Goal: Communication & Community: Ask a question

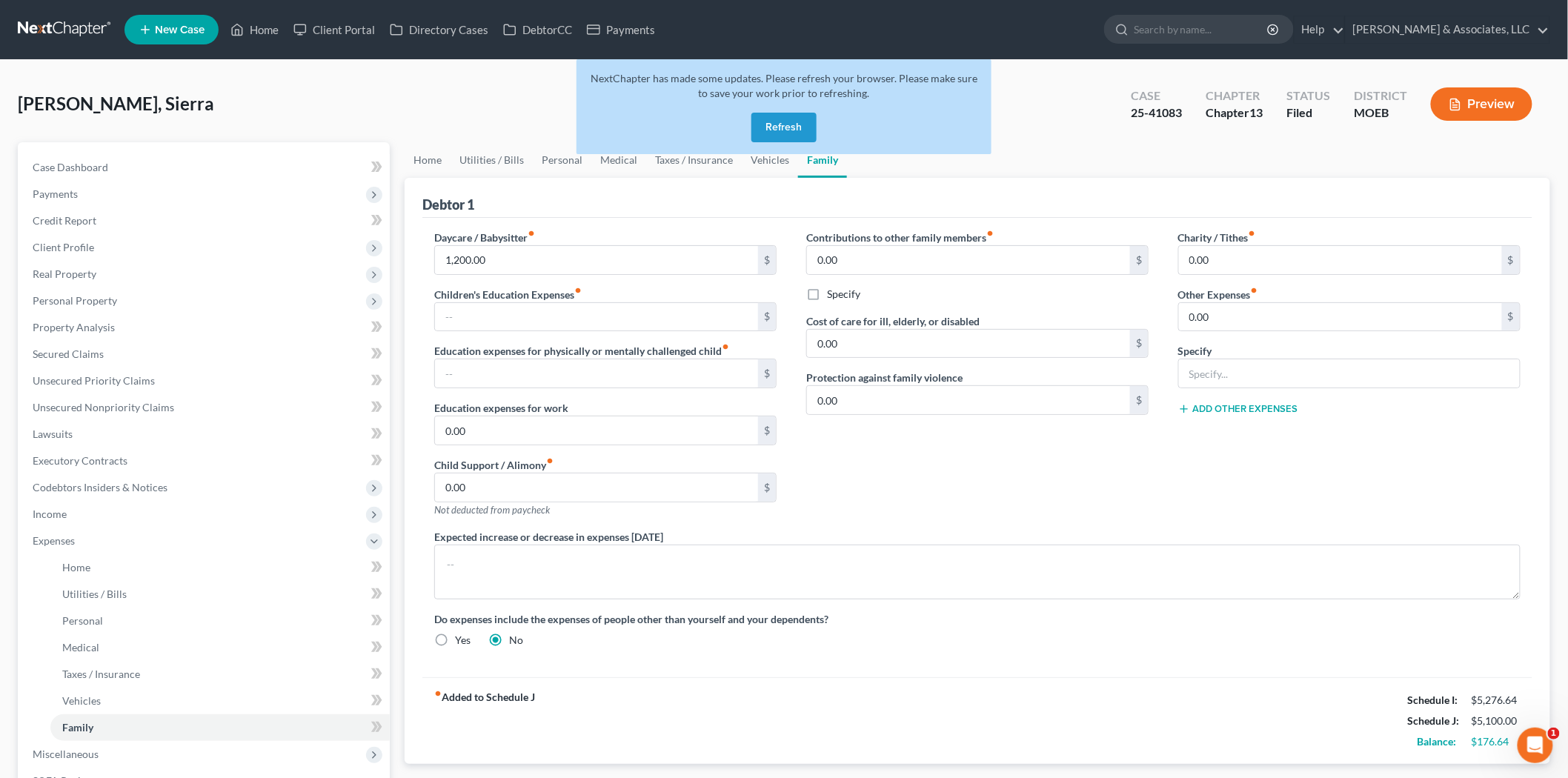
click at [772, 126] on button "Refresh" at bounding box center [784, 127] width 65 height 30
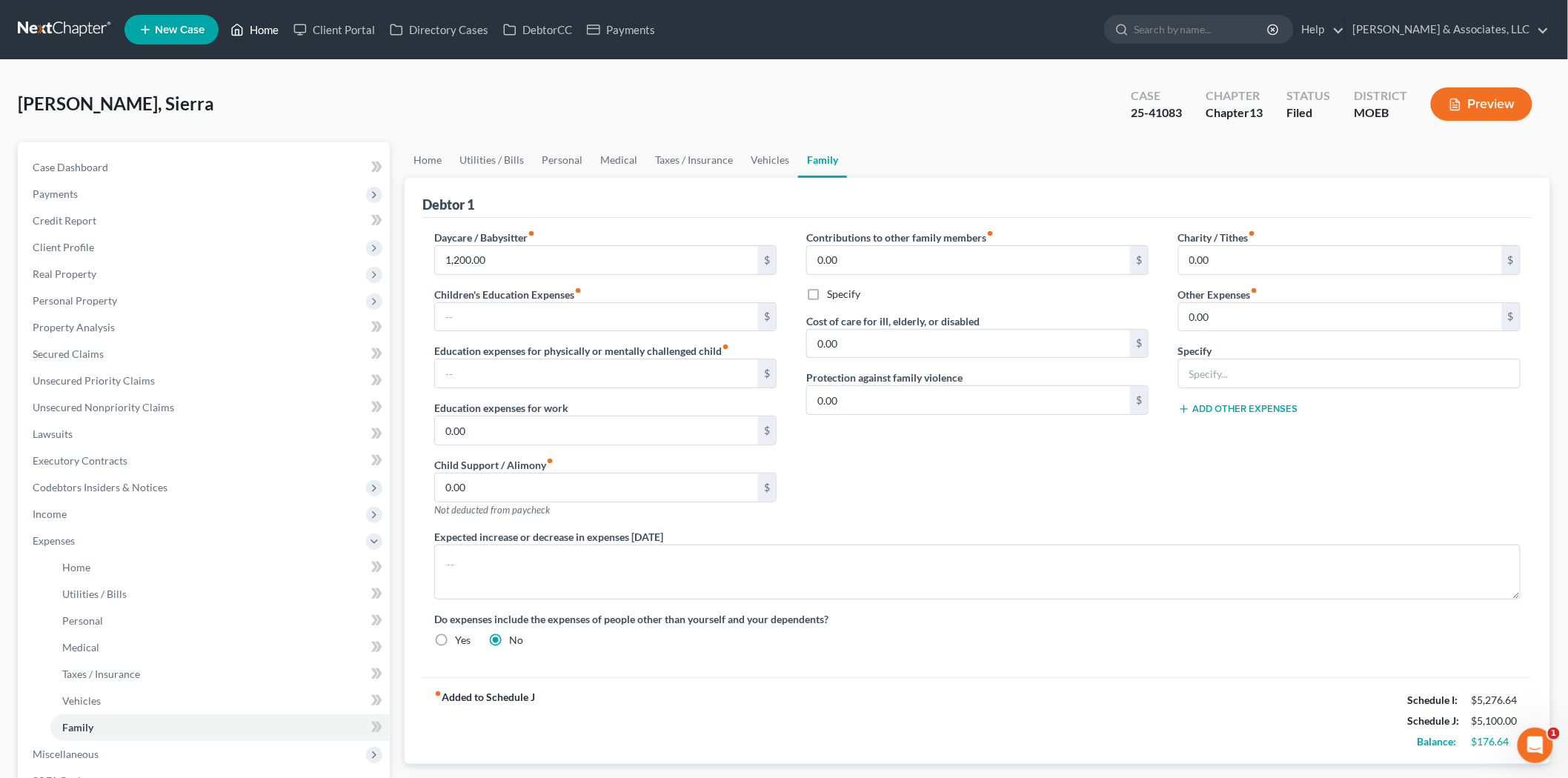
click at [260, 27] on link "Home" at bounding box center [254, 29] width 63 height 27
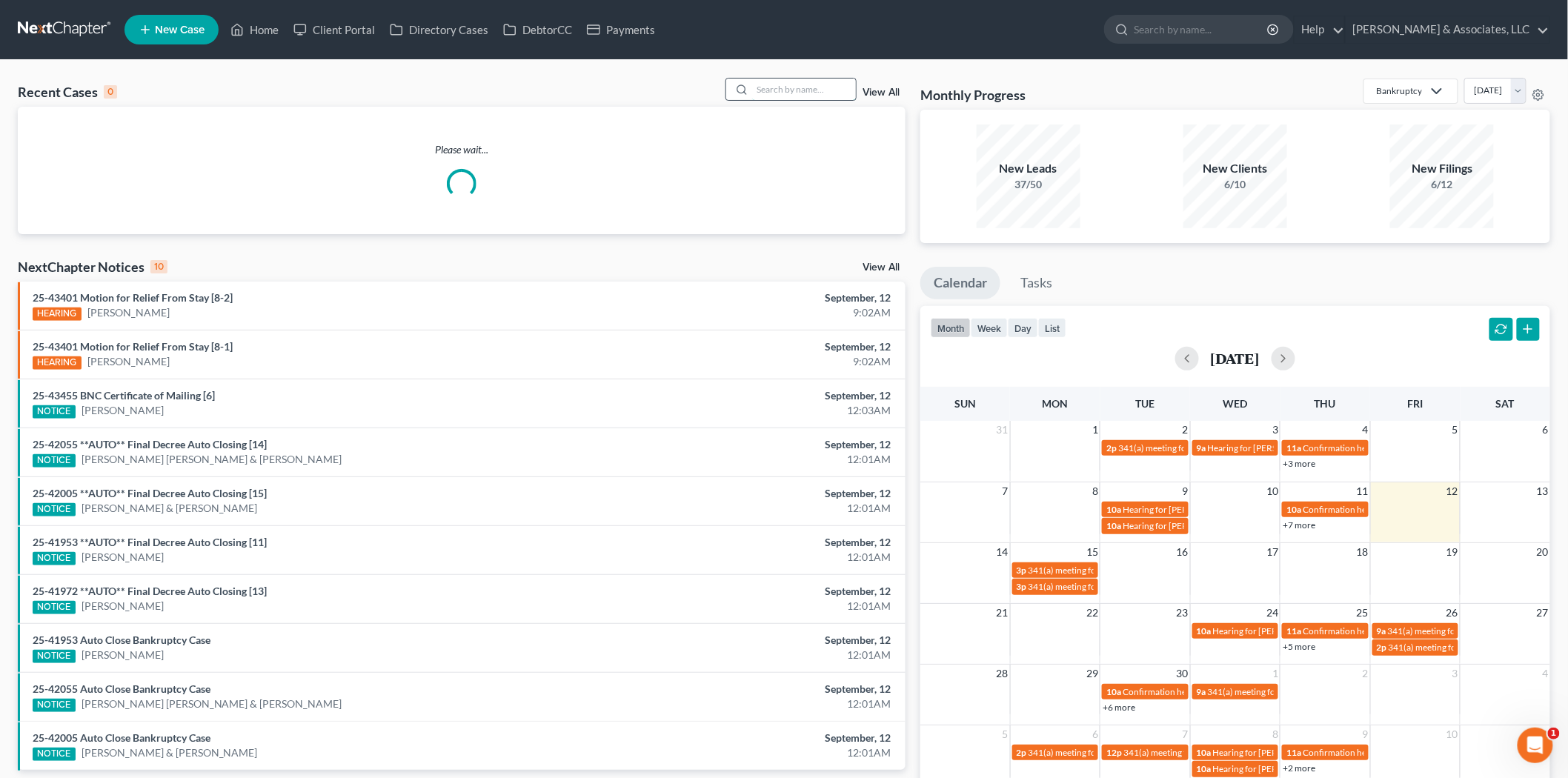
click at [782, 92] on input "search" at bounding box center [804, 89] width 104 height 22
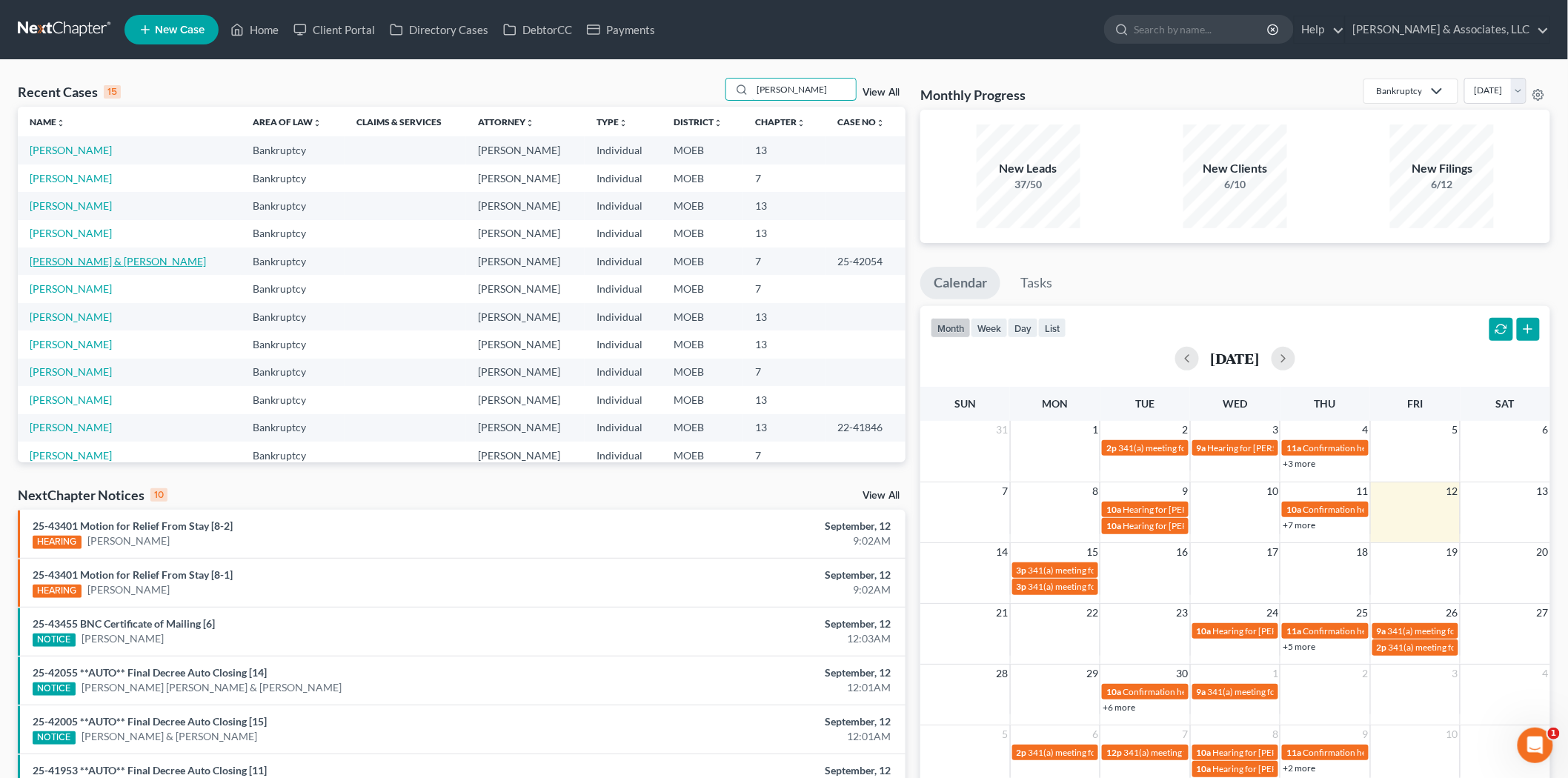
type input "[PERSON_NAME]"
click at [104, 263] on link "Johnson, Donald & Johnson , Erica" at bounding box center [118, 261] width 176 height 13
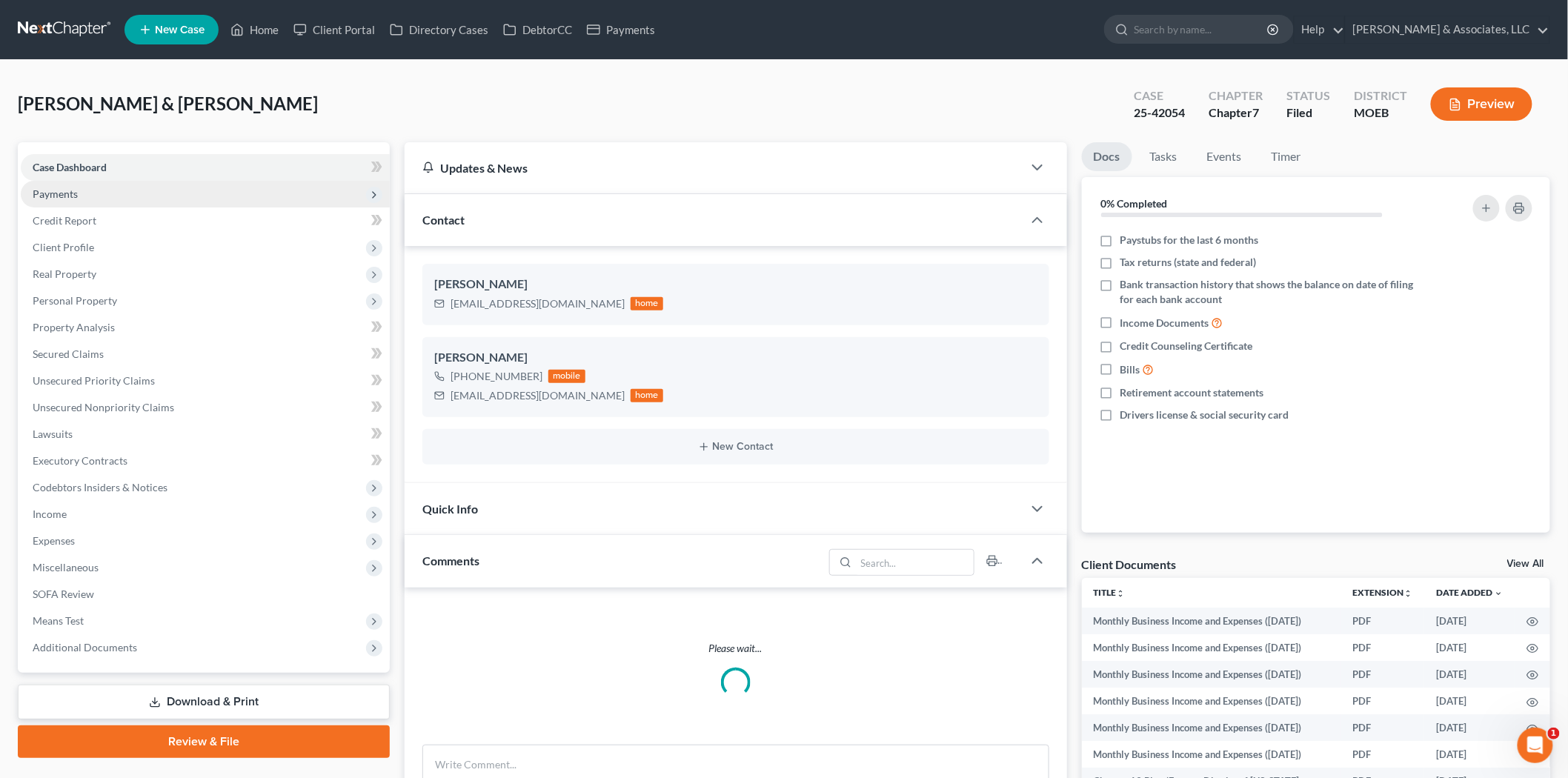
click at [47, 192] on span "Payments" at bounding box center [55, 194] width 45 height 13
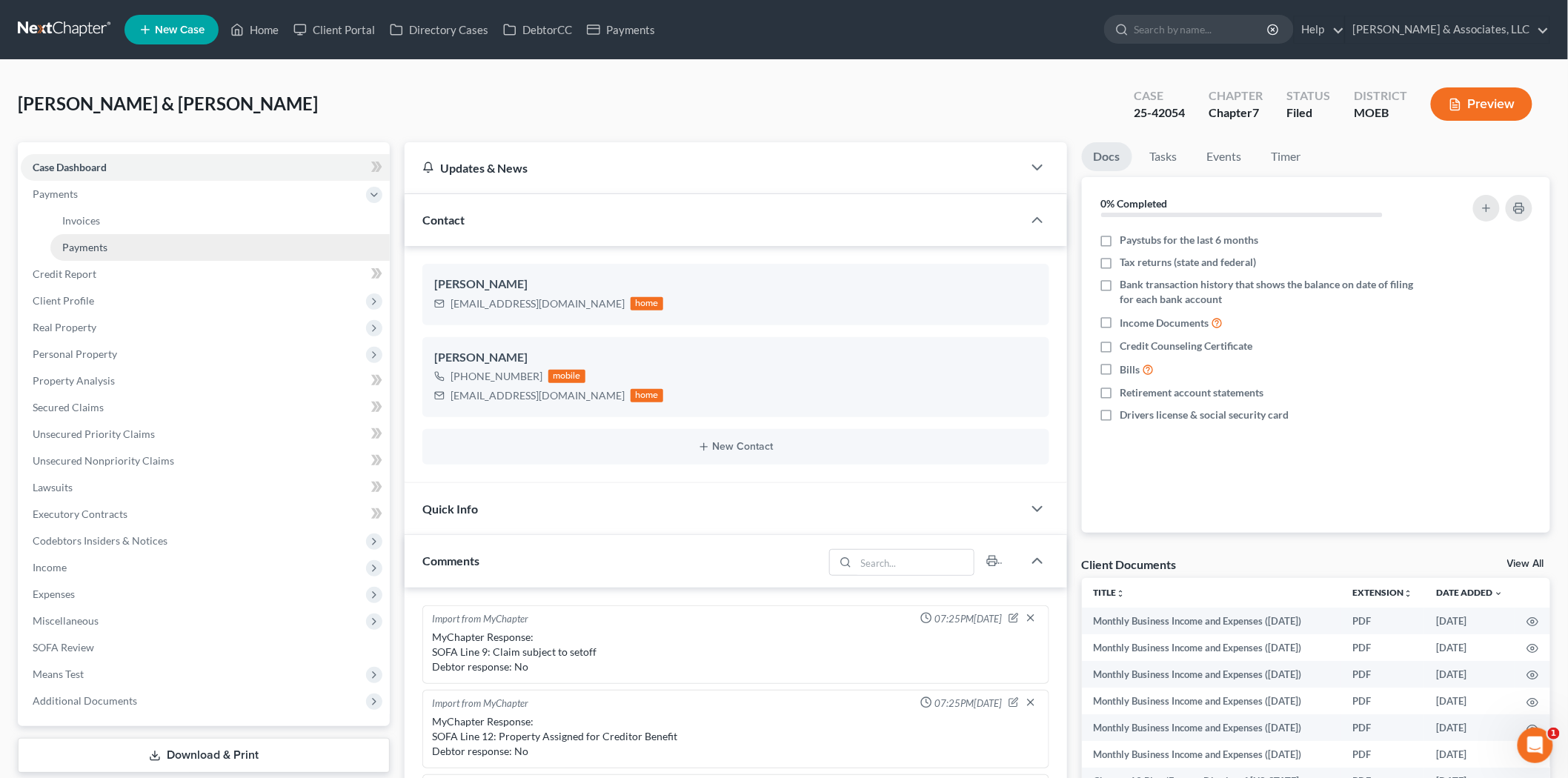
scroll to position [589, 0]
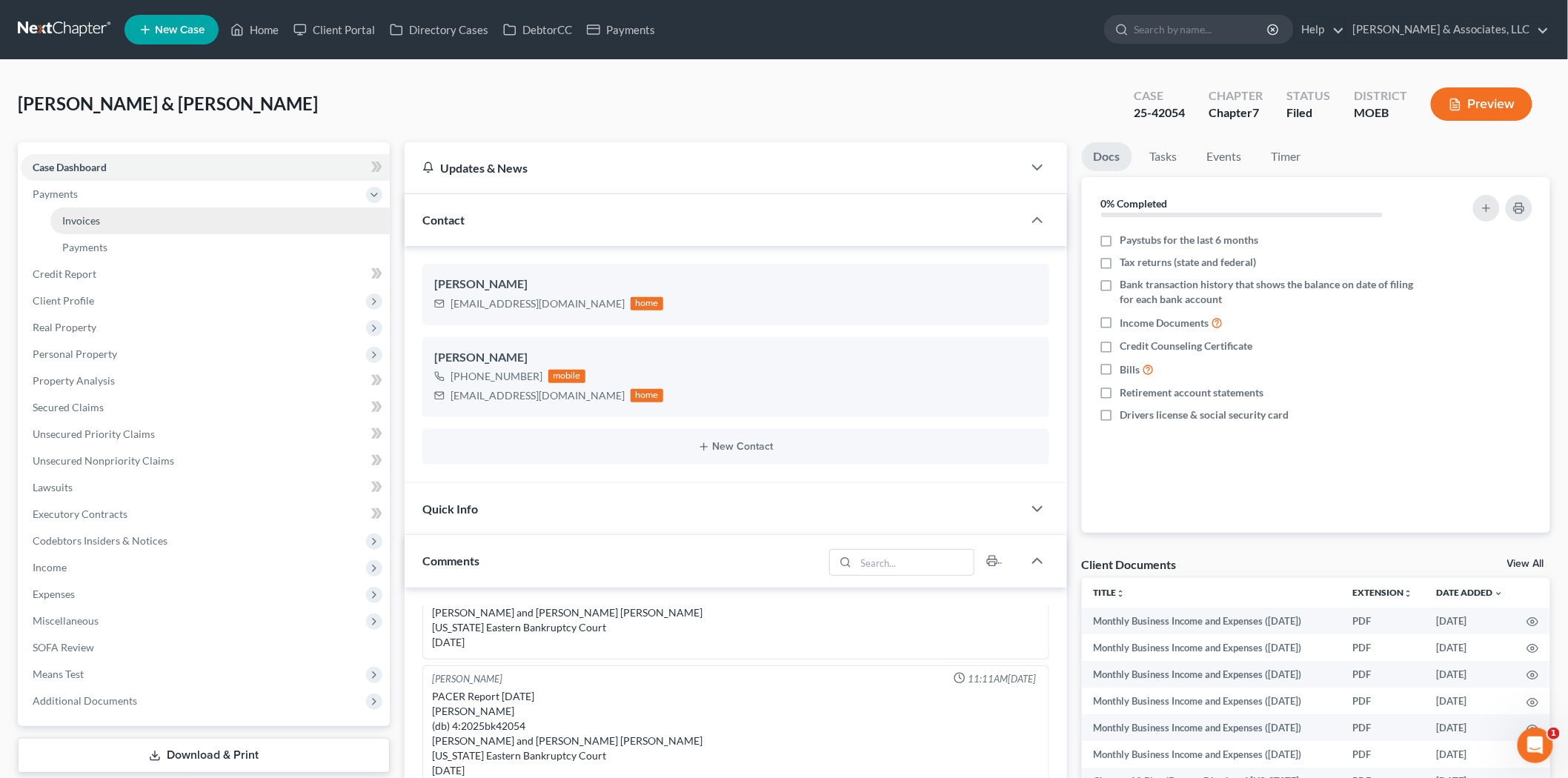
click at [106, 227] on link "Invoices" at bounding box center [220, 221] width 339 height 27
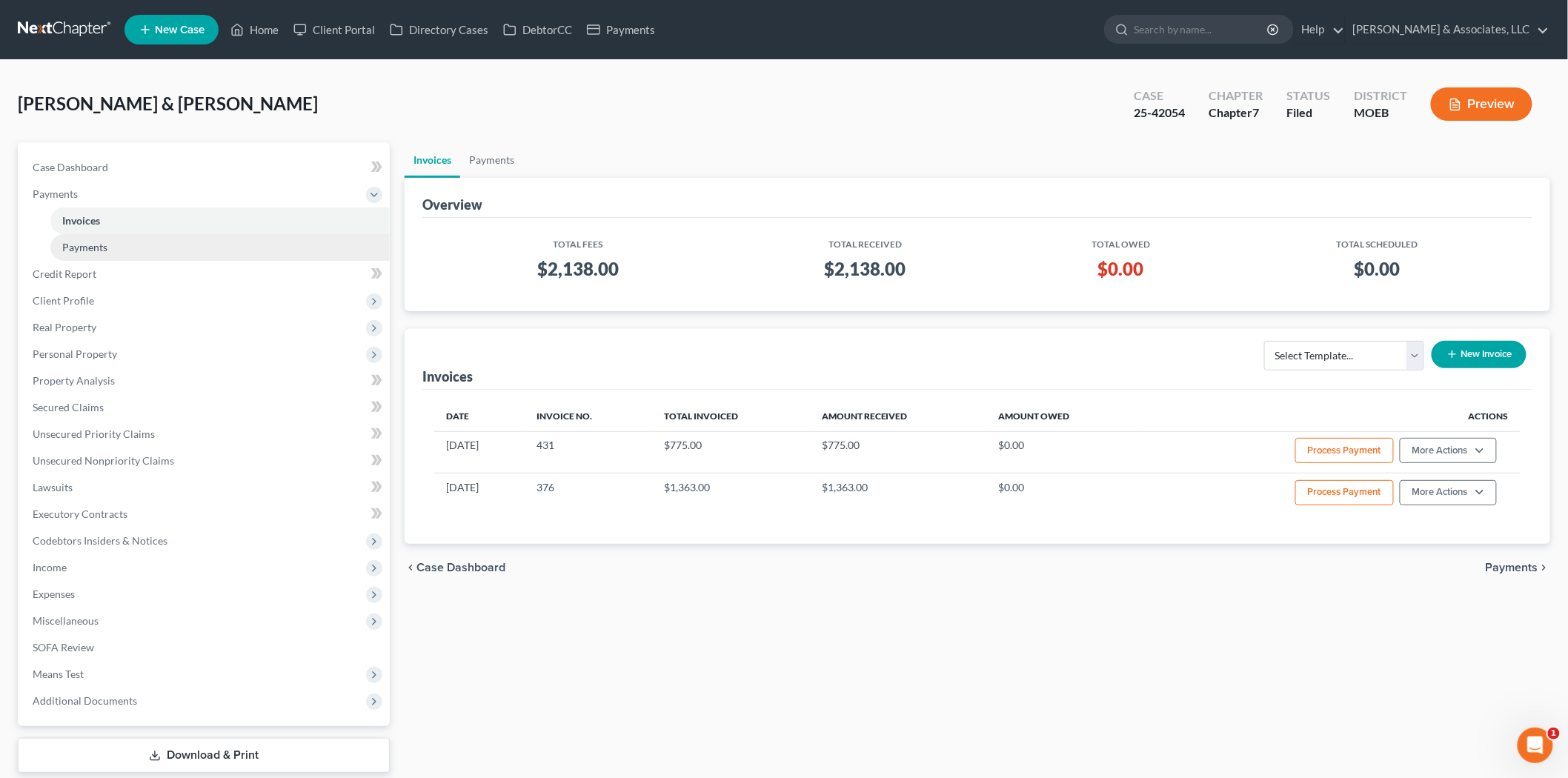
drag, startPoint x: 68, startPoint y: 239, endPoint x: 93, endPoint y: 247, distance: 26.2
click at [68, 241] on span "Payments" at bounding box center [85, 247] width 45 height 13
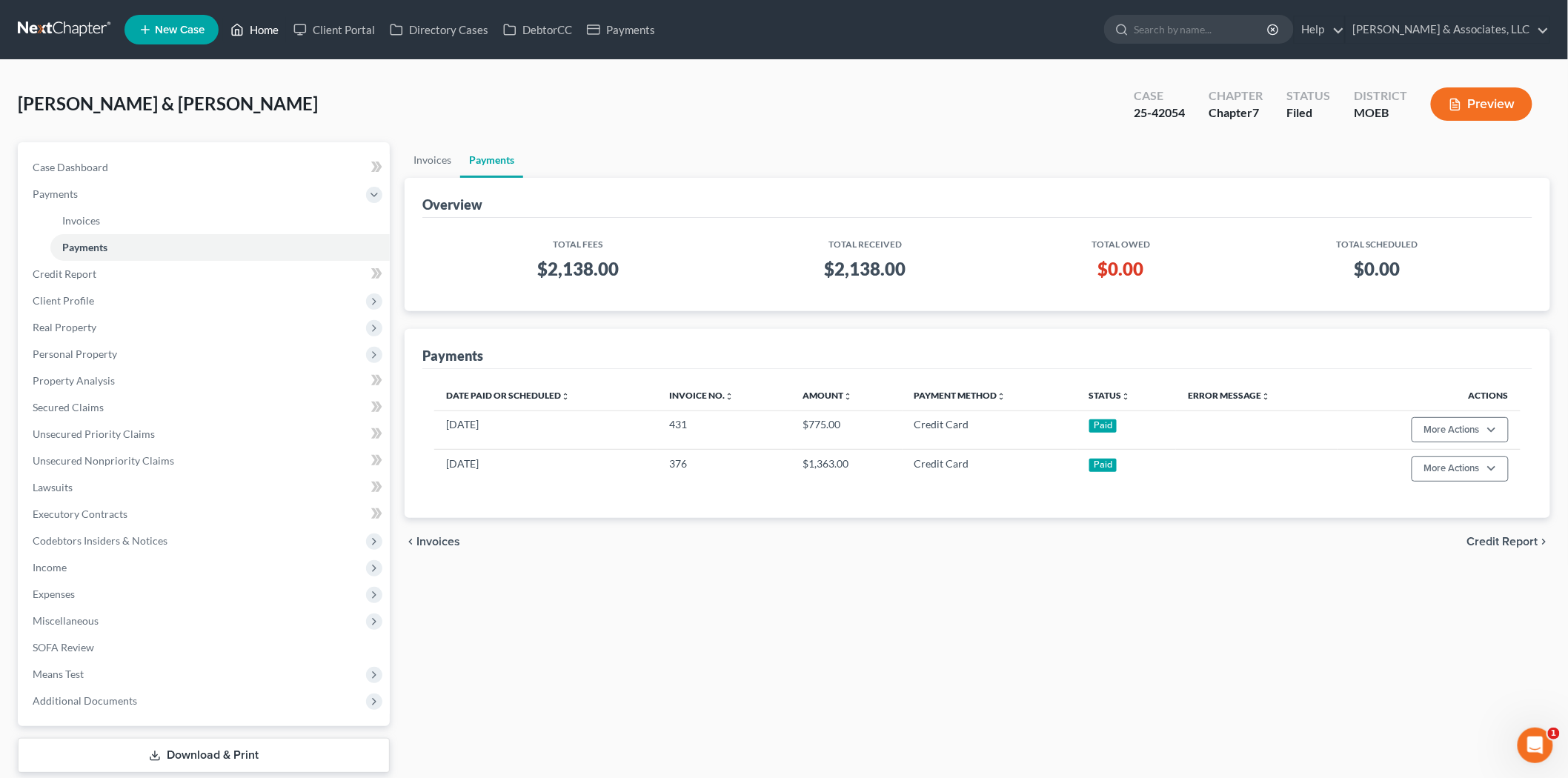
click at [269, 32] on link "Home" at bounding box center [254, 29] width 63 height 27
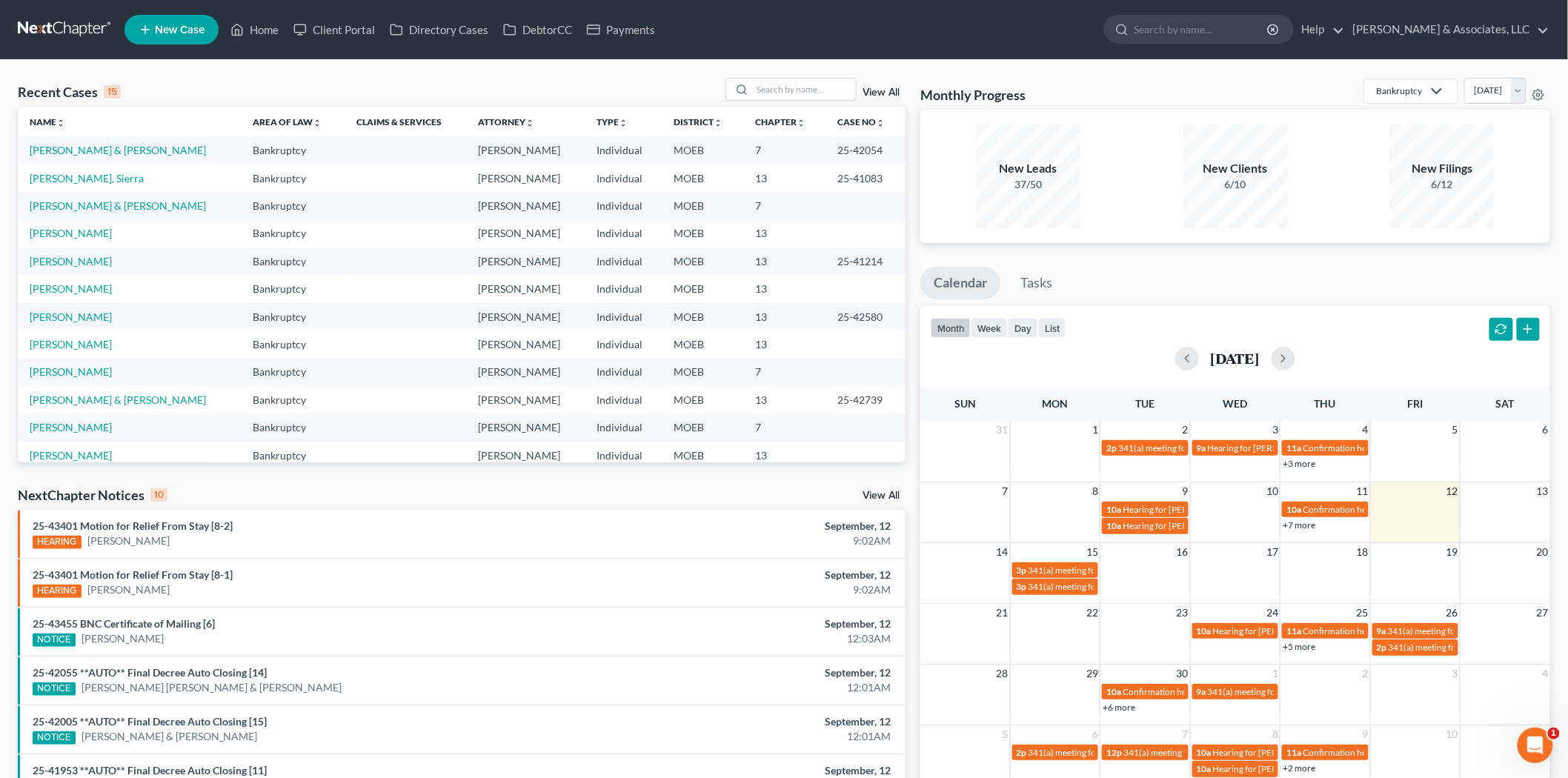
click at [69, 143] on td "Johnson, Donald & Johnson , Erica" at bounding box center [129, 150] width 223 height 27
click at [69, 144] on link "Johnson, Donald & Johnson , Erica" at bounding box center [118, 150] width 176 height 13
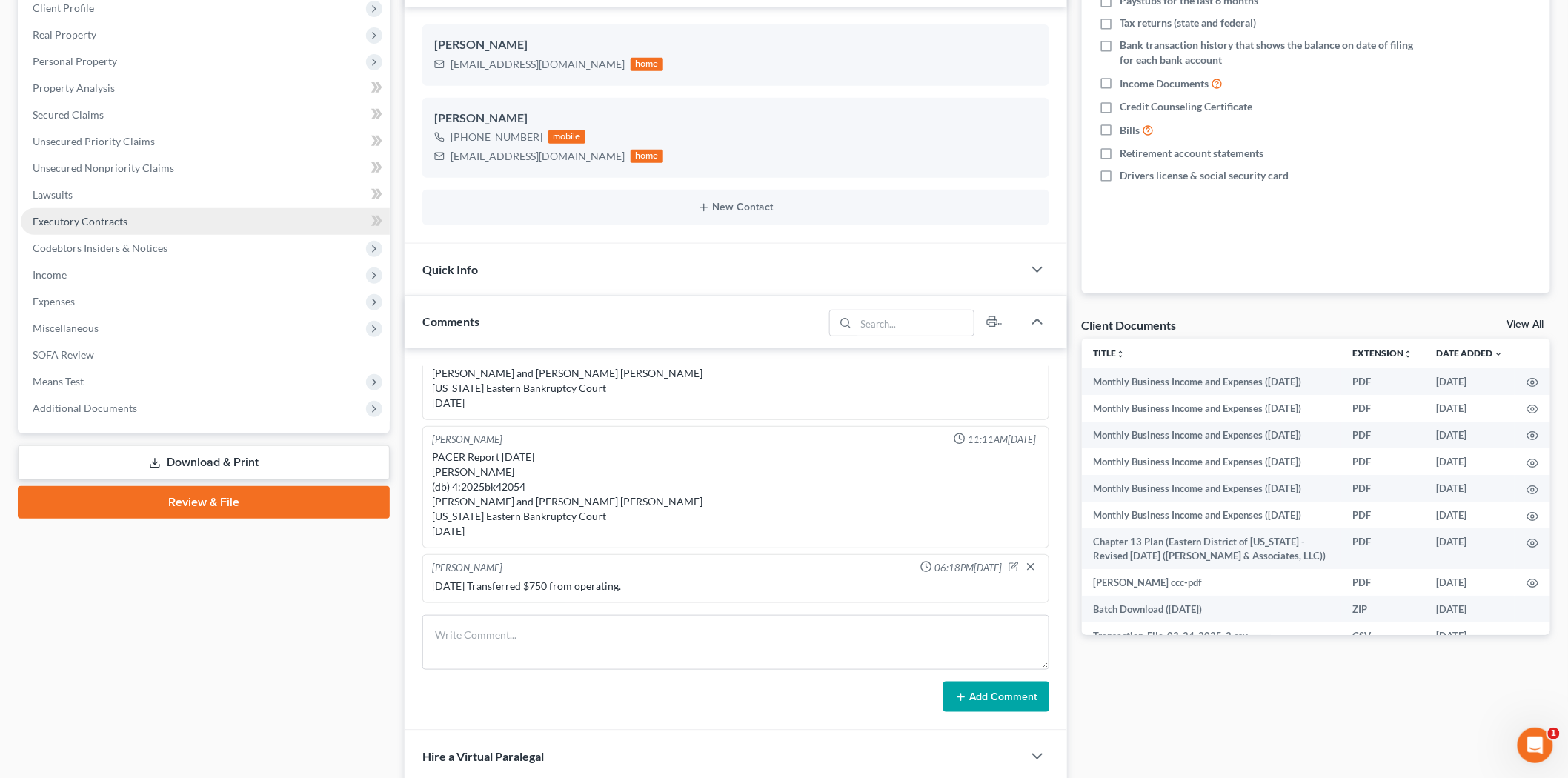
scroll to position [246, 0]
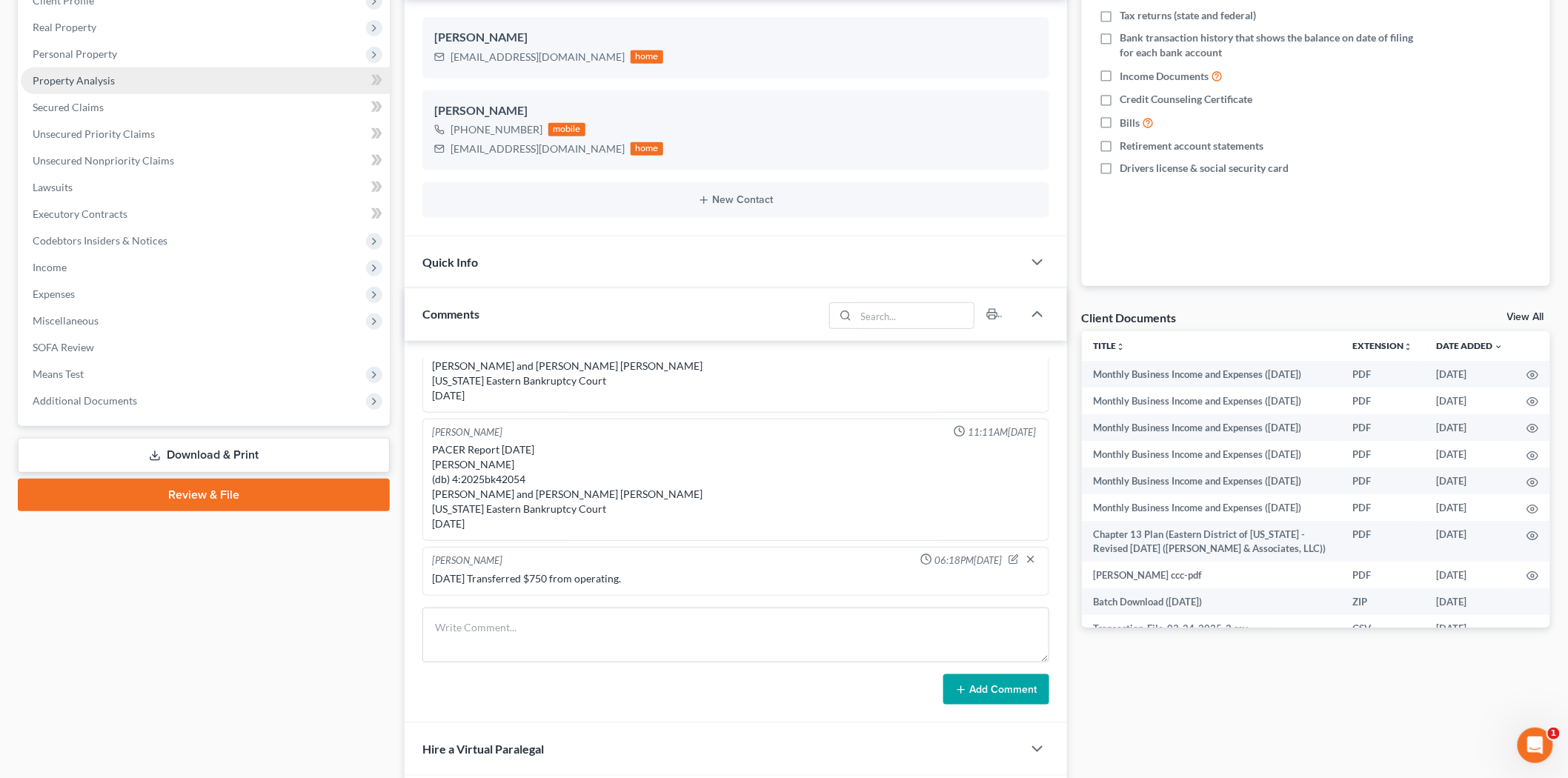
click at [120, 71] on link "Property Analysis" at bounding box center [205, 81] width 369 height 27
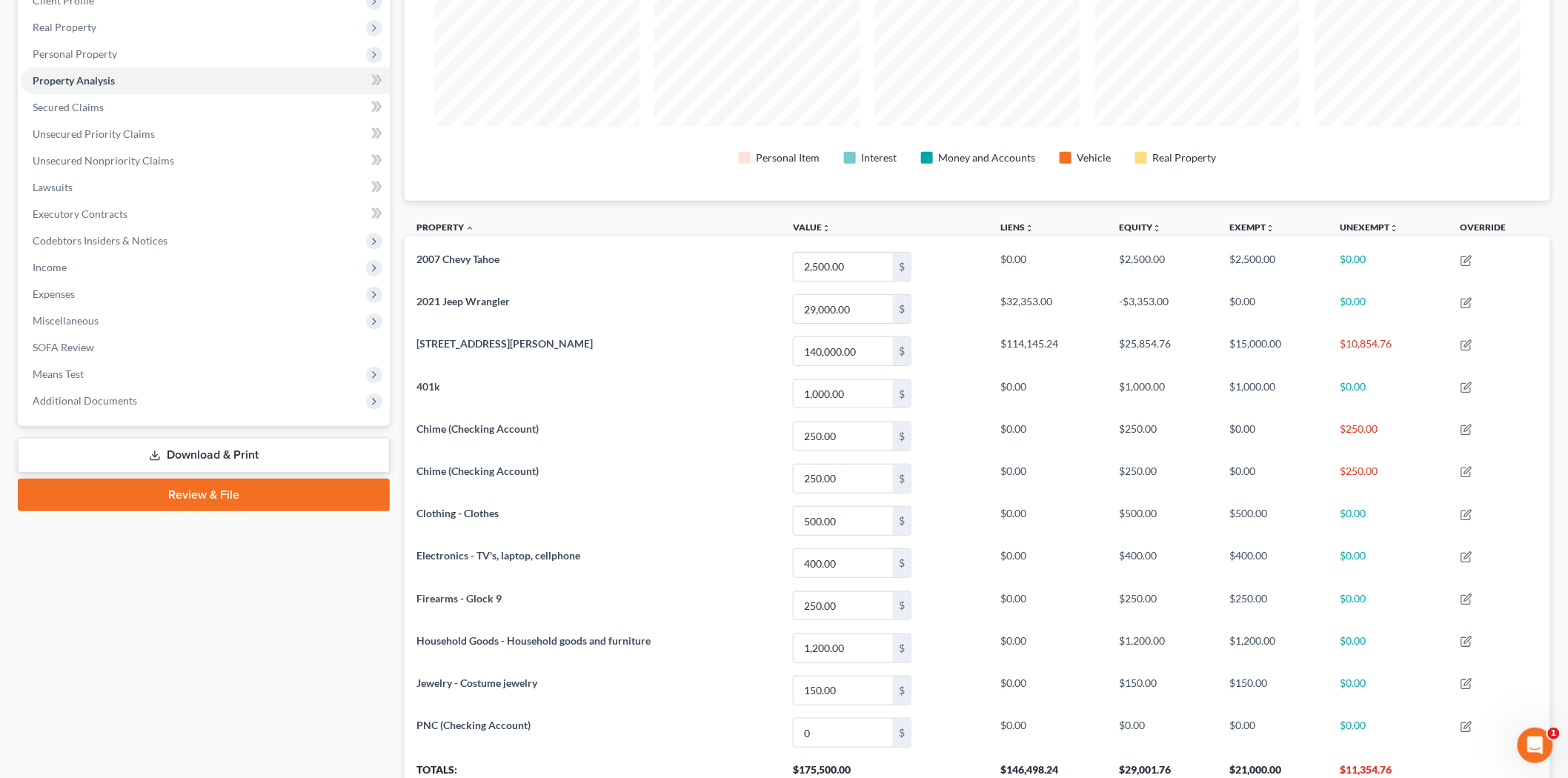
scroll to position [164, 0]
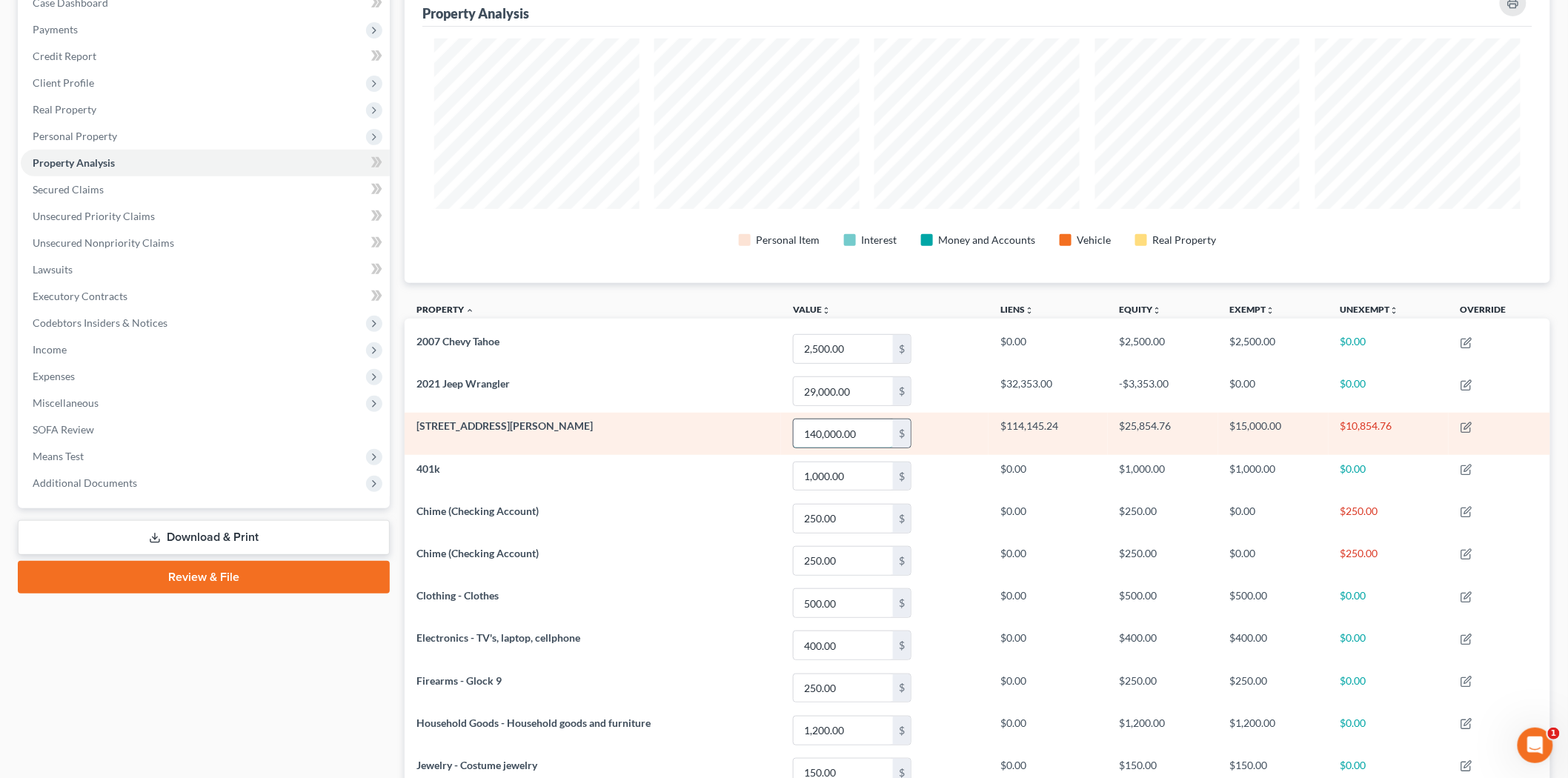
click at [810, 432] on input "140,000.00" at bounding box center [842, 433] width 99 height 28
click at [812, 432] on input "140,000.00" at bounding box center [842, 433] width 99 height 28
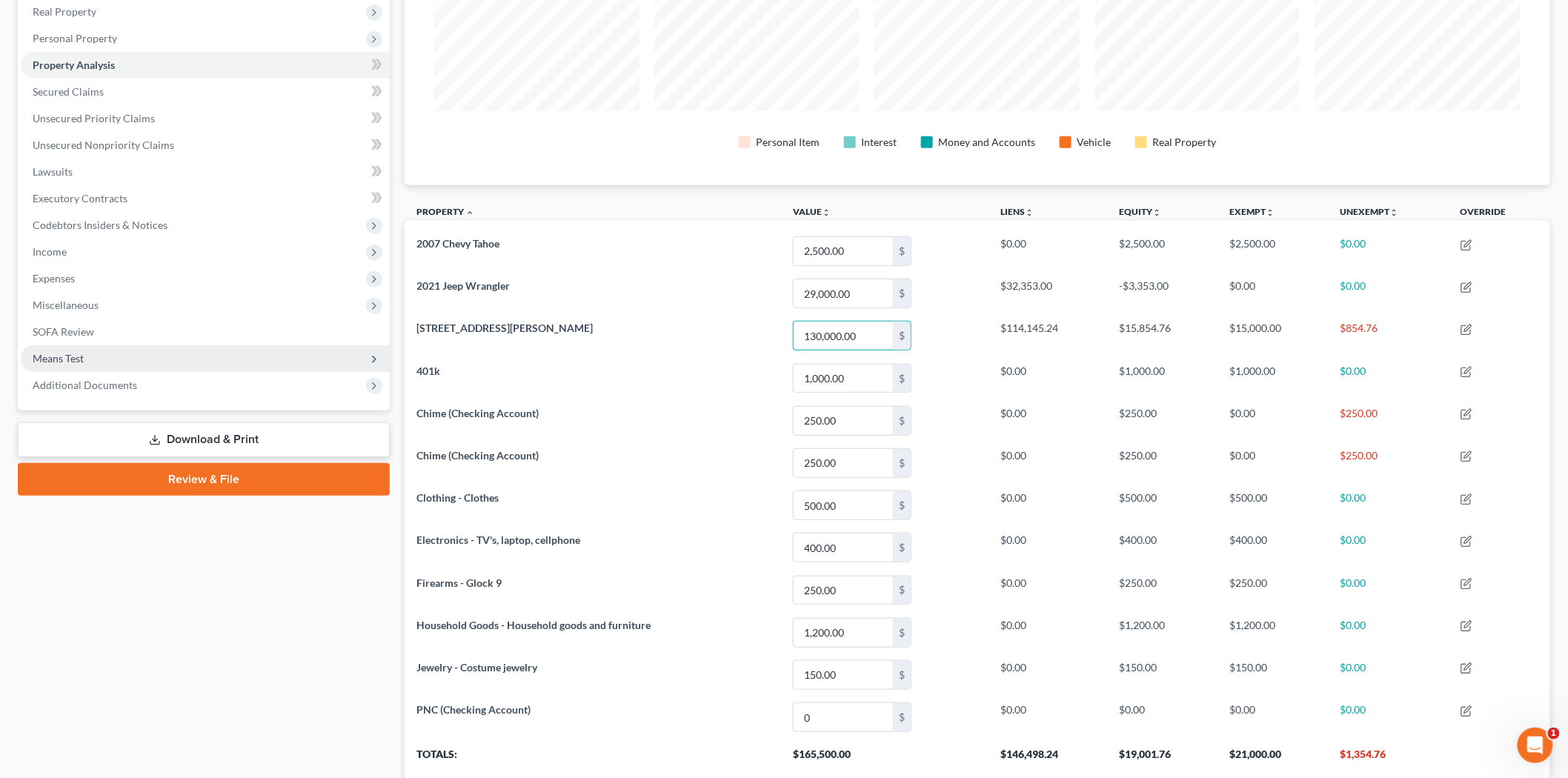
scroll to position [40, 0]
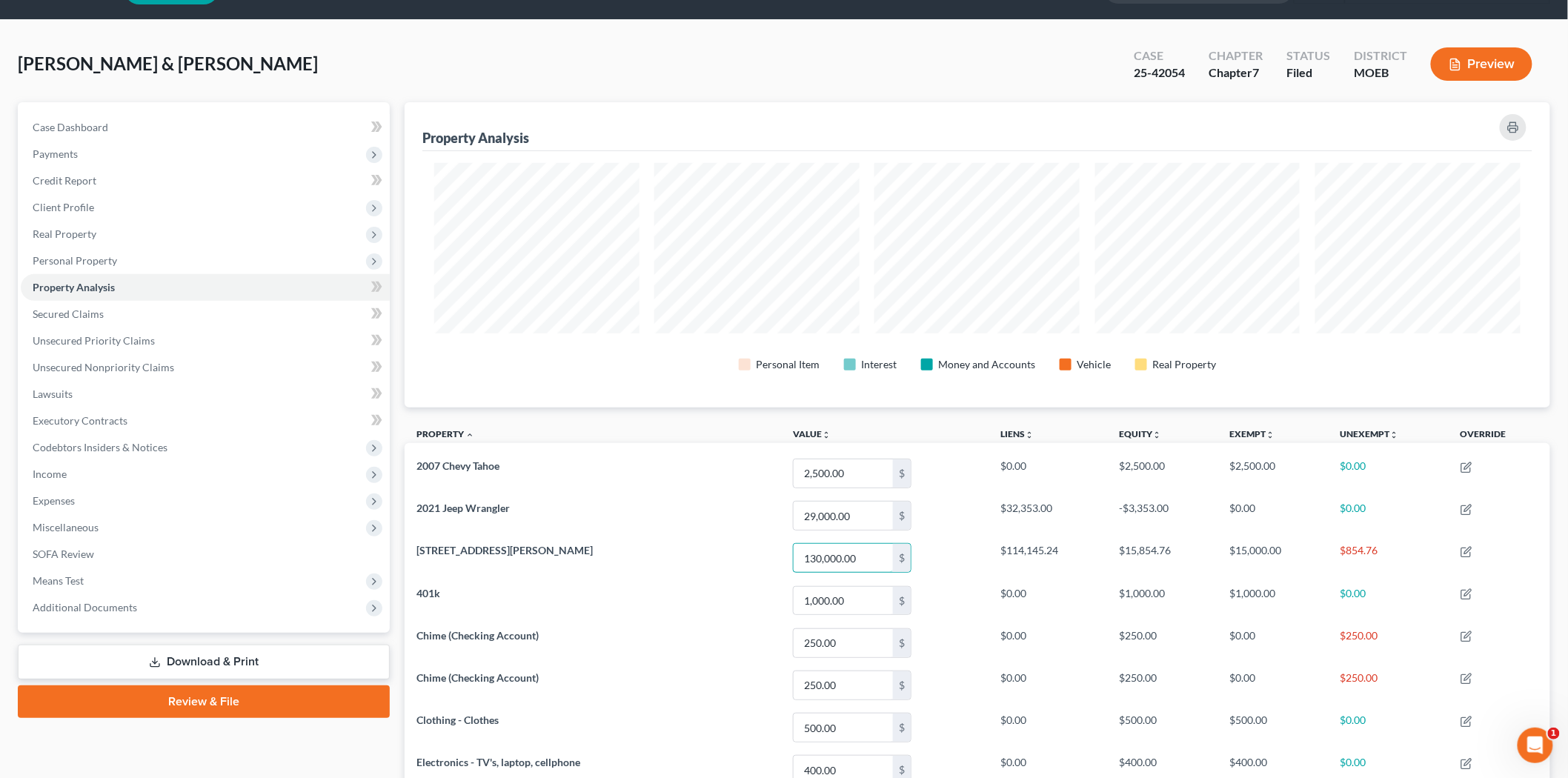
type input "130,000.00"
click at [79, 197] on span "Client Profile" at bounding box center [205, 207] width 369 height 27
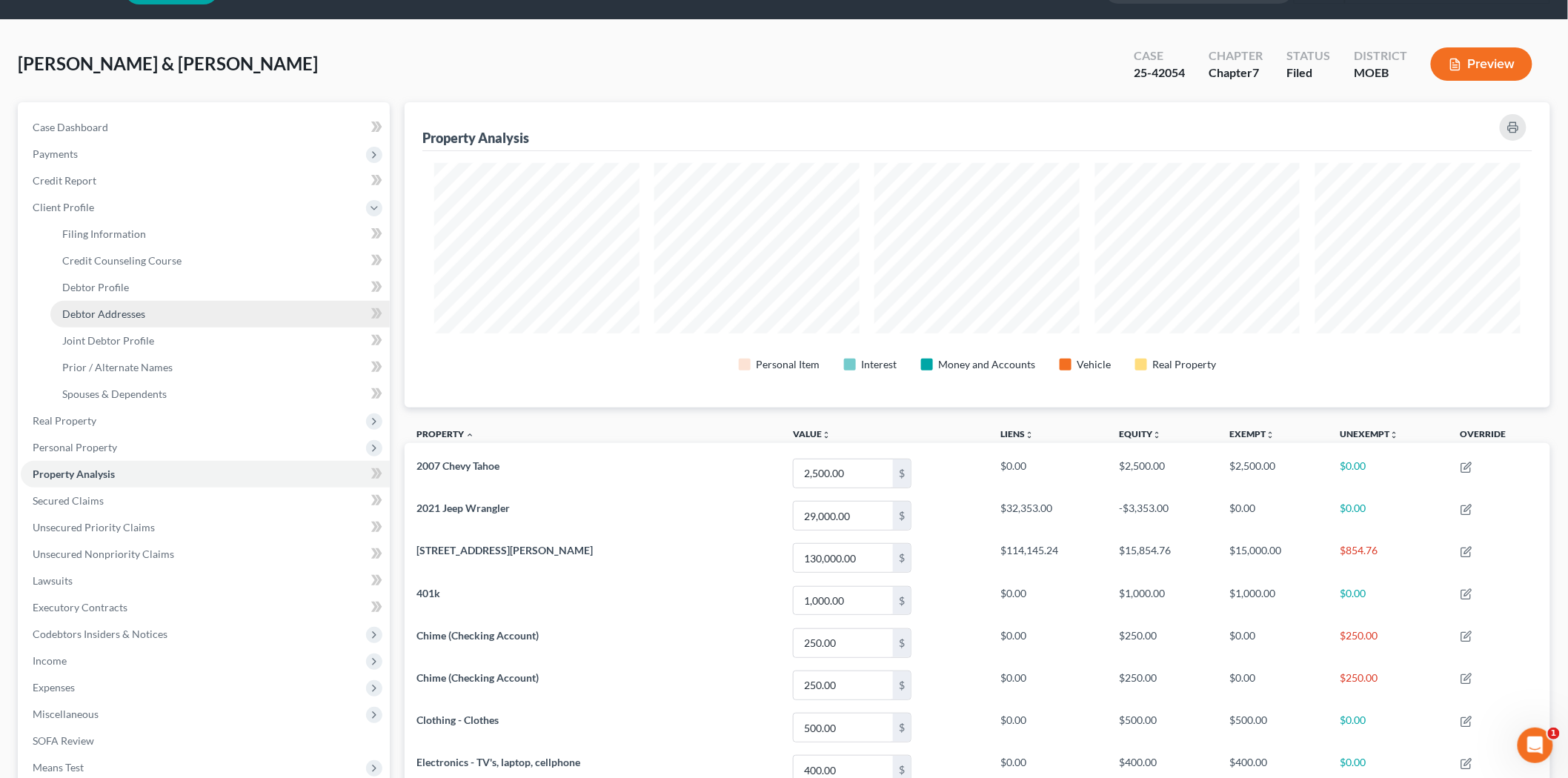
click at [104, 319] on span "Debtor Addresses" at bounding box center [103, 314] width 83 height 13
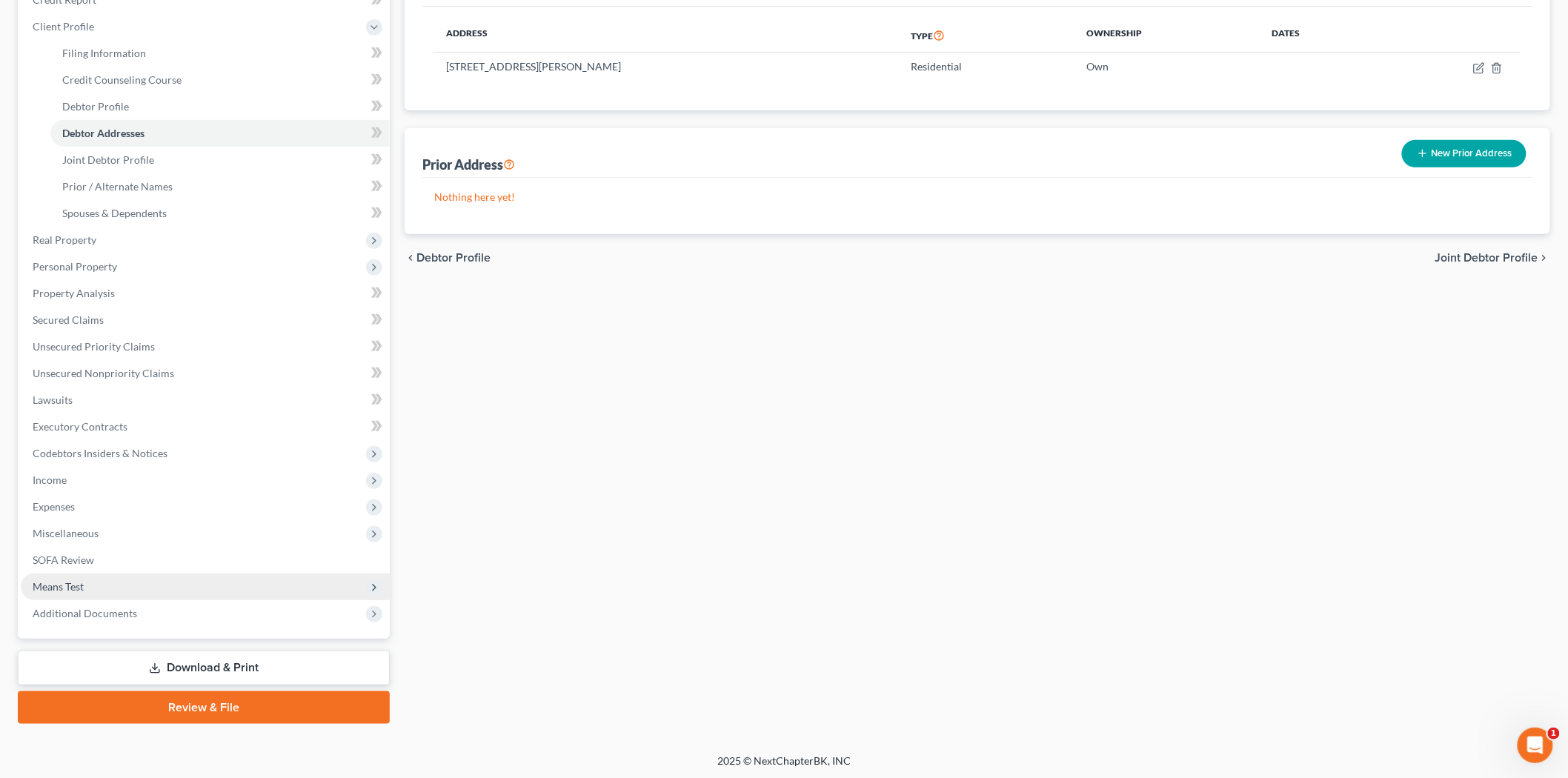
drag, startPoint x: 199, startPoint y: 669, endPoint x: 312, endPoint y: 597, distance: 134.0
click at [199, 669] on link "Download & Print" at bounding box center [204, 668] width 372 height 35
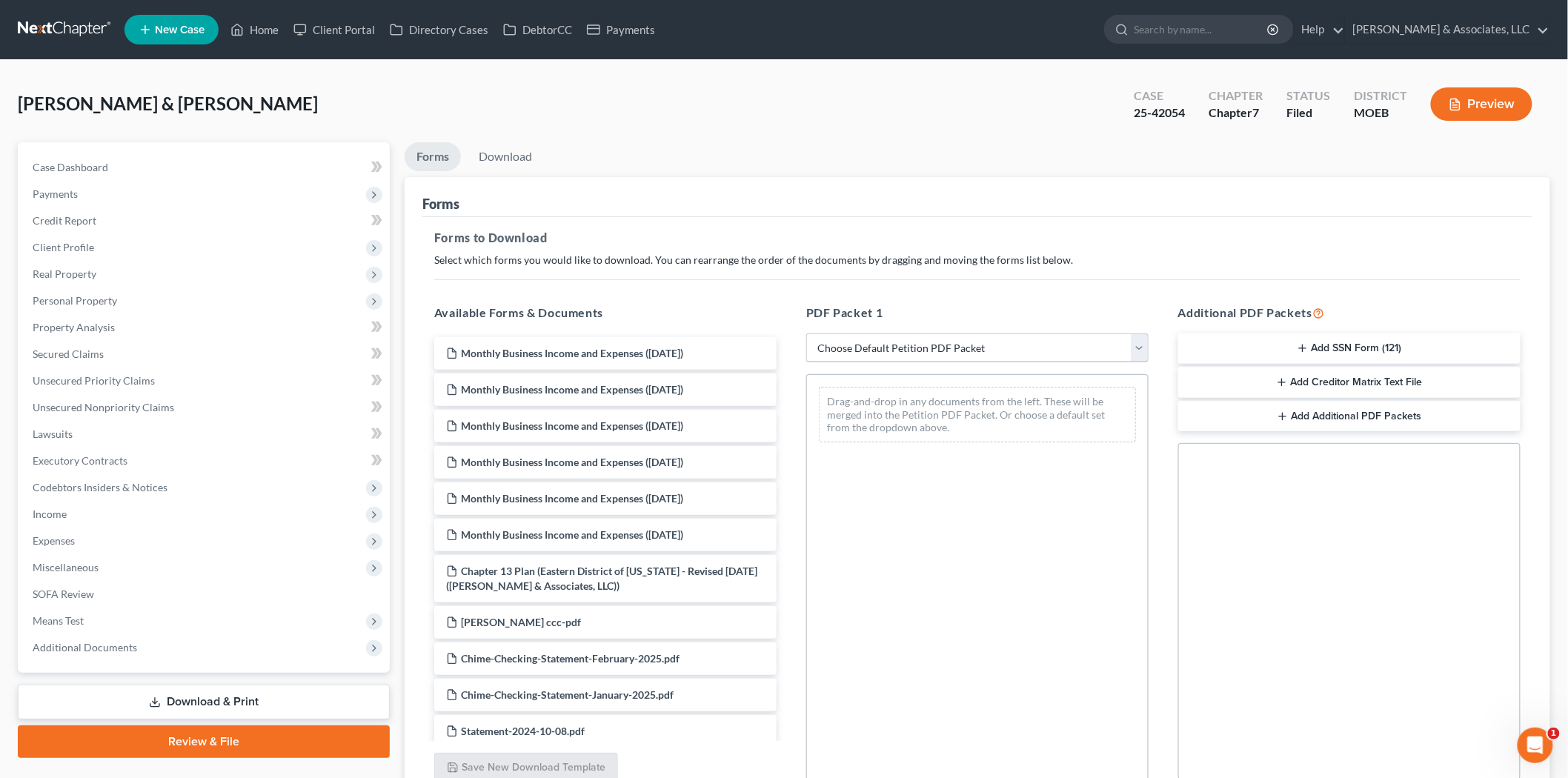
click at [884, 350] on select "Choose Default Petition PDF Packet Complete Bankruptcy Petition (all forms and …" at bounding box center [977, 348] width 342 height 30
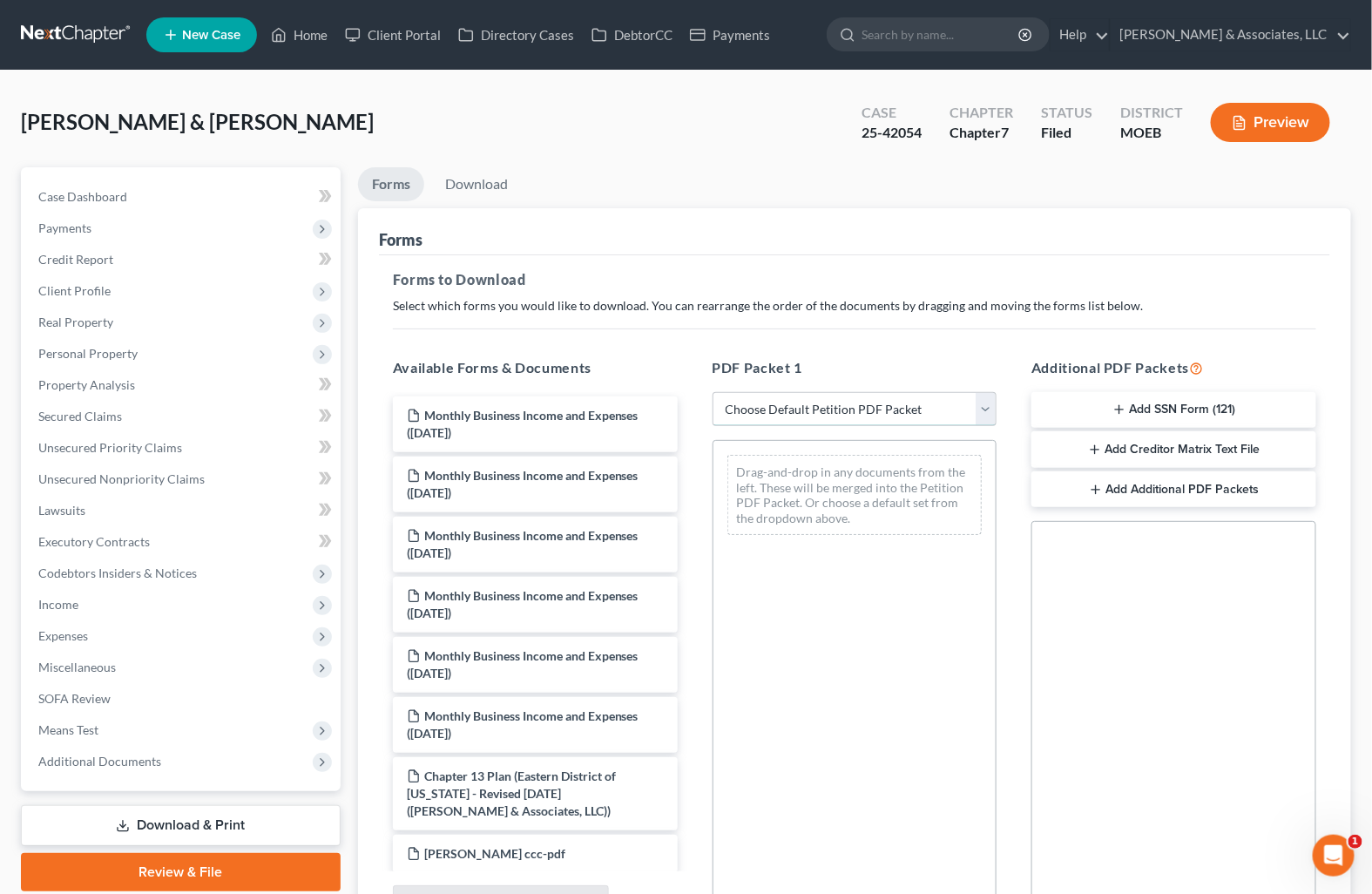
click at [743, 408] on select "Choose Default Petition PDF Packet Complete Bankruptcy Petition (all forms and …" at bounding box center [855, 409] width 285 height 35
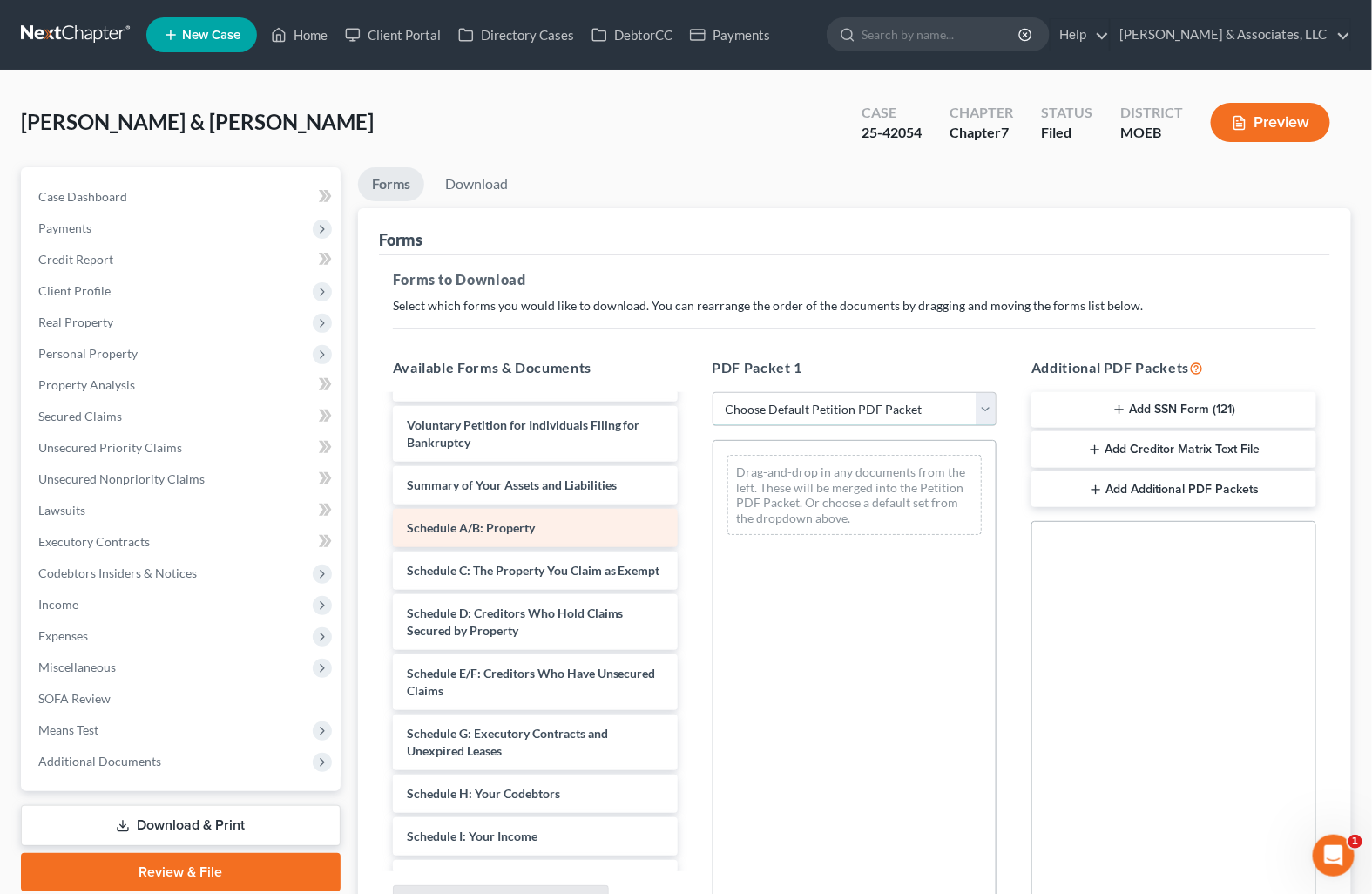
scroll to position [873, 0]
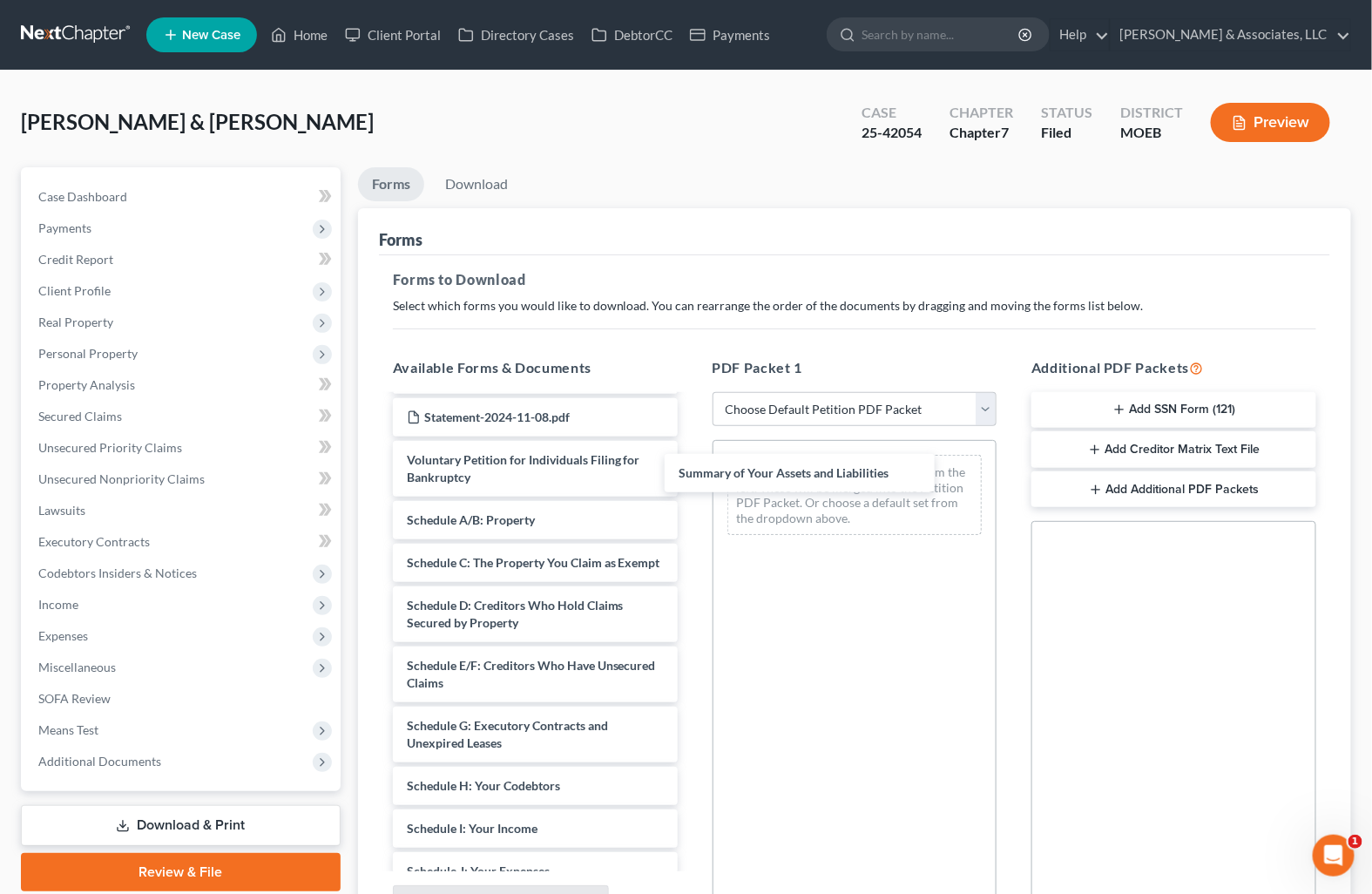
drag, startPoint x: 545, startPoint y: 517, endPoint x: 812, endPoint y: 485, distance: 268.9
click at [691, 473] on div "Summary of Your Assets and Liabilities Monthly Business Income and Expenses (06…" at bounding box center [535, 421] width 312 height 1796
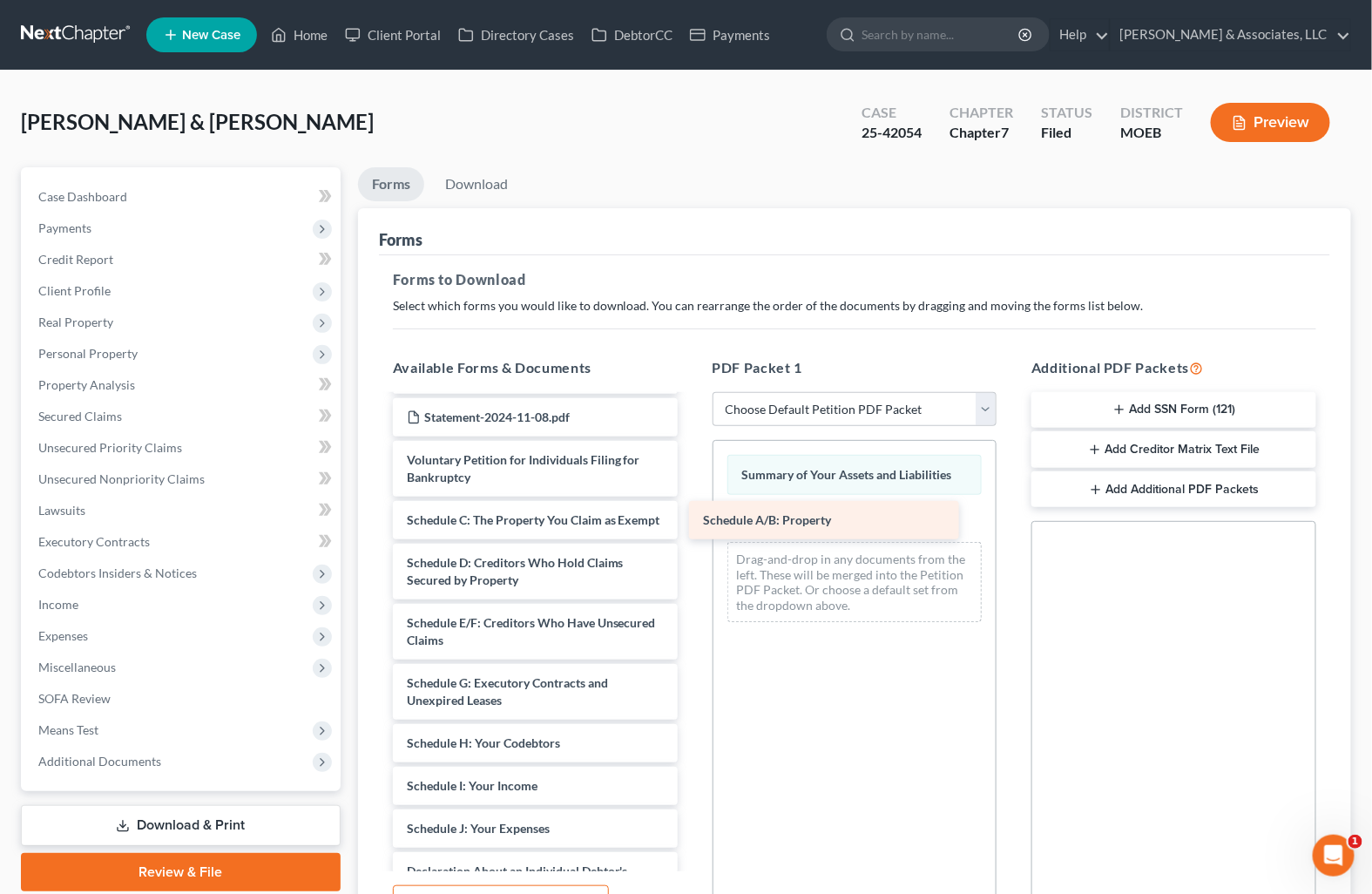
drag, startPoint x: 545, startPoint y: 527, endPoint x: 842, endPoint y: 528, distance: 297.0
click at [691, 528] on div "Schedule A/B: Property Monthly Business Income and Expenses (06/27/2025) Monthl…" at bounding box center [535, 400] width 312 height 1753
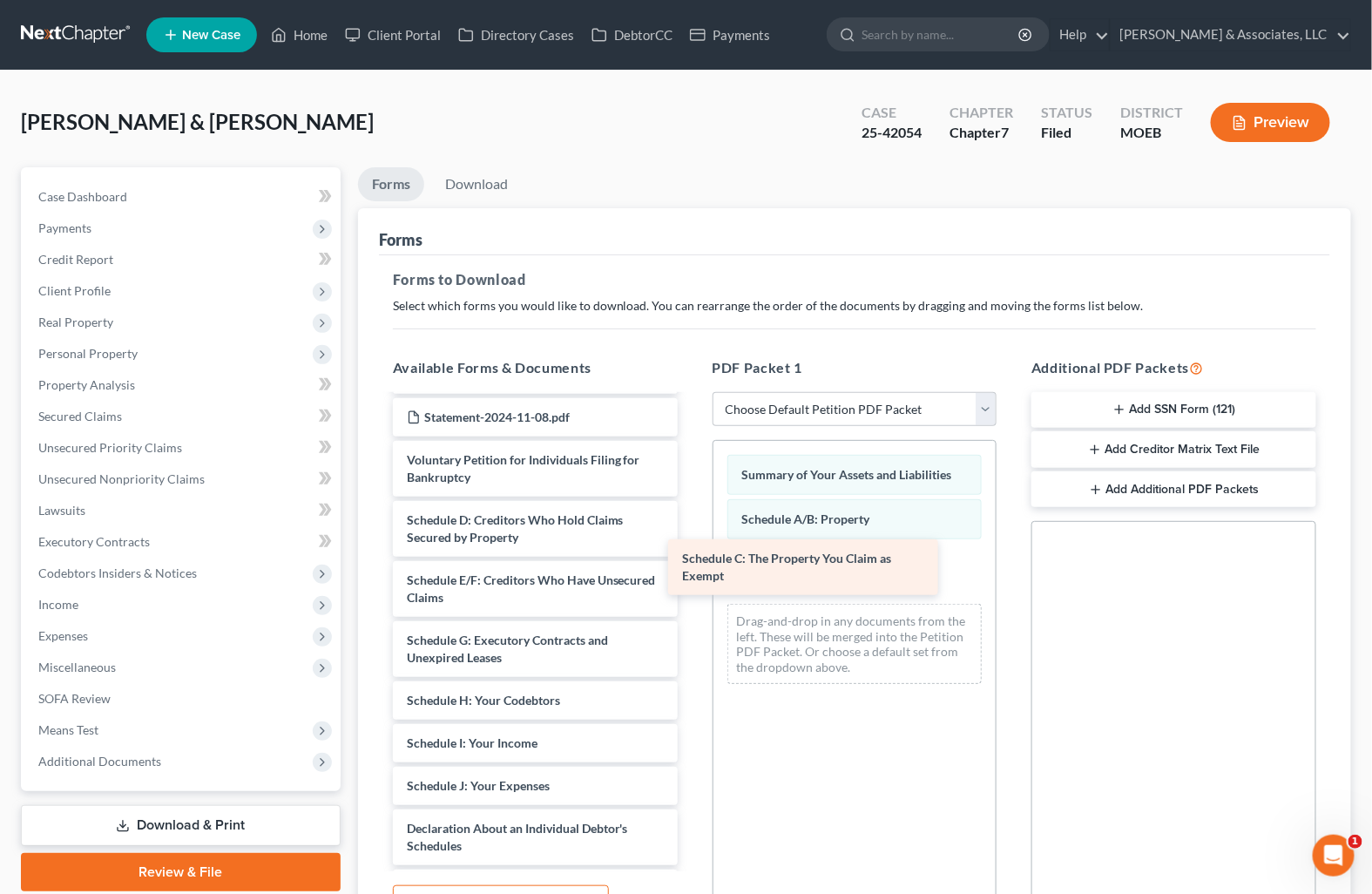
drag, startPoint x: 555, startPoint y: 528, endPoint x: 830, endPoint y: 569, distance: 278.0
click at [691, 569] on div "Schedule C: The Property You Claim as Exempt Monthly Business Income and Expens…" at bounding box center [535, 379] width 312 height 1710
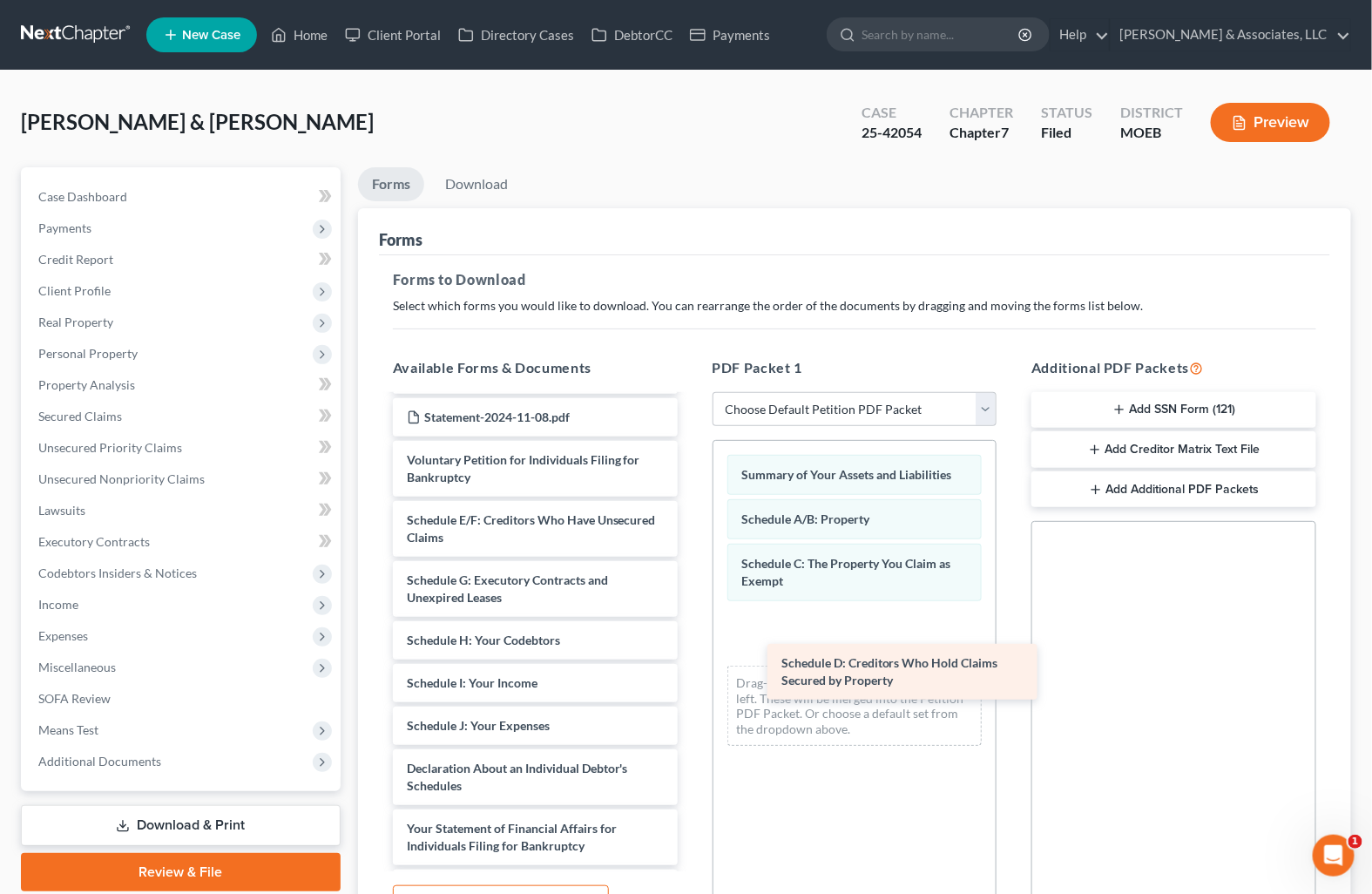
drag, startPoint x: 550, startPoint y: 533, endPoint x: 923, endPoint y: 678, distance: 400.2
click at [691, 678] on div "Schedule D: Creditors Who Hold Claims Secured by Property Monthly Business Inco…" at bounding box center [535, 349] width 312 height 1650
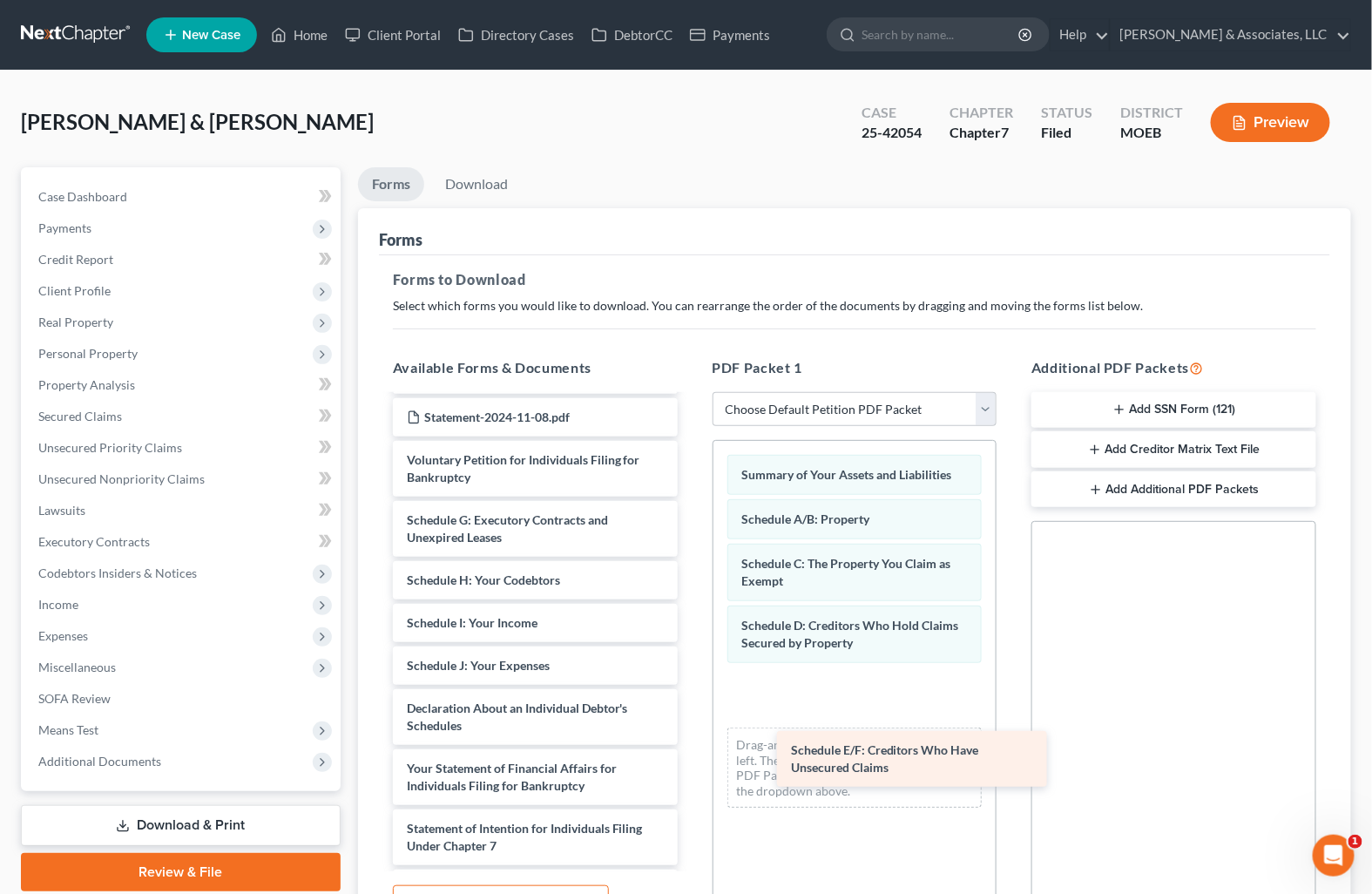
drag, startPoint x: 533, startPoint y: 528, endPoint x: 918, endPoint y: 760, distance: 449.5
click at [691, 760] on div "Schedule E/F: Creditors Who Have Unsecured Claims Monthly Business Income and E…" at bounding box center [535, 318] width 312 height 1590
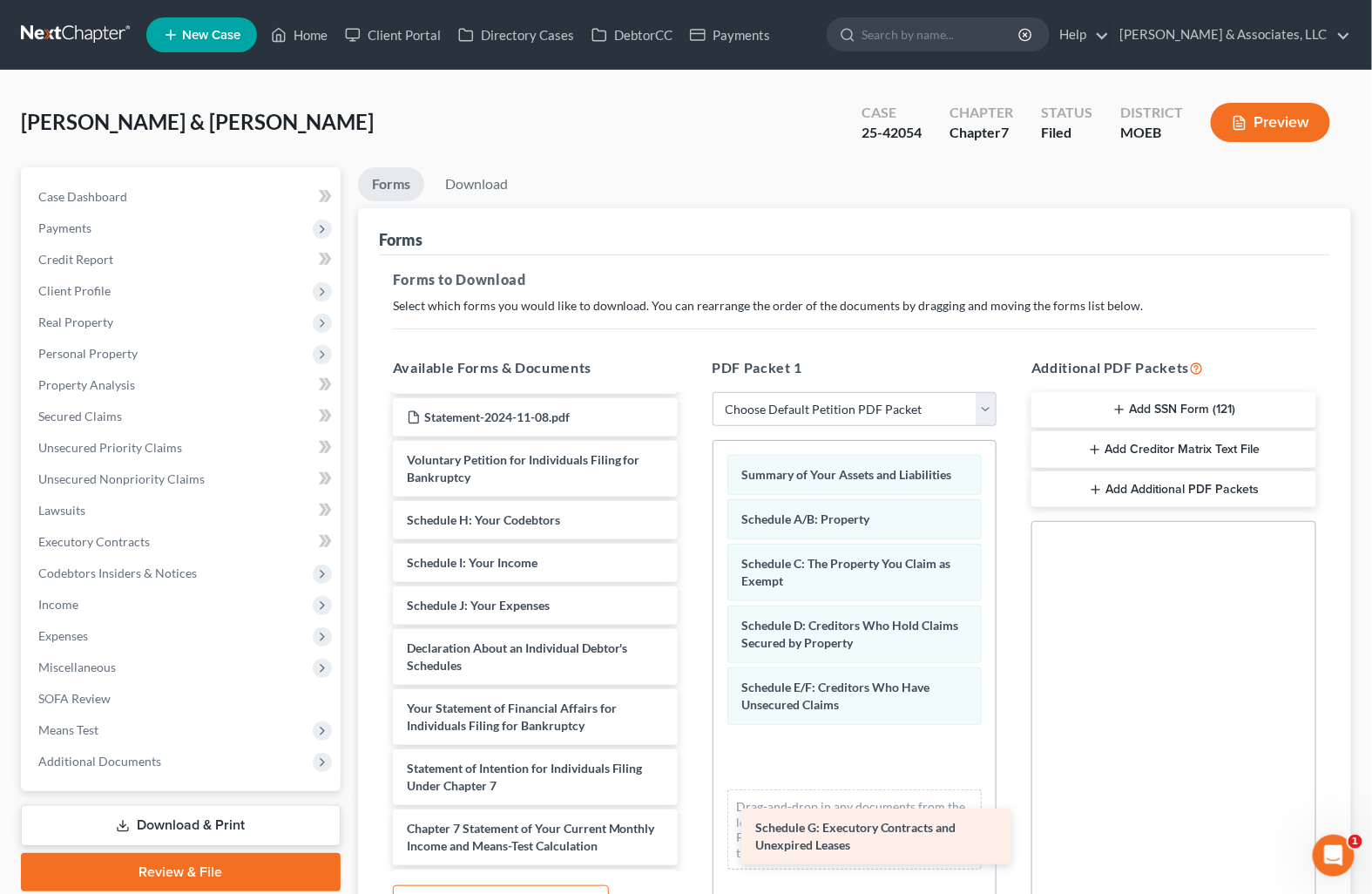
drag, startPoint x: 491, startPoint y: 520, endPoint x: 840, endPoint y: 830, distance: 466.8
click at [691, 830] on div "Schedule G: Executory Contracts and Unexpired Leases Monthly Business Income an…" at bounding box center [535, 289] width 312 height 1530
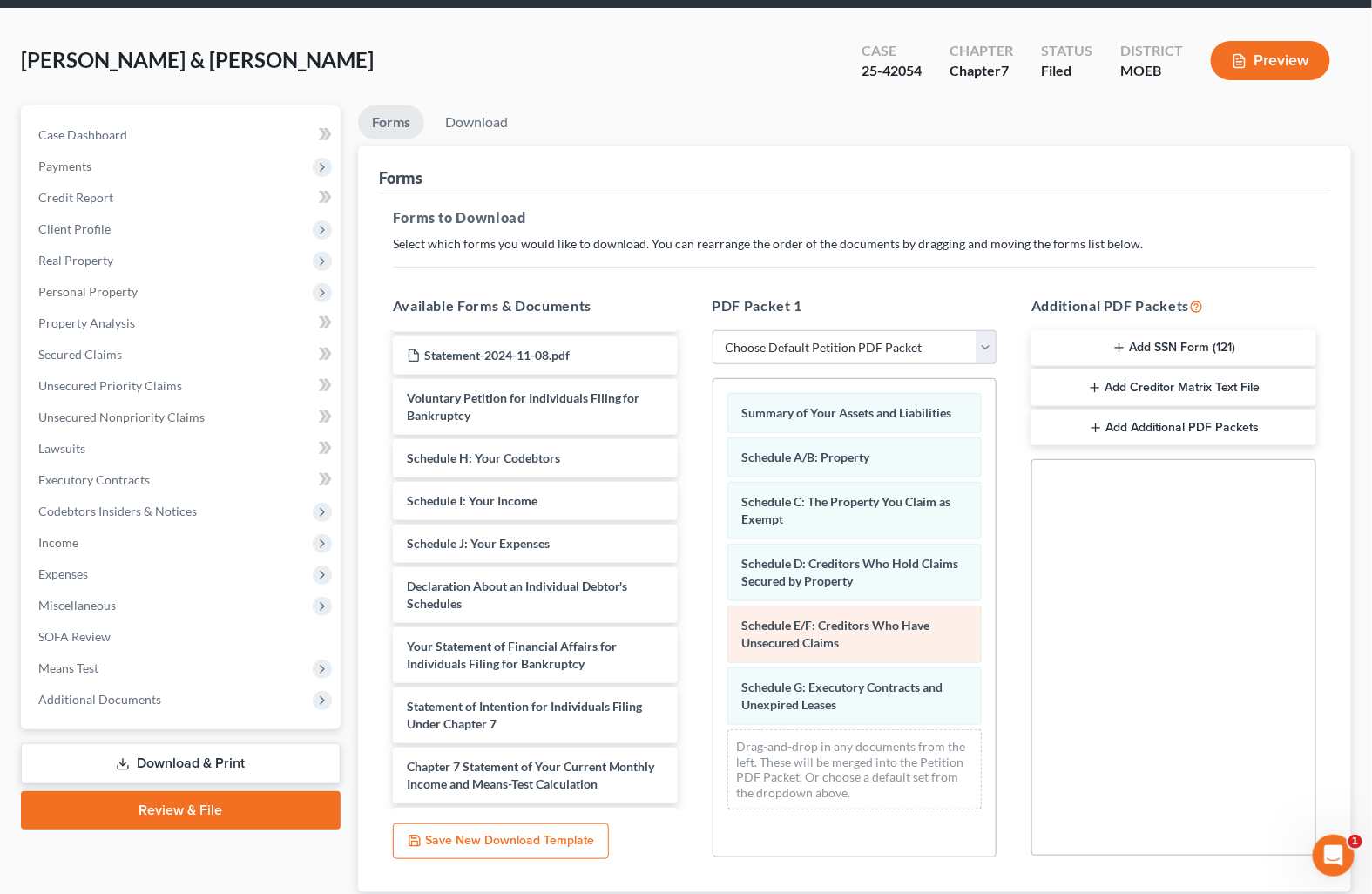
scroll to position [97, 0]
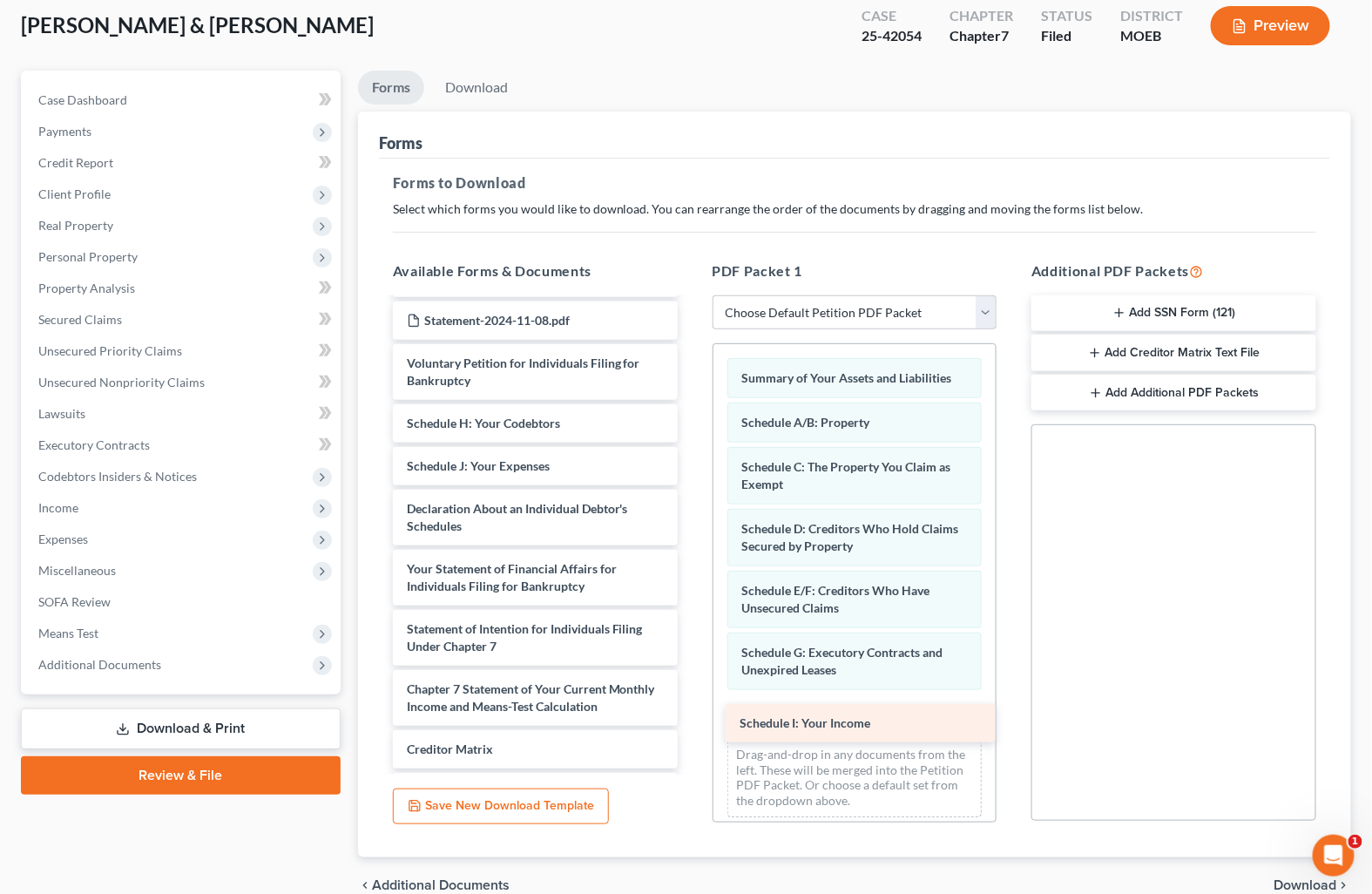
drag, startPoint x: 528, startPoint y: 464, endPoint x: 861, endPoint y: 724, distance: 422.5
click at [691, 724] on div "Schedule I: Your Income Monthly Business Income and Expenses (06/27/2025) Month…" at bounding box center [535, 170] width 312 height 1487
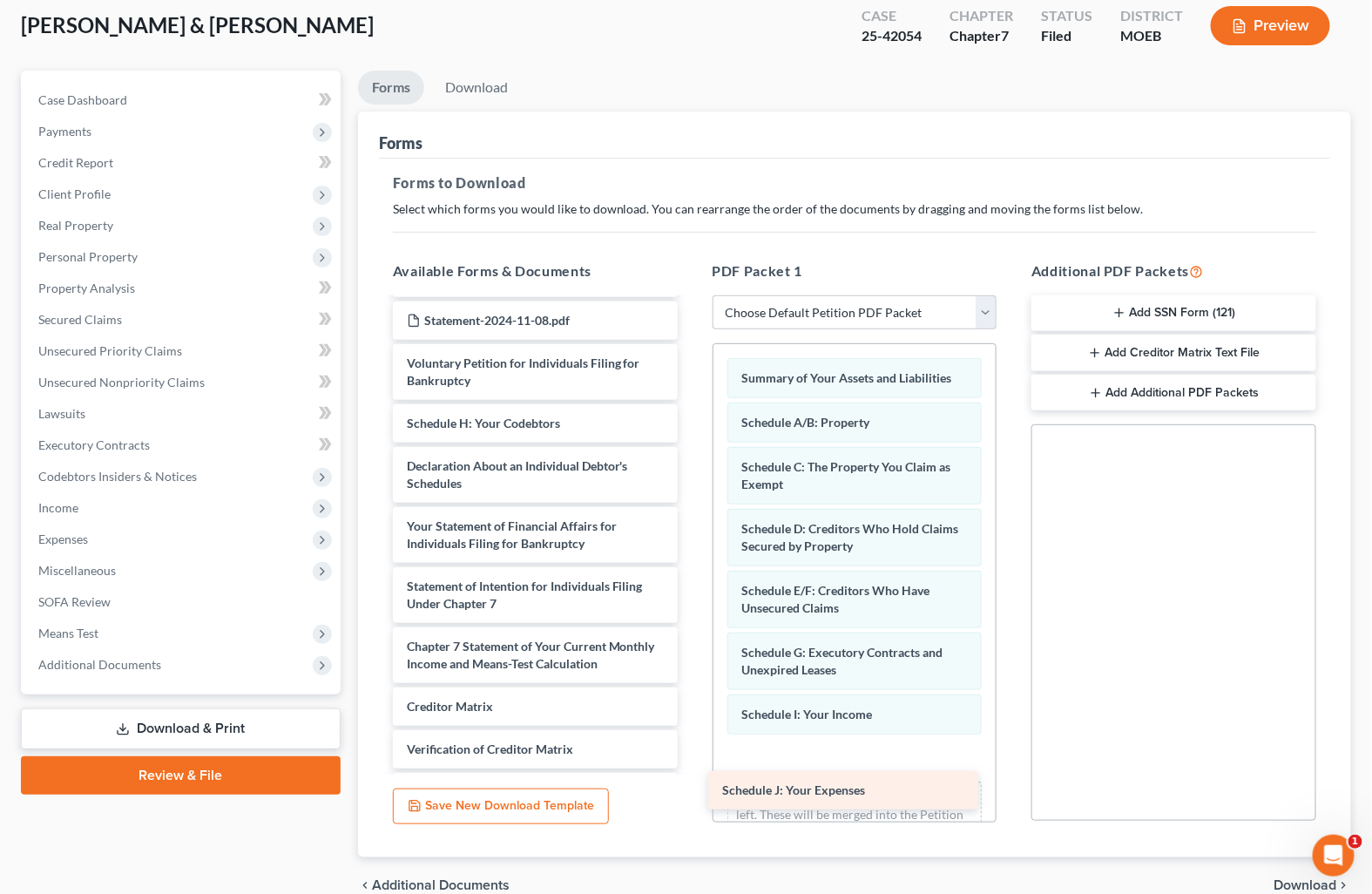
drag, startPoint x: 536, startPoint y: 459, endPoint x: 851, endPoint y: 784, distance: 452.6
click at [691, 784] on div "Schedule J: Your Expenses Monthly Business Income and Expenses (06/27/2025) Mon…" at bounding box center [535, 149] width 312 height 1444
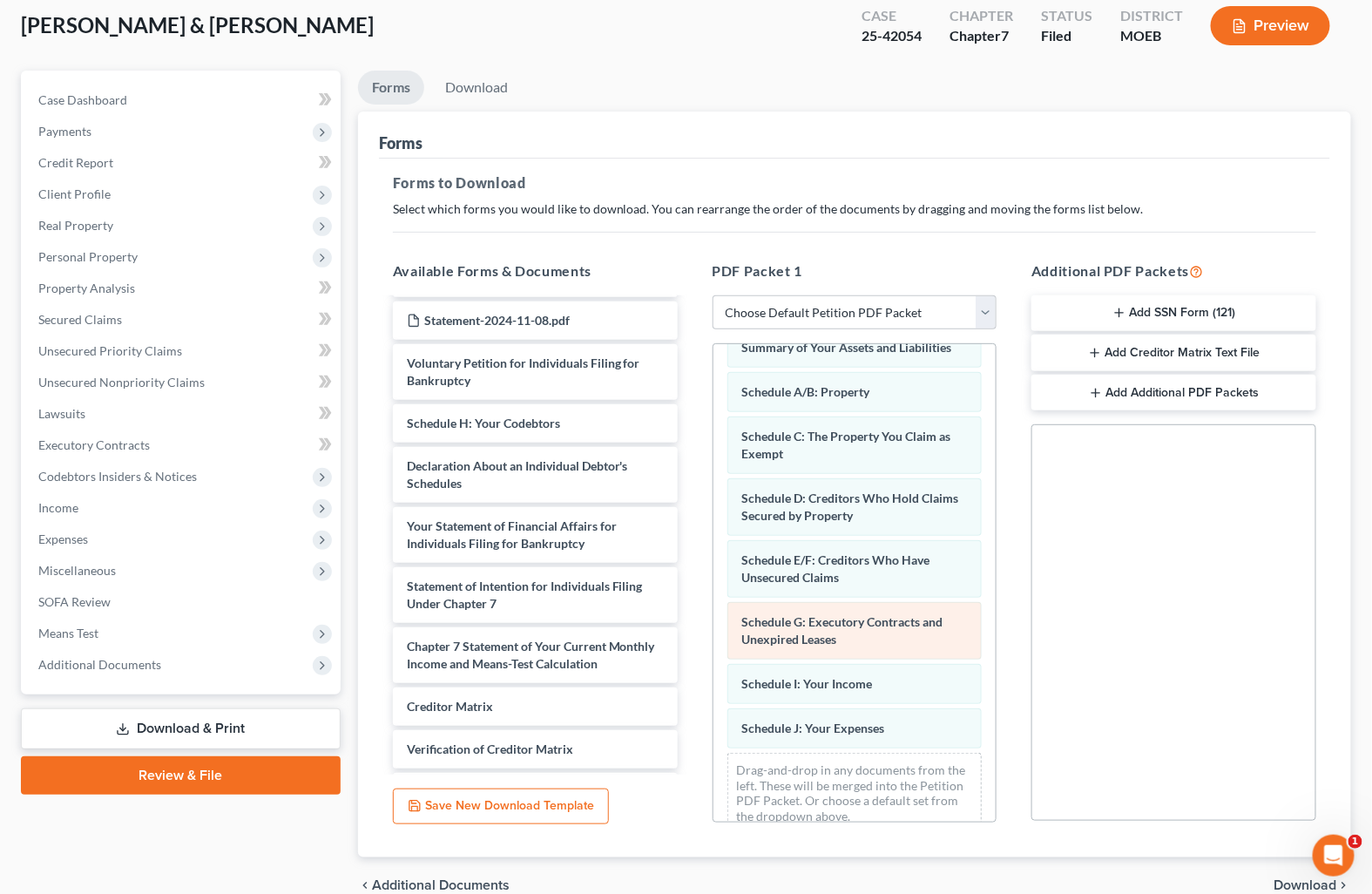
scroll to position [57, 0]
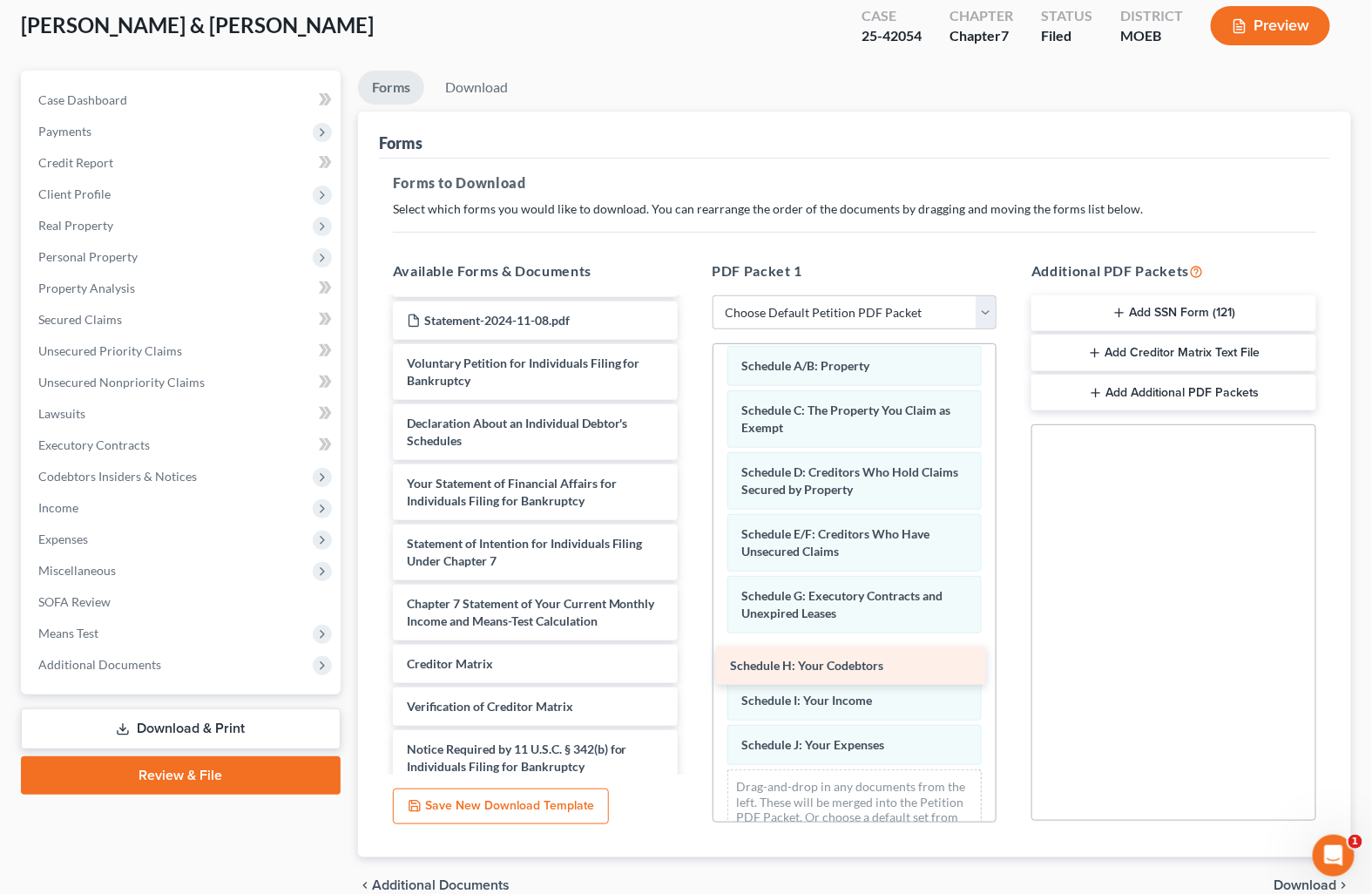
drag, startPoint x: 520, startPoint y: 415, endPoint x: 831, endPoint y: 648, distance: 388.6
click at [691, 648] on div "Schedule H: Your Codebtors Monthly Business Income and Expenses (06/27/2025) Mo…" at bounding box center [535, 128] width 312 height 1402
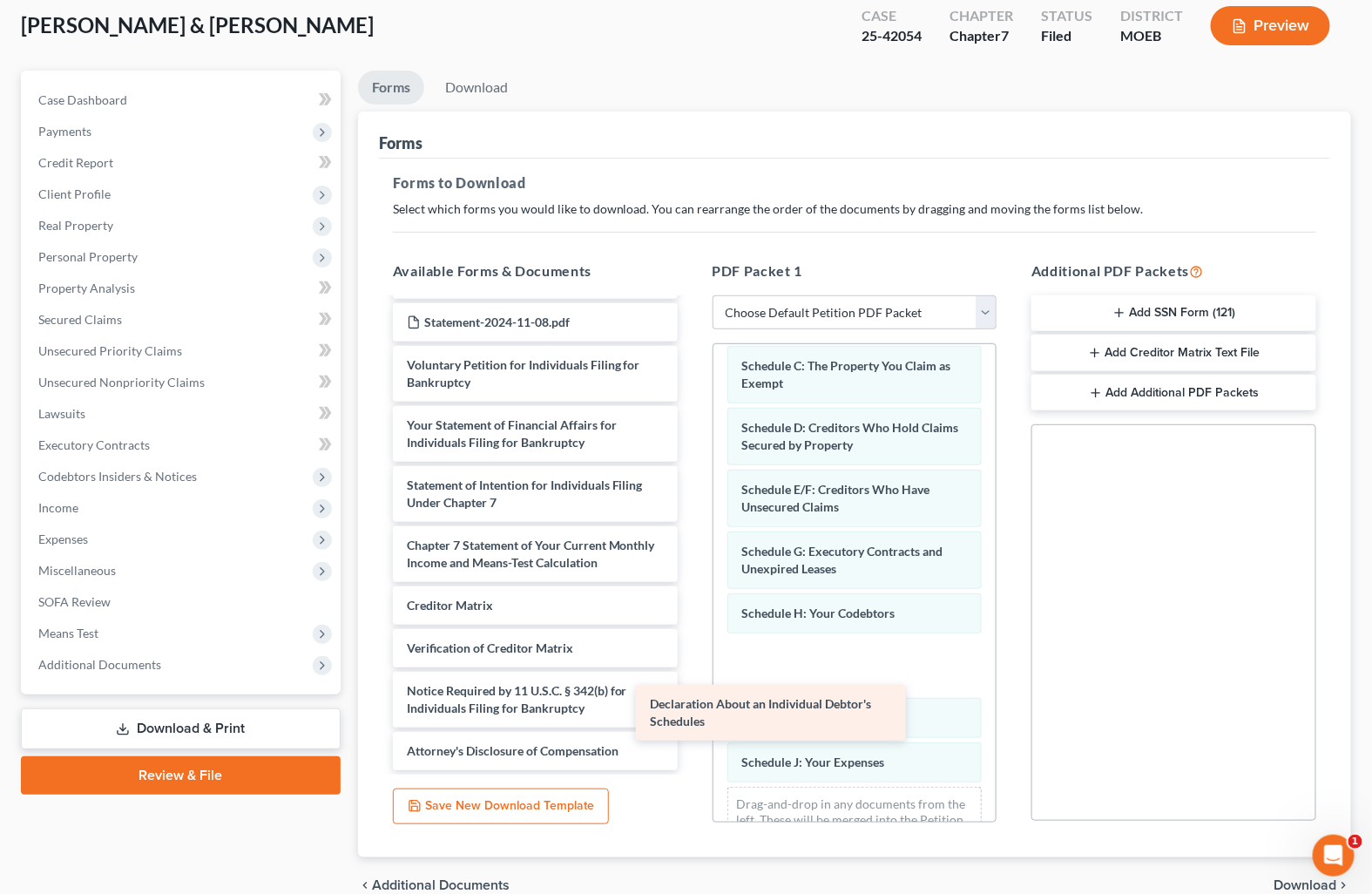
scroll to position [869, 0]
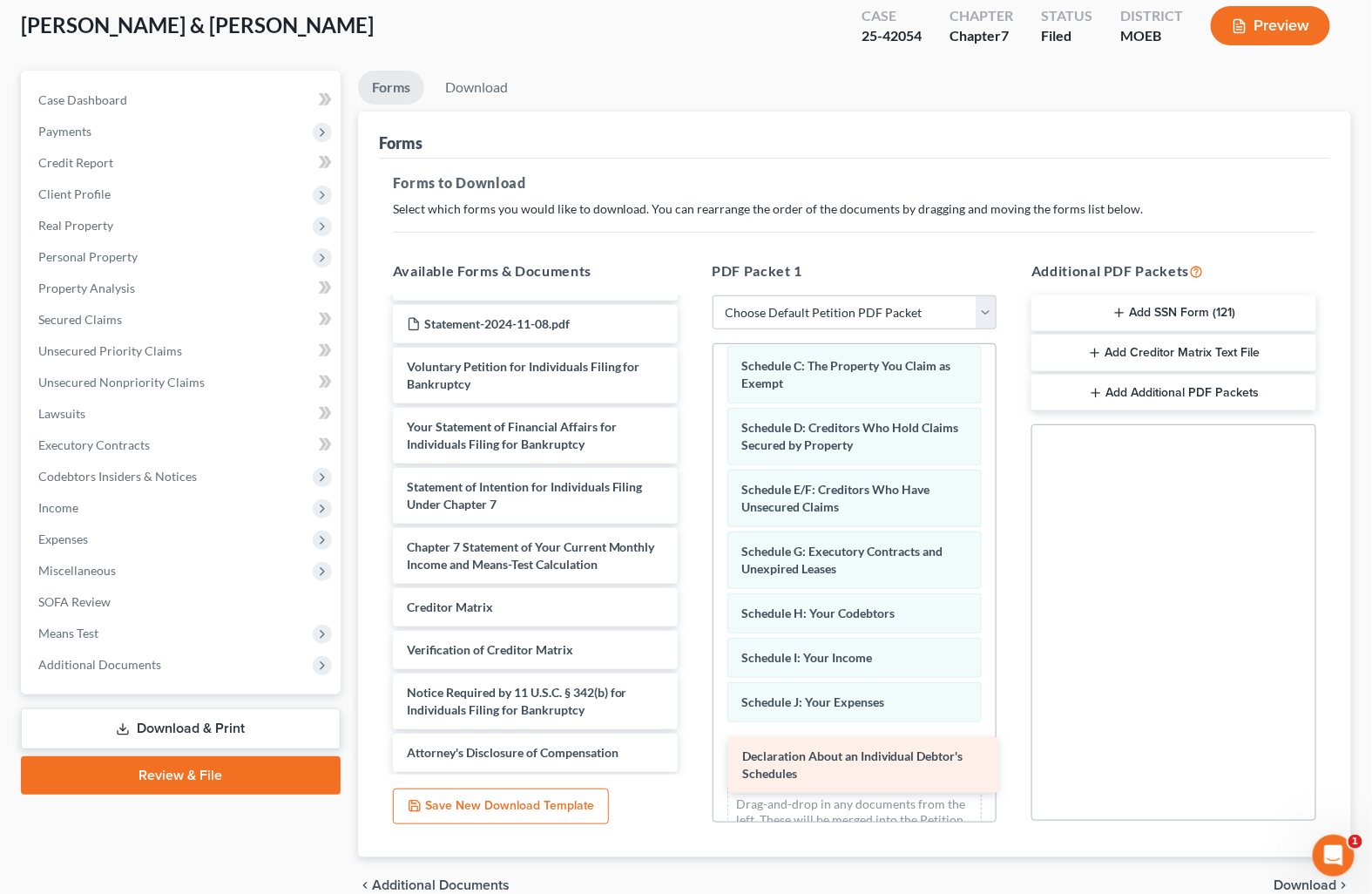
drag, startPoint x: 519, startPoint y: 425, endPoint x: 855, endPoint y: 760, distance: 474.5
click at [691, 760] on div "Declaration About an Individual Debtor's Schedules Monthly Business Income and …" at bounding box center [535, 100] width 312 height 1342
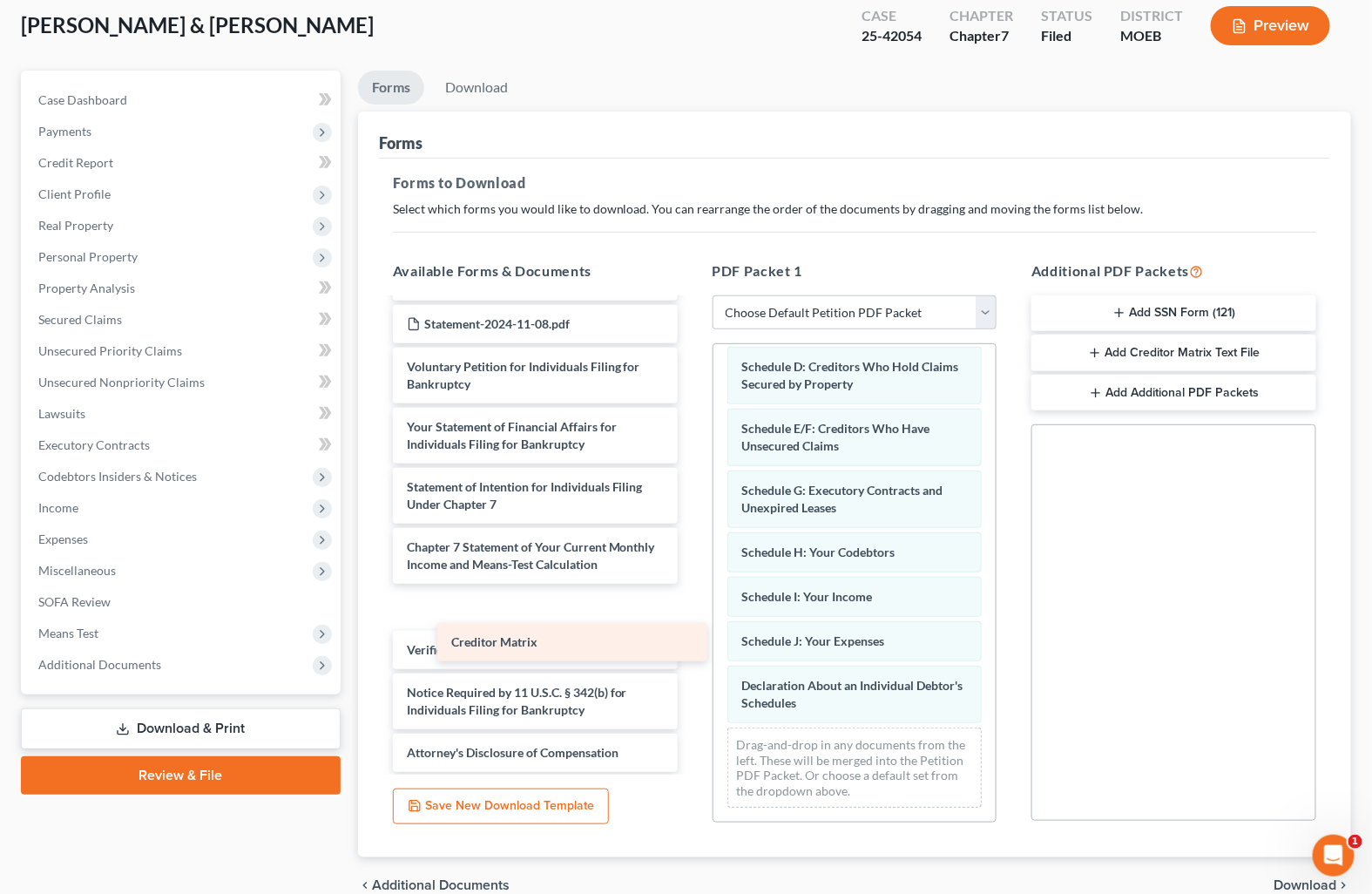
scroll to position [828, 0]
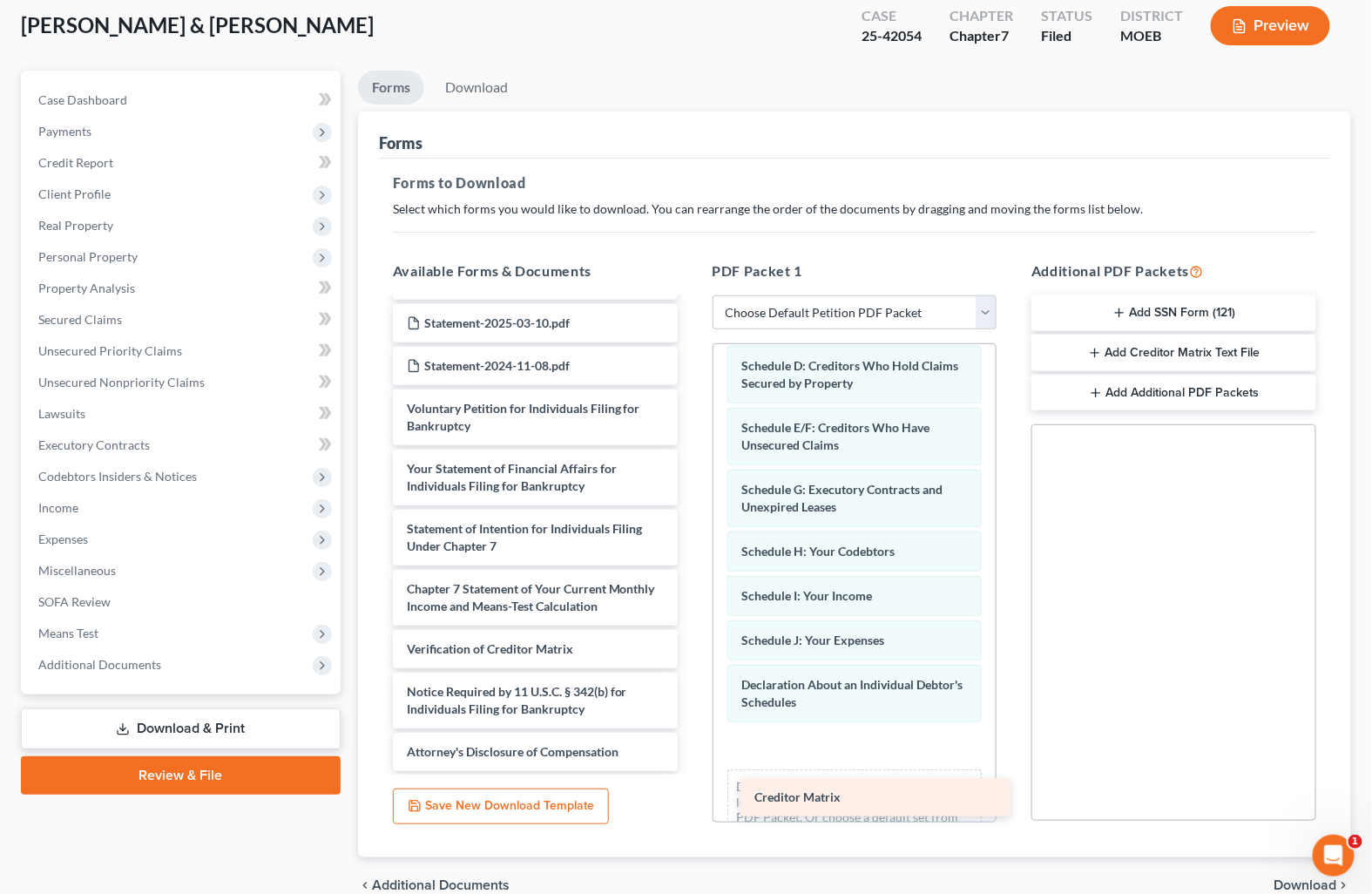
drag, startPoint x: 552, startPoint y: 610, endPoint x: 900, endPoint y: 802, distance: 397.5
click at [691, 771] on div "Creditor Matrix Monthly Business Income and Expenses (06/27/2025) Monthly Busin…" at bounding box center [535, 121] width 312 height 1299
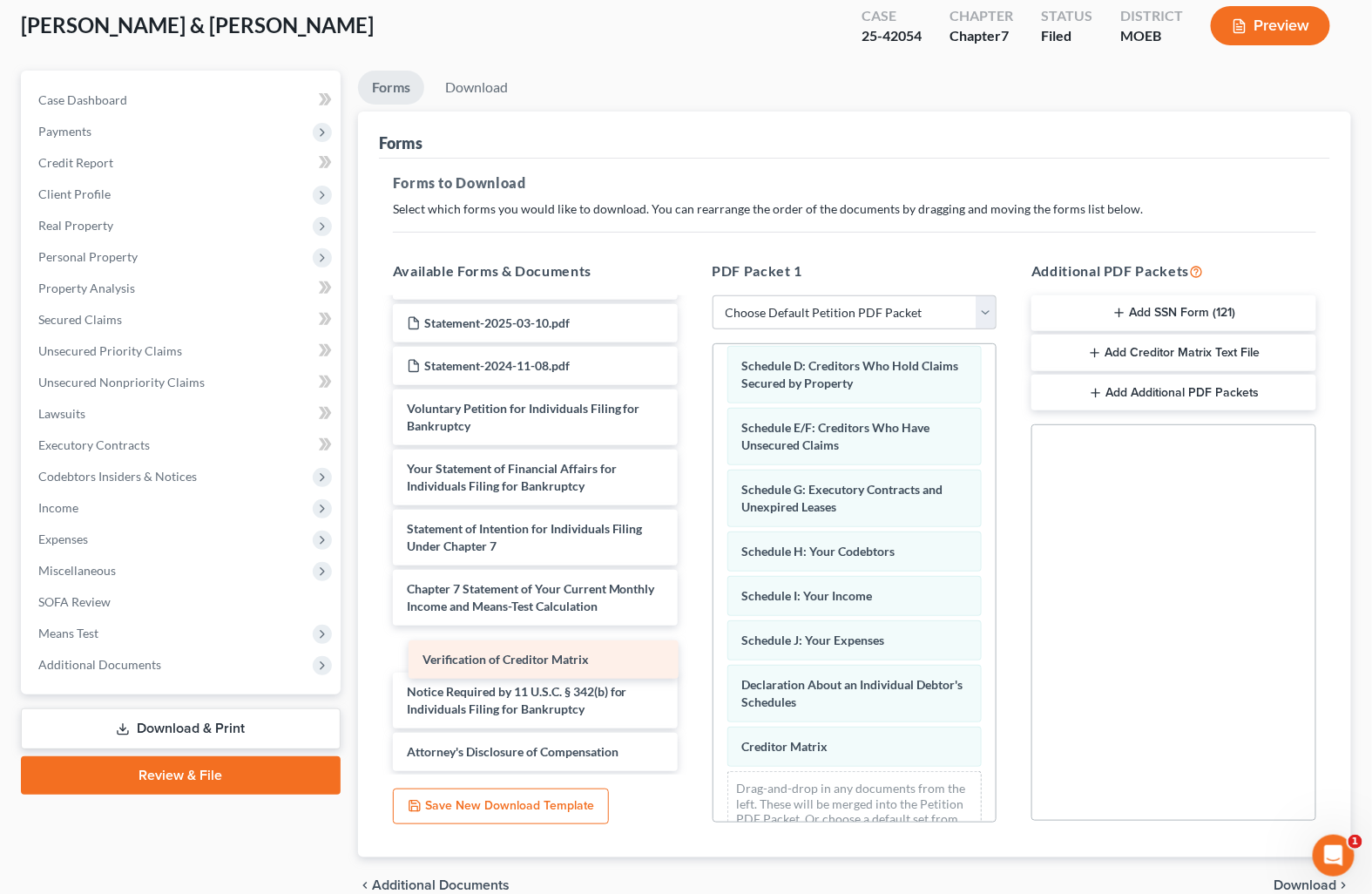
scroll to position [785, 0]
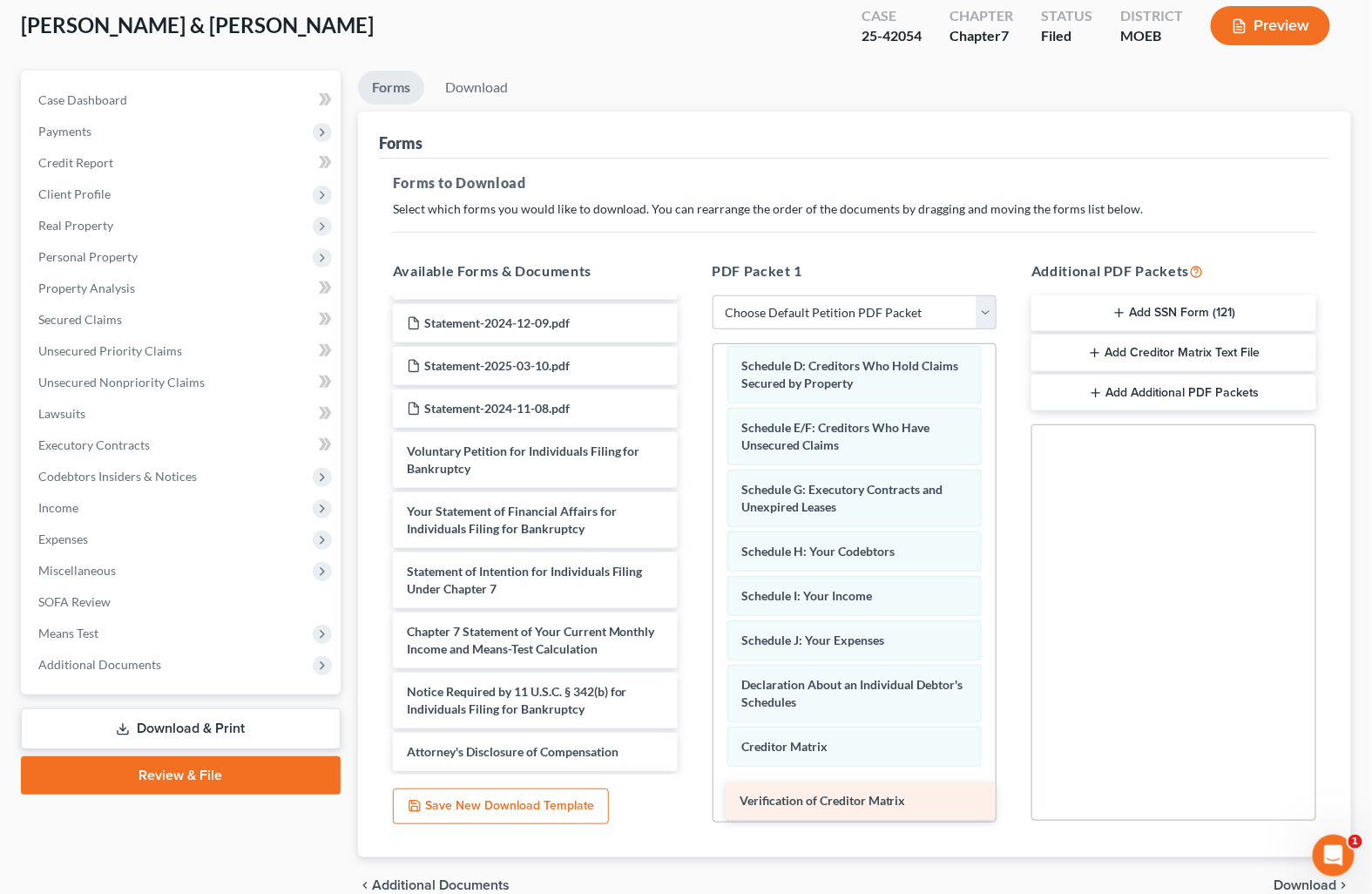
drag, startPoint x: 585, startPoint y: 651, endPoint x: 924, endPoint y: 803, distance: 371.5
click at [691, 771] on div "Verification of Creditor Matrix Monthly Business Income and Expenses (06/27/202…" at bounding box center [535, 143] width 312 height 1257
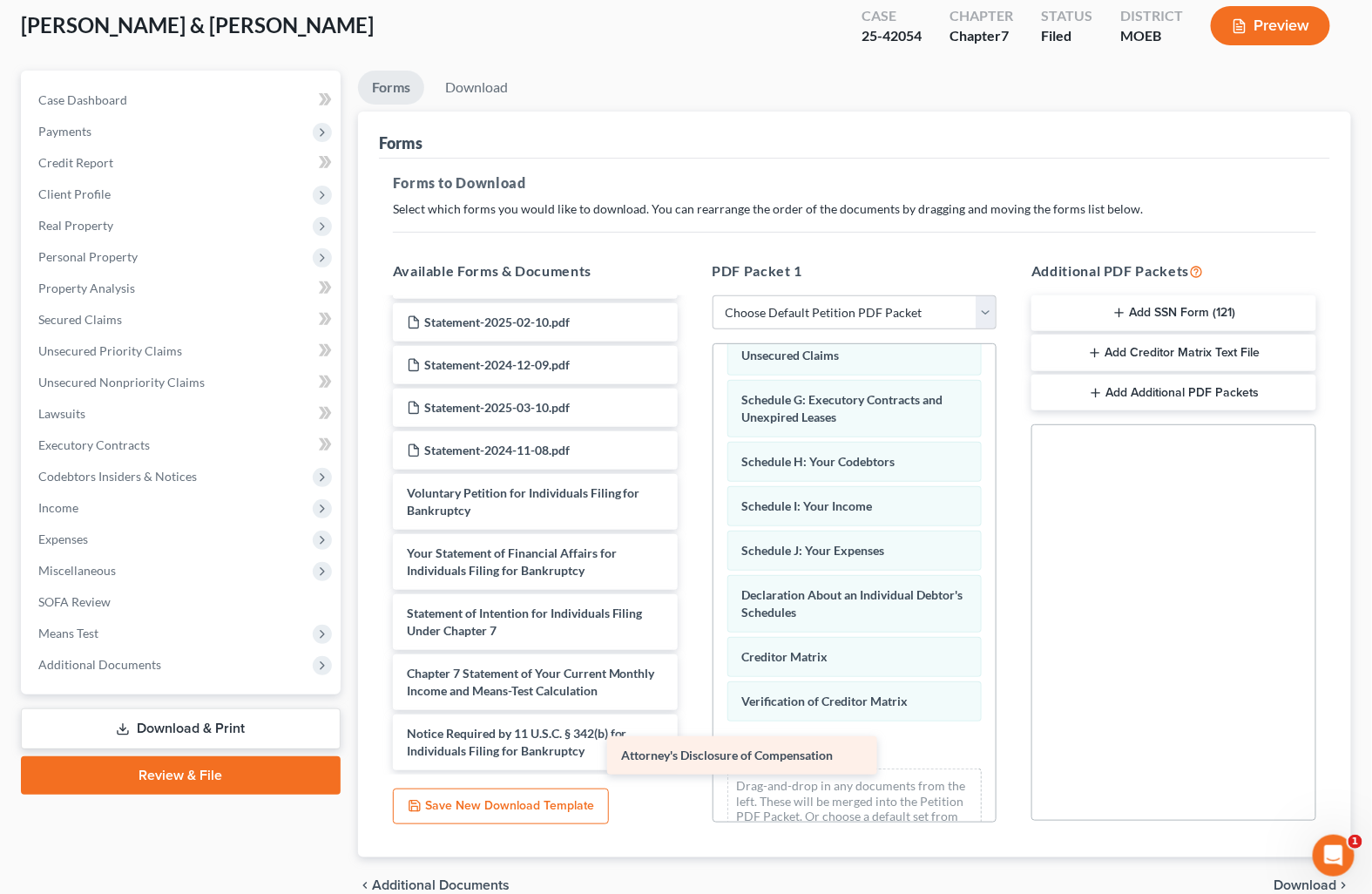
scroll to position [742, 0]
drag, startPoint x: 572, startPoint y: 747, endPoint x: 907, endPoint y: 770, distance: 335.8
click at [691, 770] on div "Attorney's Disclosure of Compensation Monthly Business Income and Expenses (06/…" at bounding box center [535, 165] width 312 height 1214
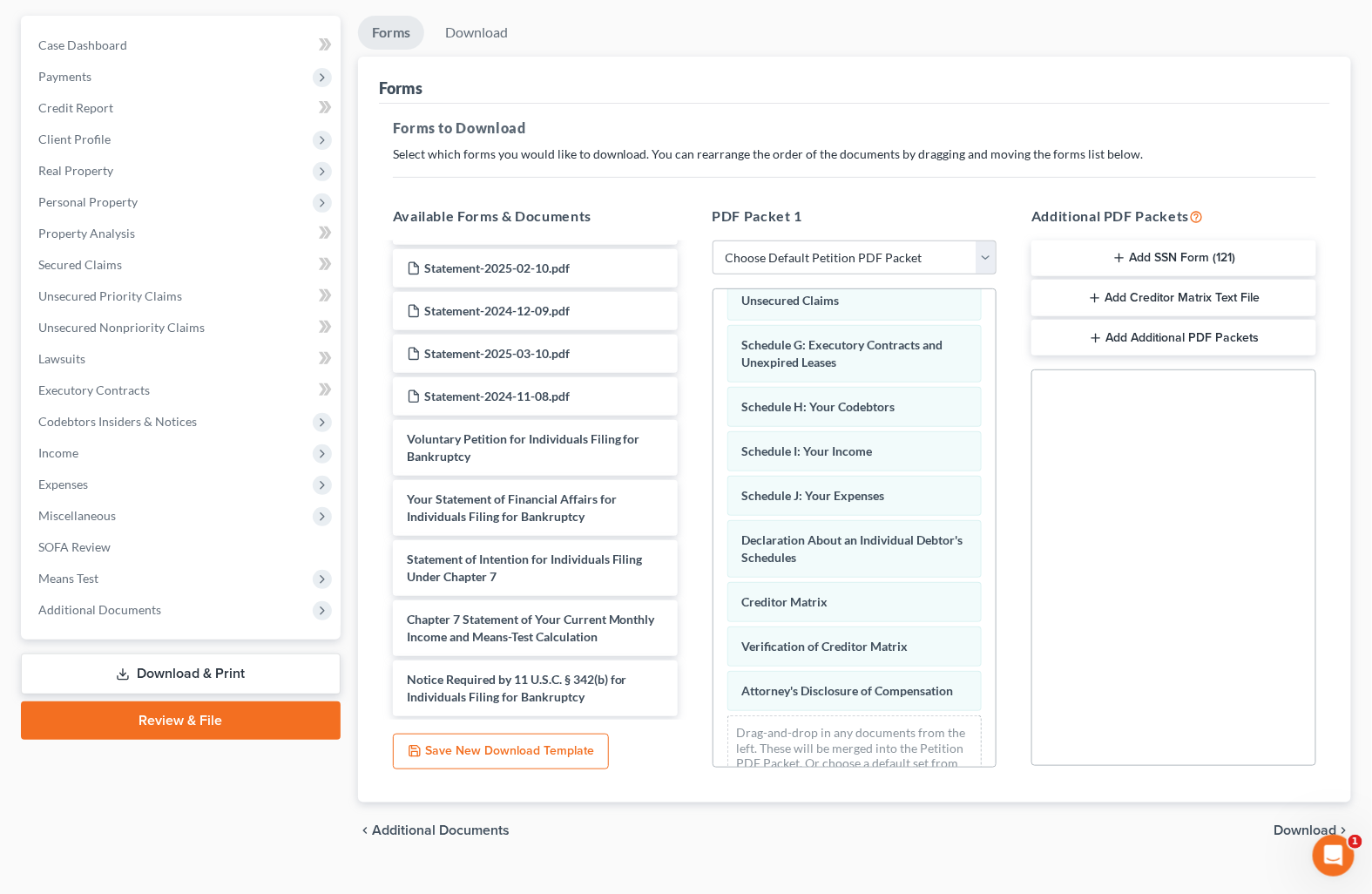
scroll to position [181, 0]
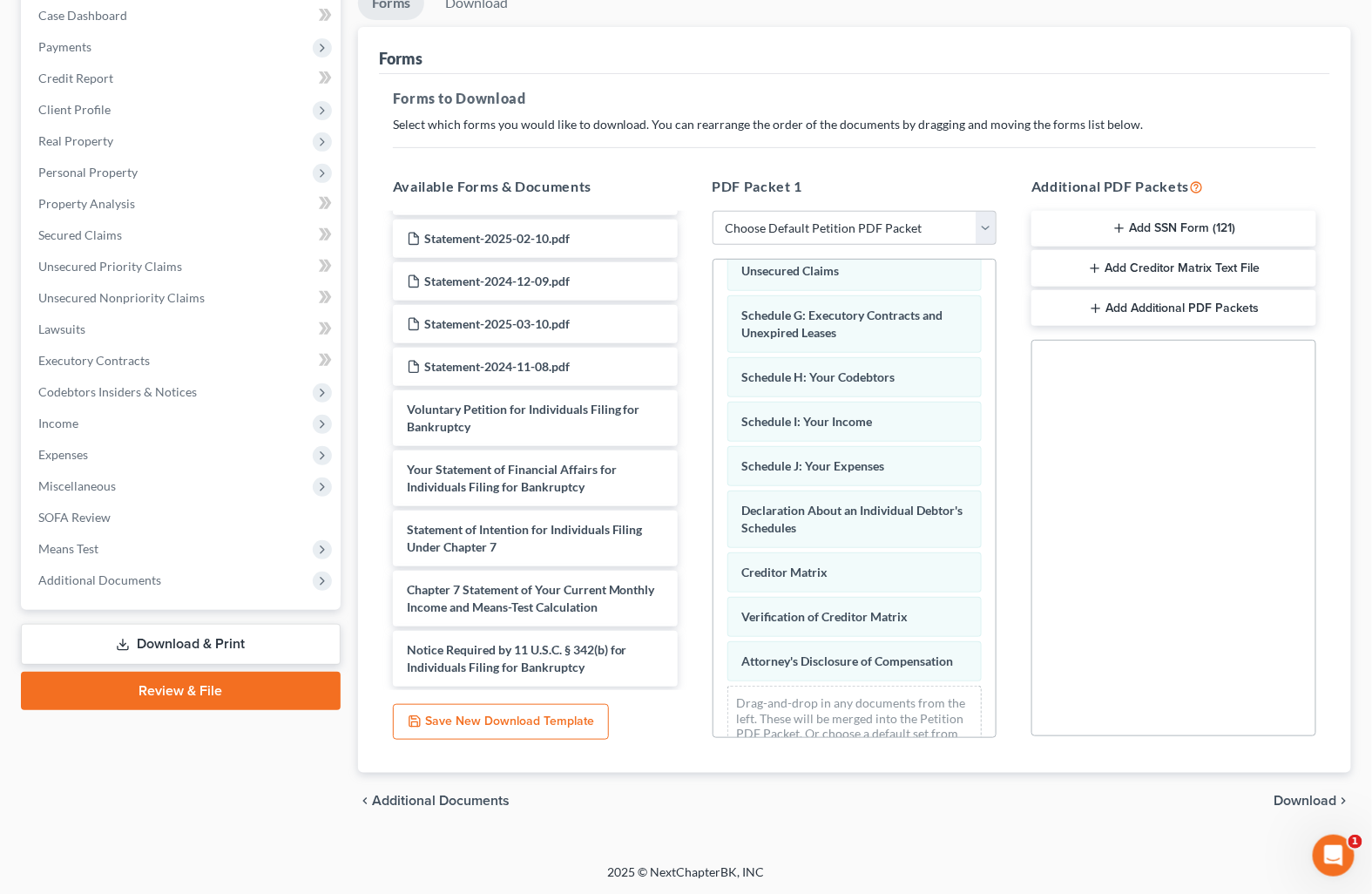
click at [1301, 806] on span "Download" at bounding box center [1306, 800] width 62 height 14
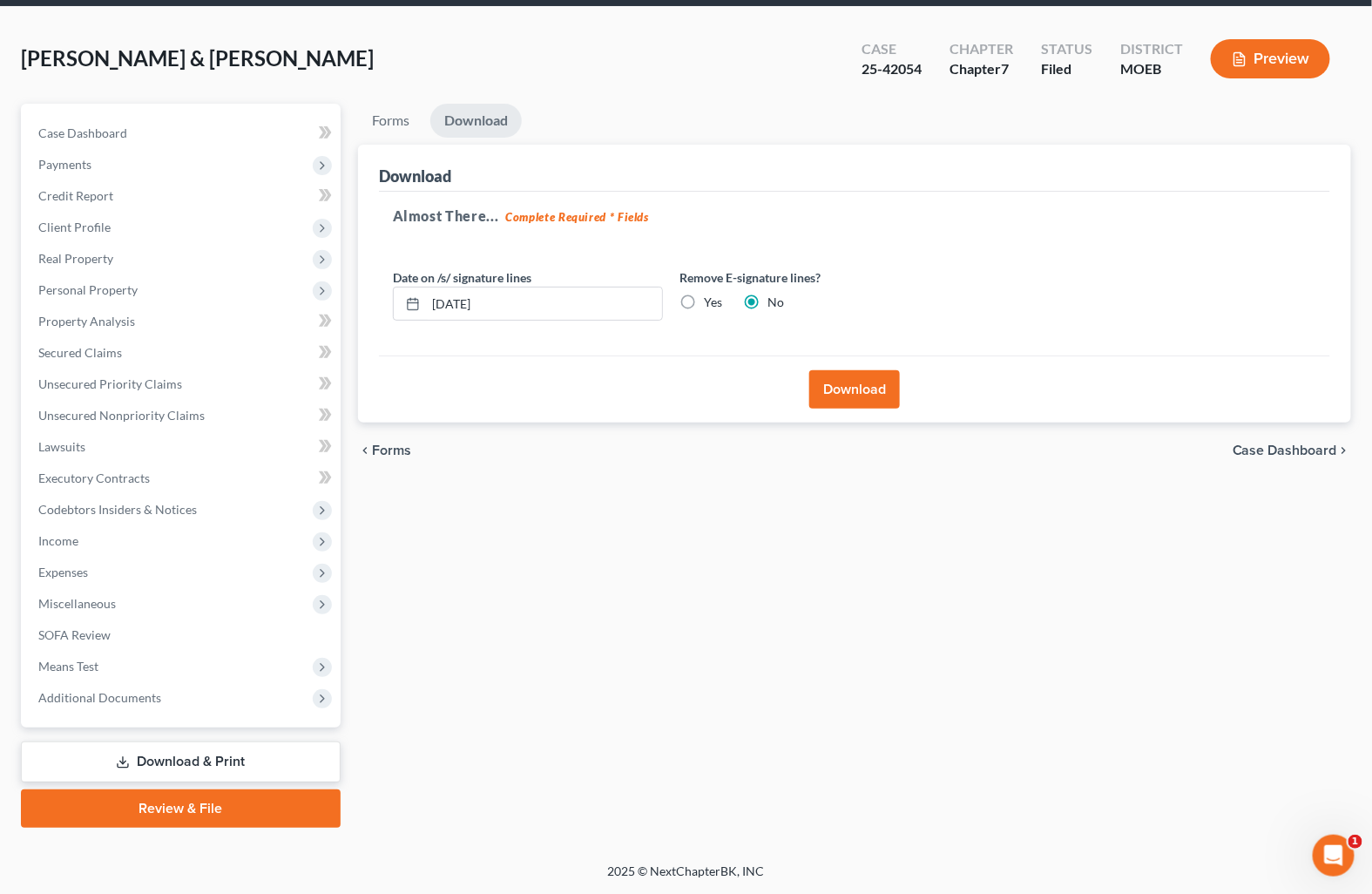
scroll to position [61, 0]
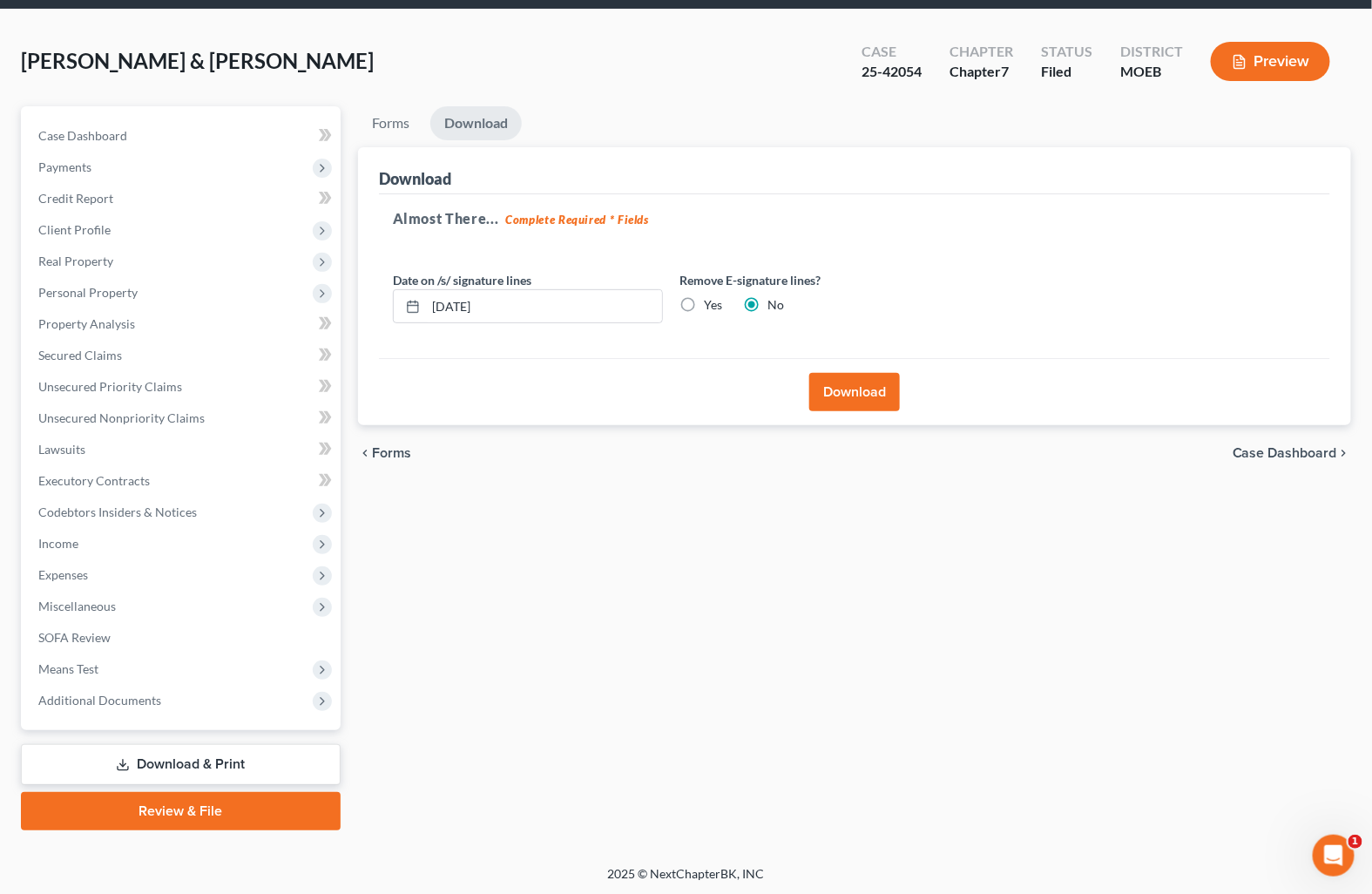
click at [820, 384] on button "Download" at bounding box center [855, 392] width 91 height 38
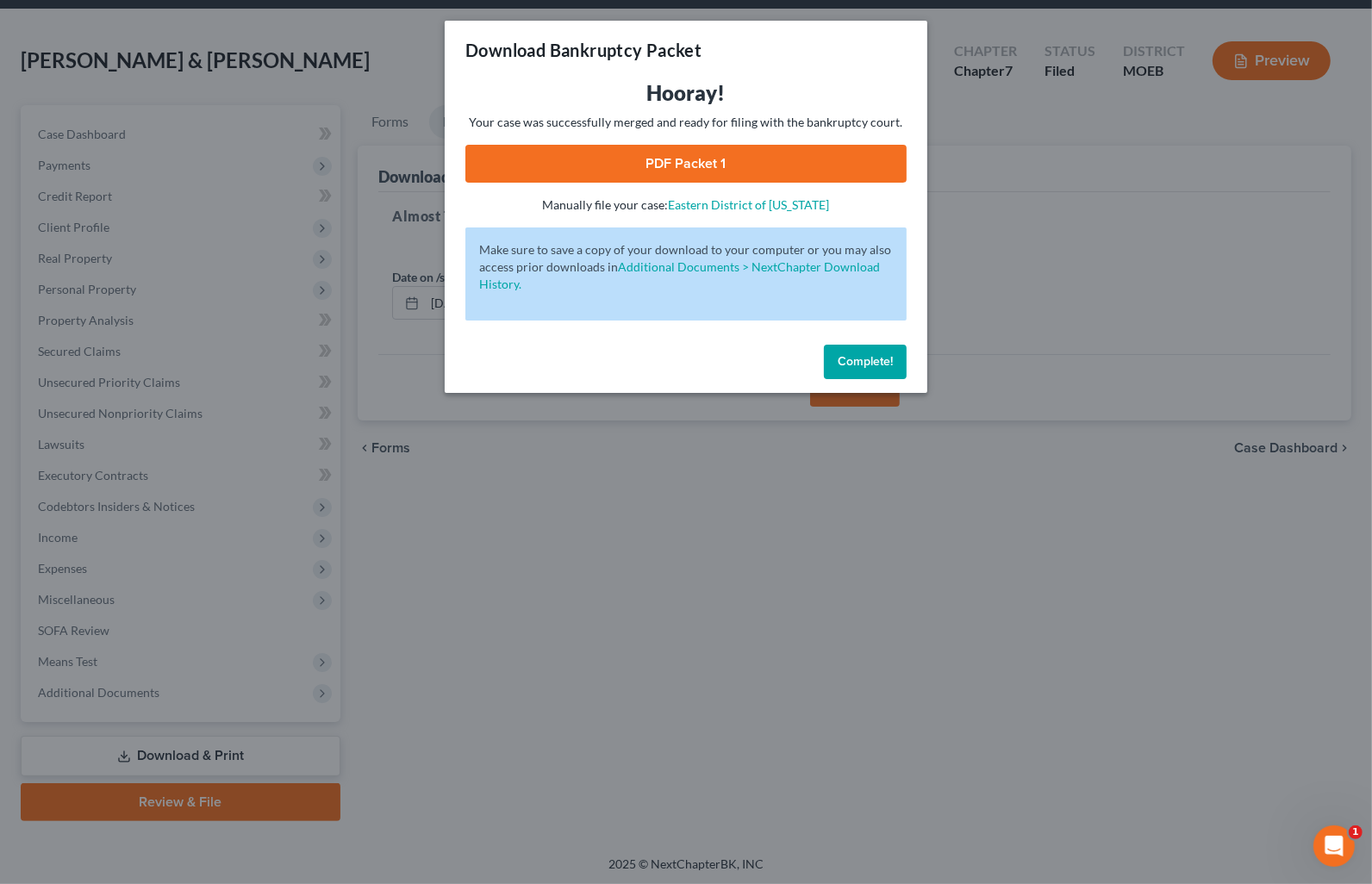
click at [660, 159] on link "PDF Packet 1" at bounding box center [686, 164] width 441 height 37
click at [882, 365] on span "Complete!" at bounding box center [864, 361] width 55 height 15
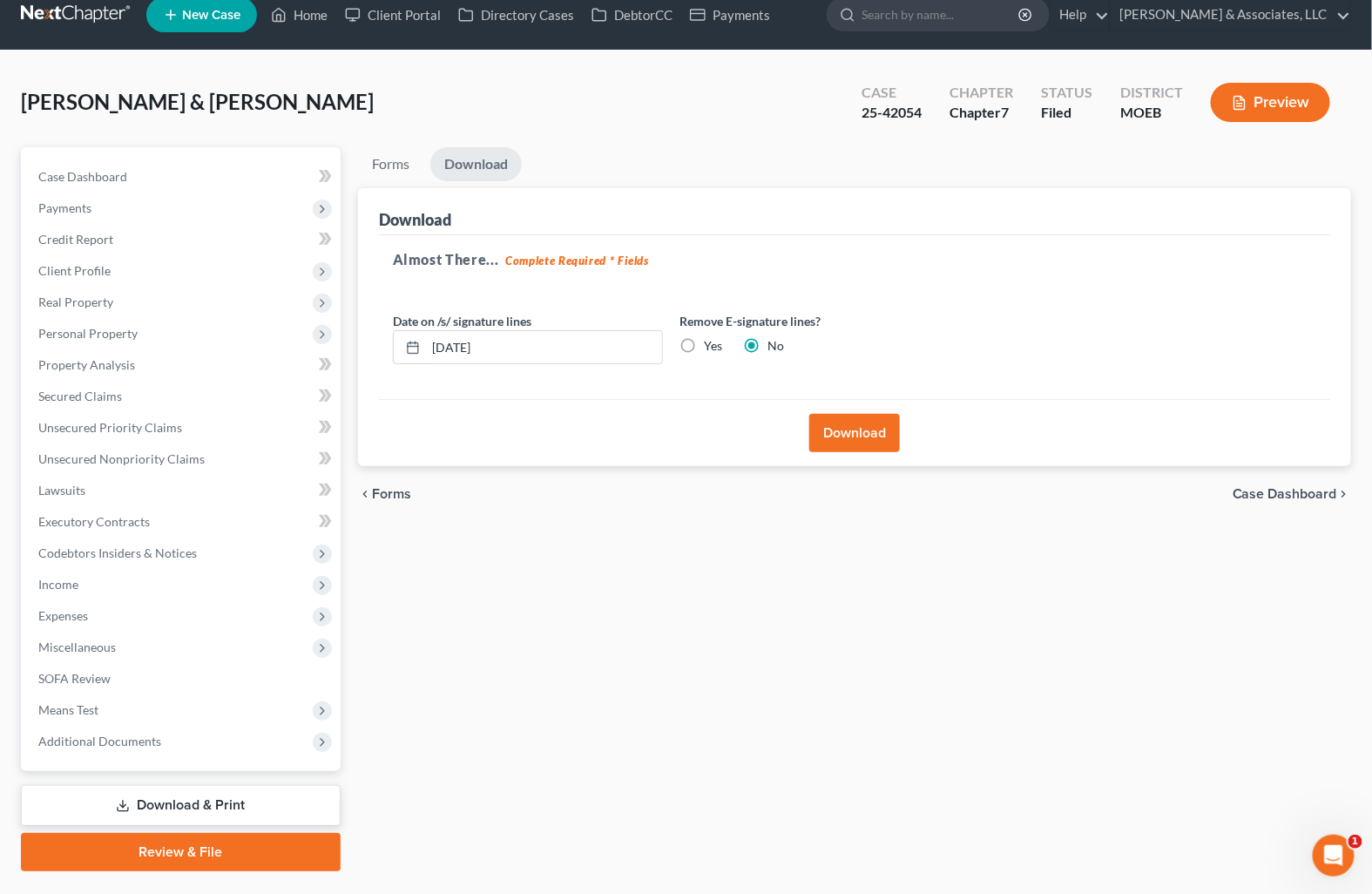
scroll to position [0, 0]
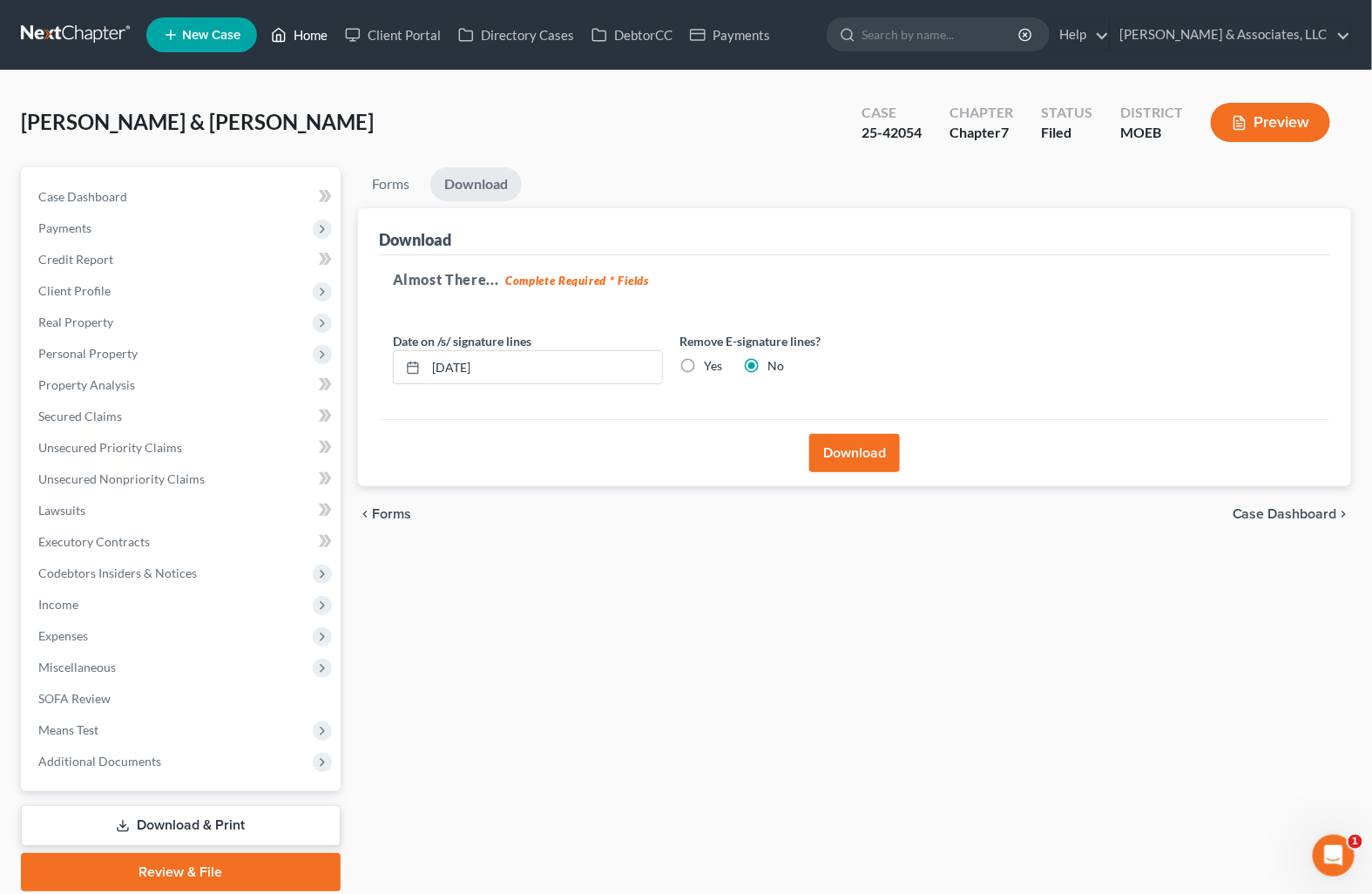
click at [313, 36] on link "Home" at bounding box center [299, 34] width 74 height 31
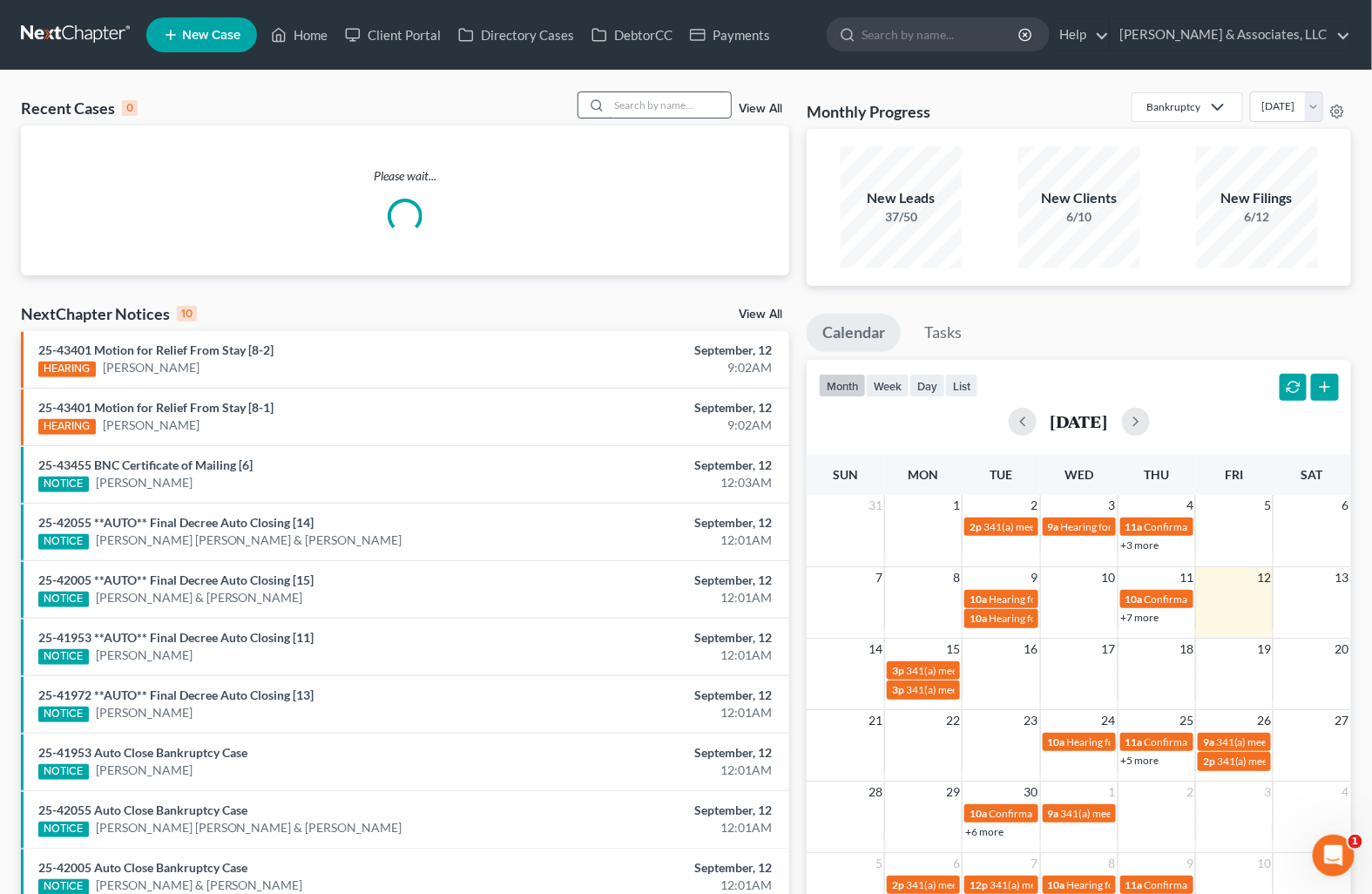
click at [625, 100] on input "search" at bounding box center [669, 105] width 122 height 26
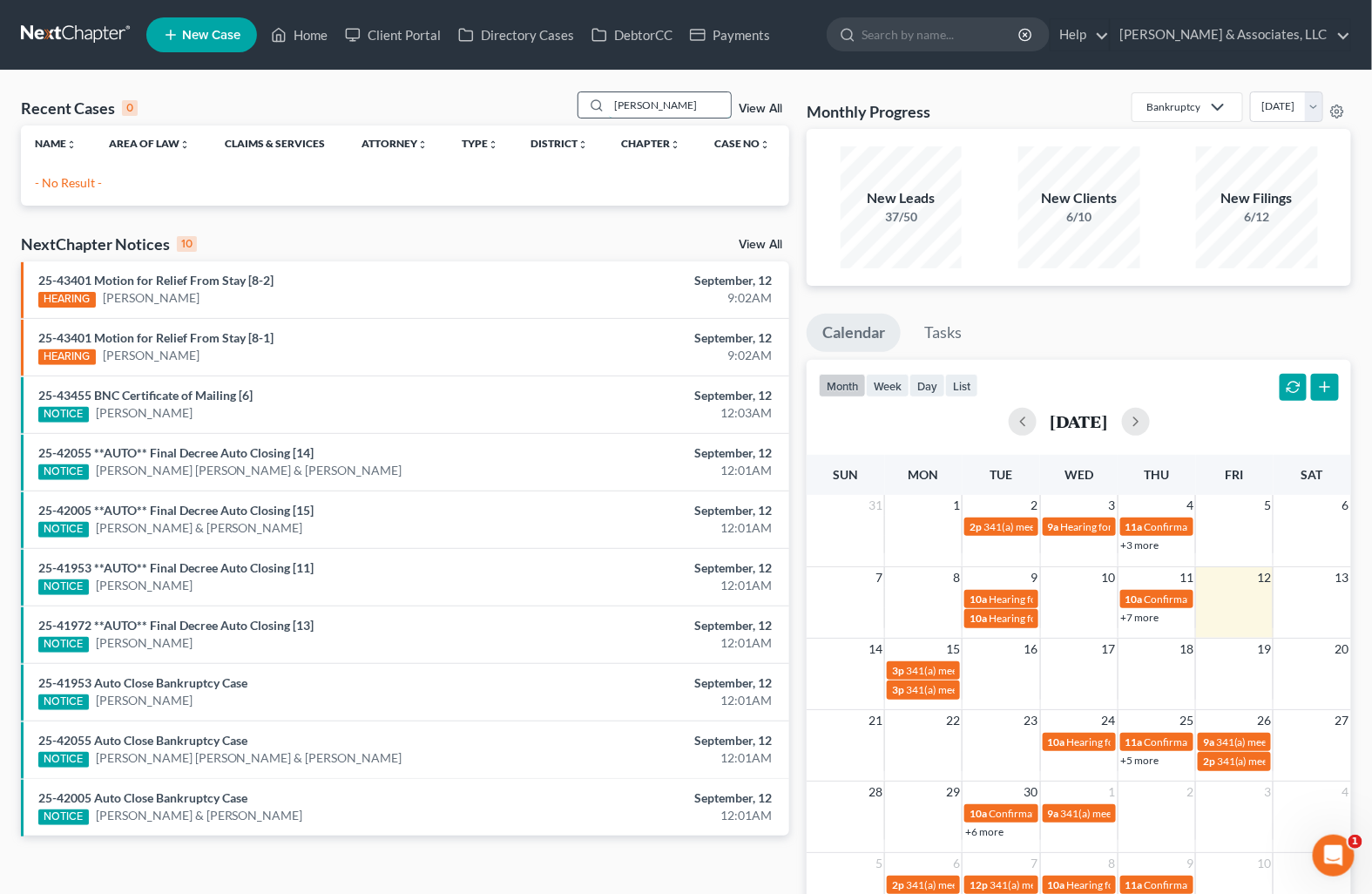
click at [627, 106] on input "traylor" at bounding box center [669, 105] width 122 height 26
type input "traylor"
drag, startPoint x: 666, startPoint y: 103, endPoint x: 511, endPoint y: 98, distance: 155.1
click at [511, 98] on div "Recent Cases 0 traylor View All" at bounding box center [404, 109] width 768 height 34
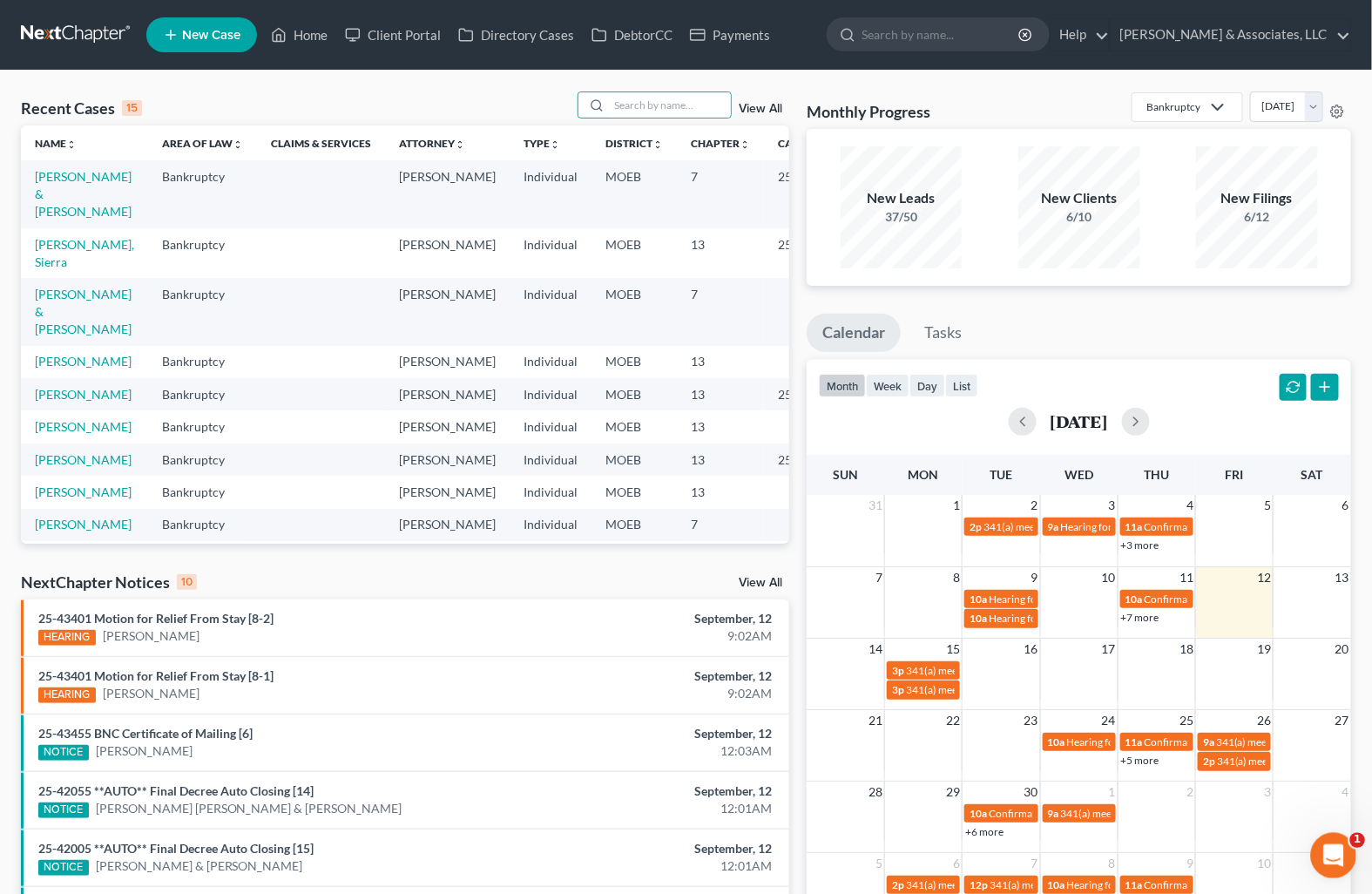
click at [1334, 843] on icon "Open Intercom Messenger" at bounding box center [1331, 853] width 28 height 28
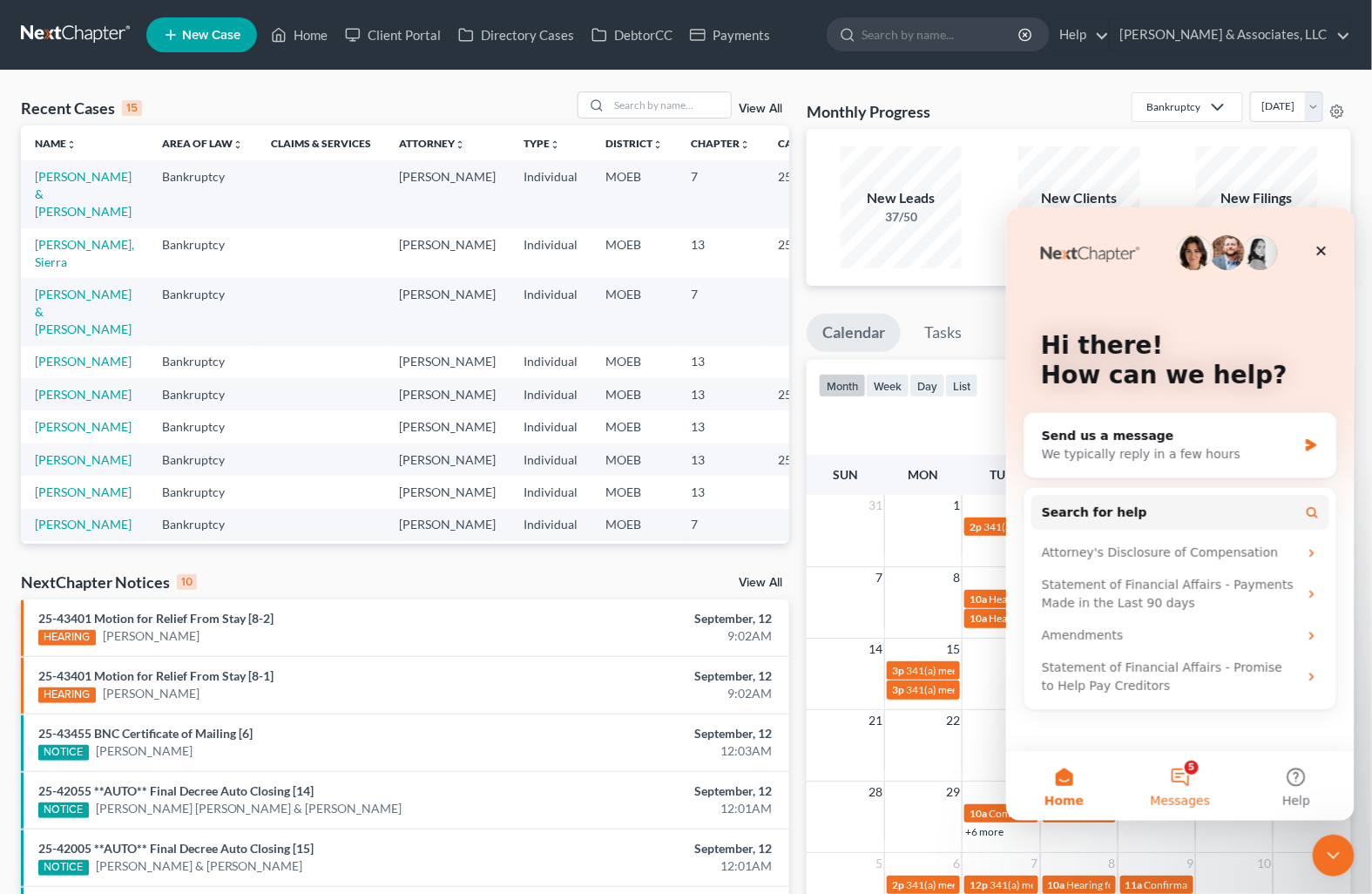
click at [1177, 774] on button "5 Messages" at bounding box center [1179, 785] width 116 height 70
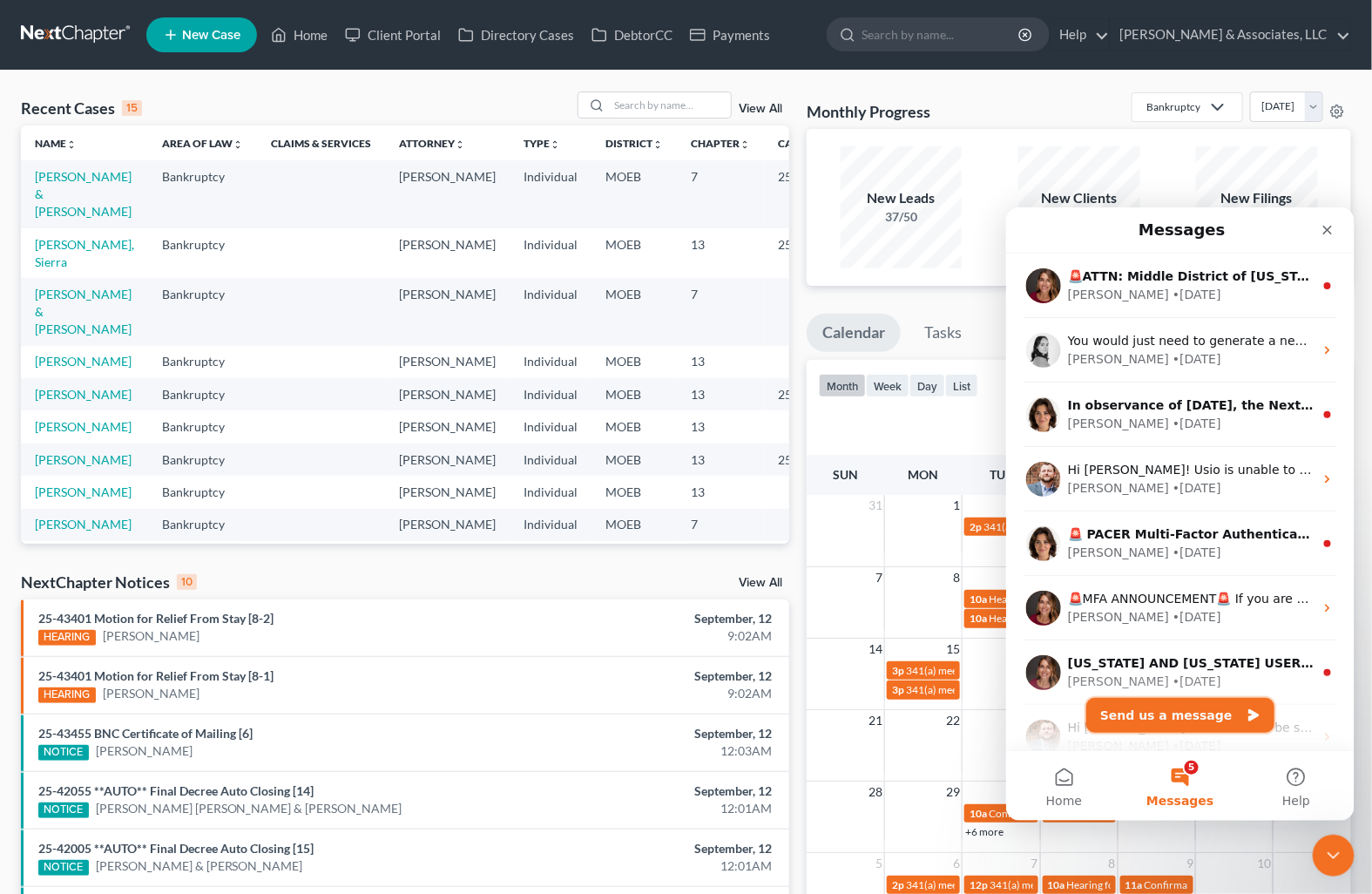
click at [1153, 714] on button "Send us a message" at bounding box center [1179, 714] width 188 height 35
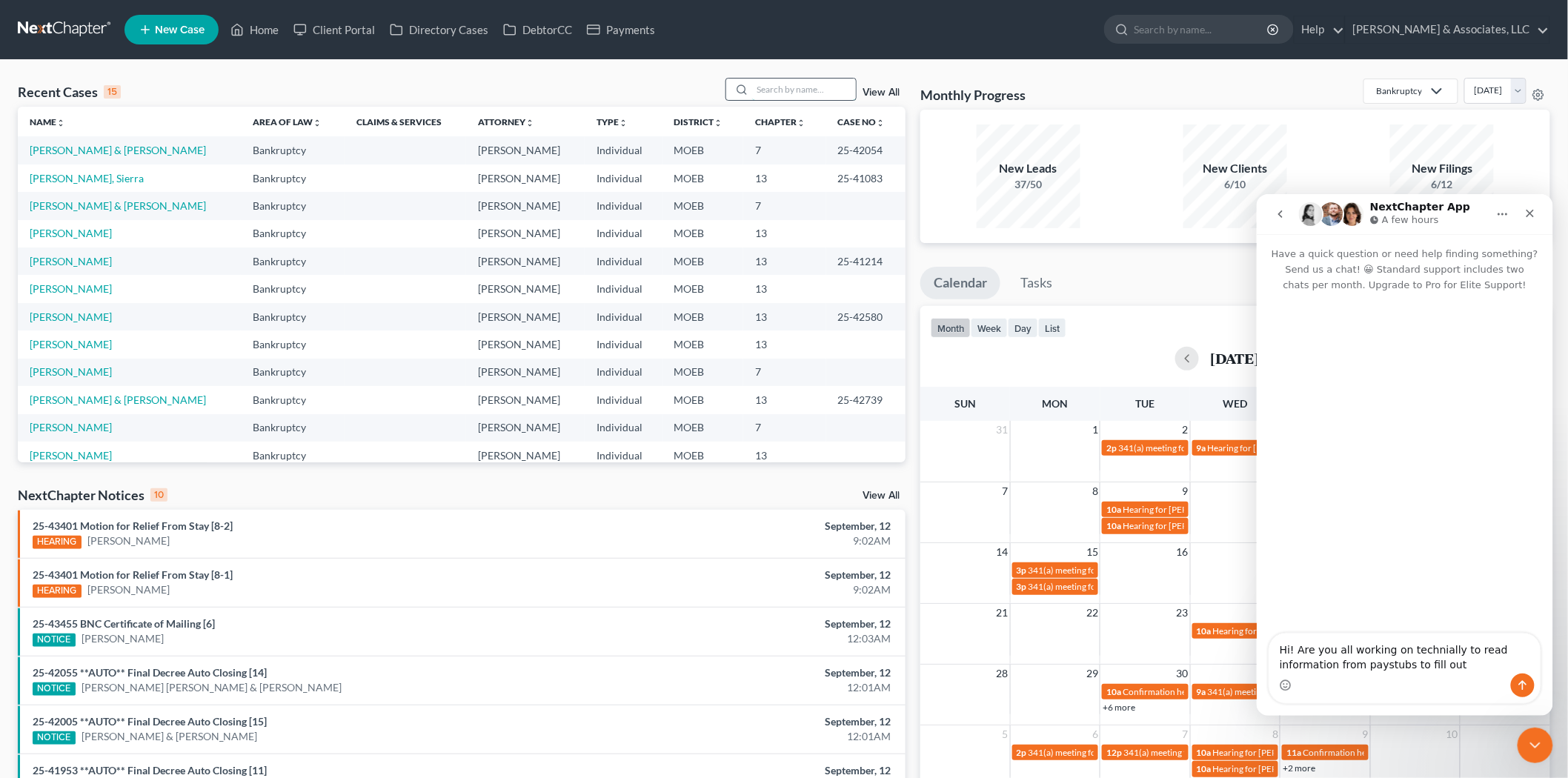
click at [772, 90] on input "search" at bounding box center [804, 89] width 104 height 22
click at [1459, 672] on textarea "Hi! Are you all working on technially to read information from paystubs to fill…" at bounding box center [1404, 653] width 271 height 40
click at [1432, 653] on textarea "Hi! Are you all working on technially to read information from paystubs to fill…" at bounding box center [1404, 653] width 271 height 40
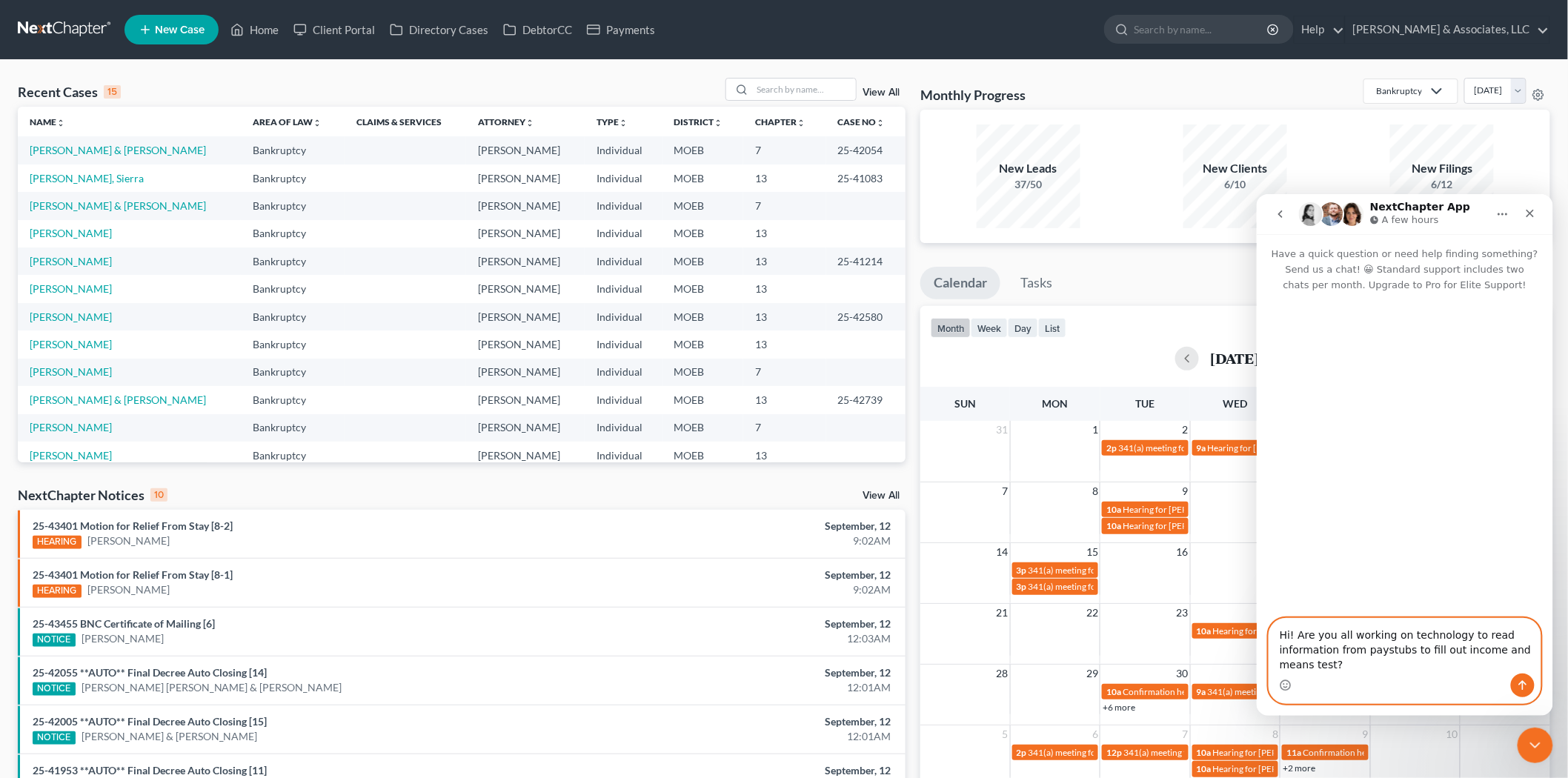
type textarea "Hi! Are you all working on technology to read information from paystubs to fill…"
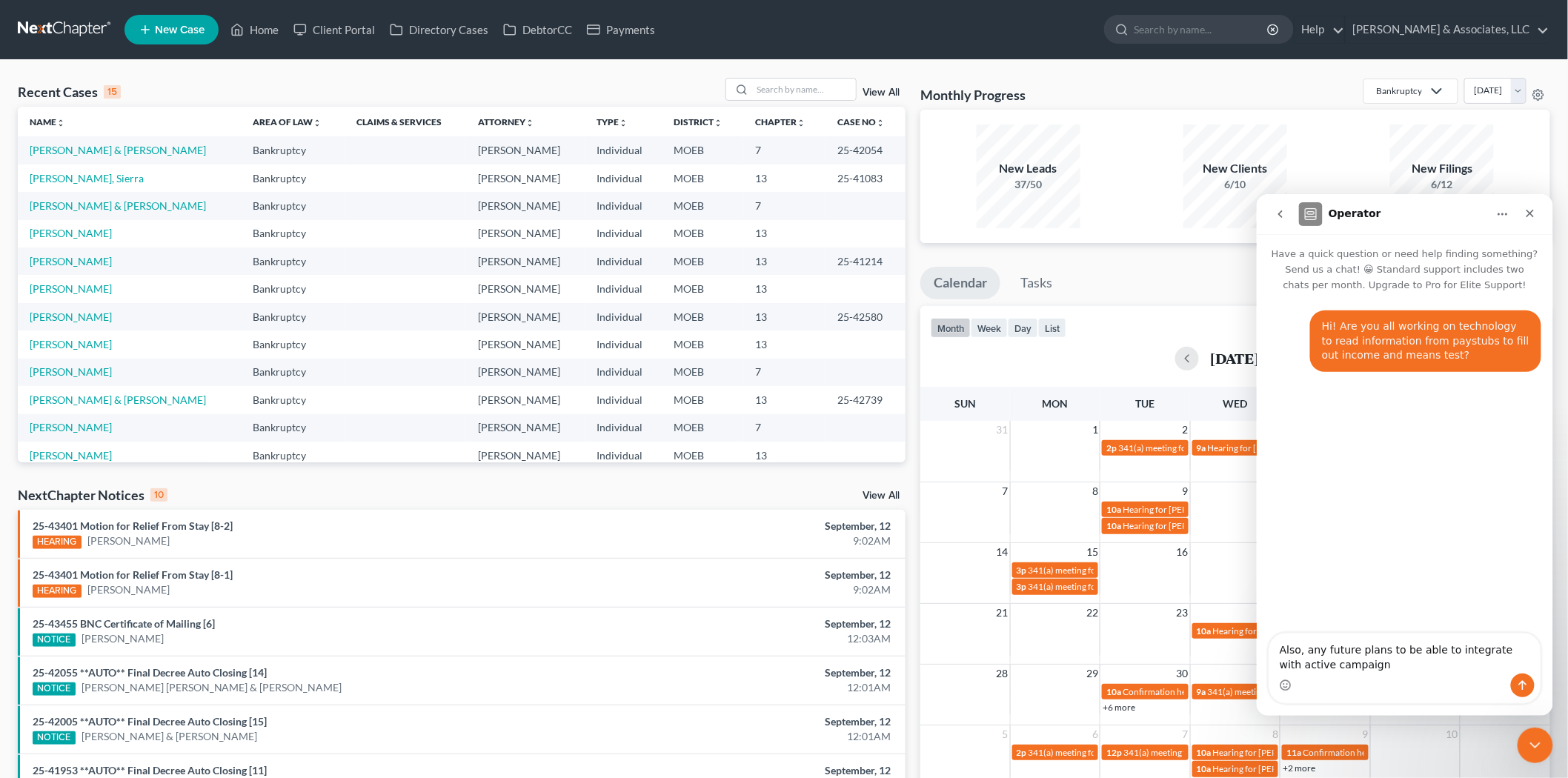
type textarea "Also, any future plans to be able to integrate with active campaign?"
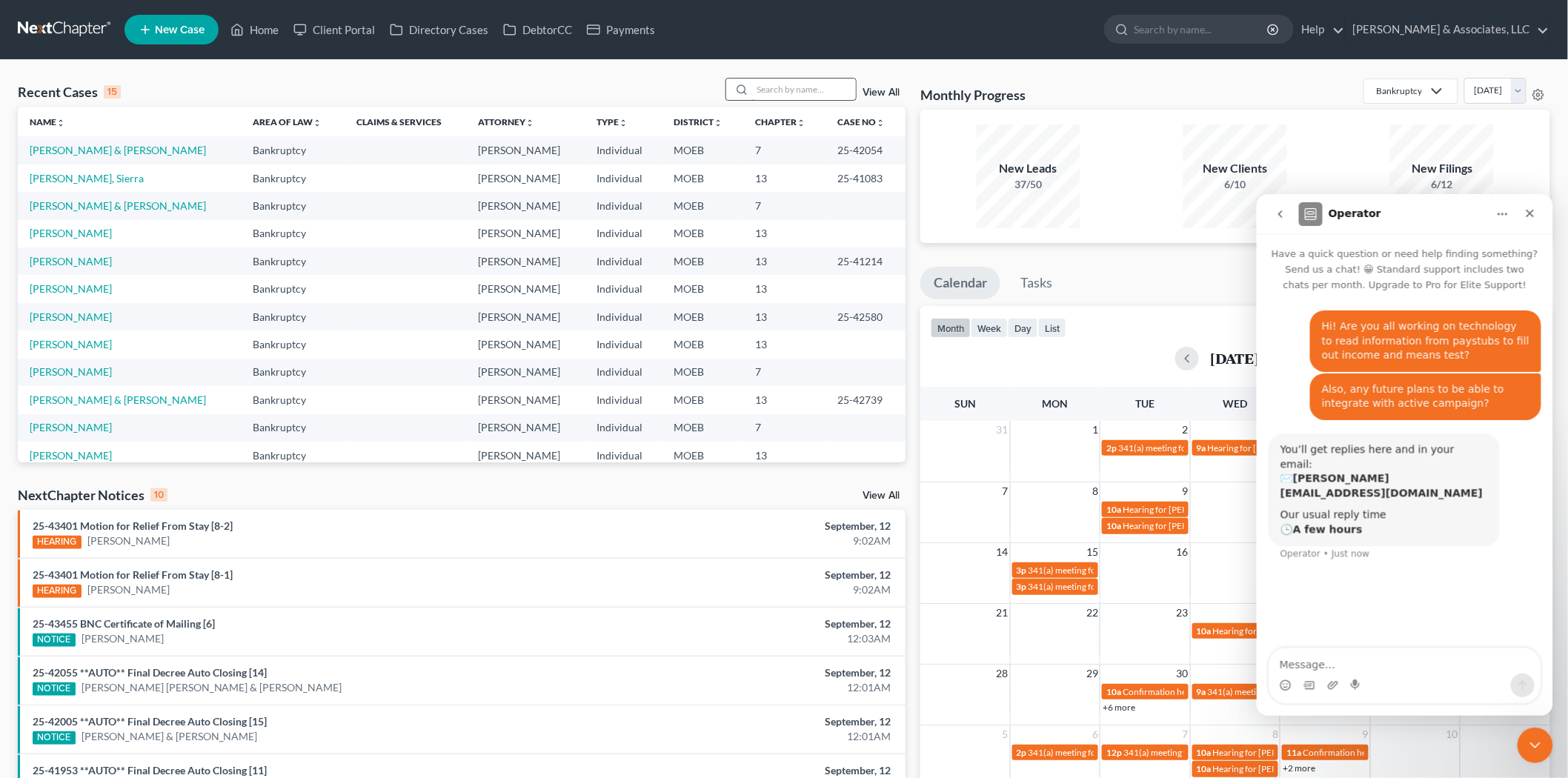
click at [780, 90] on input "search" at bounding box center [804, 89] width 104 height 22
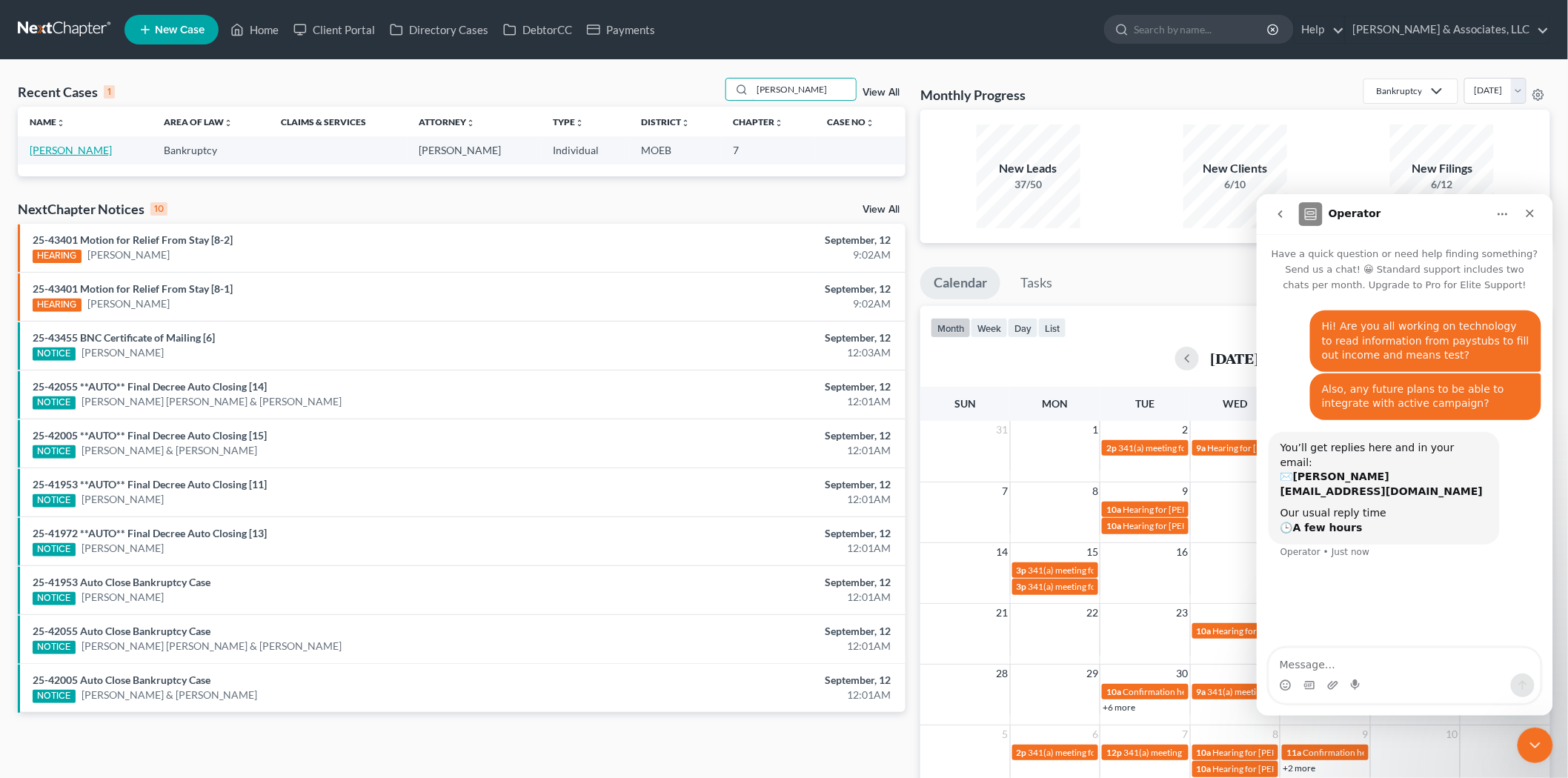
type input "botkin"
click at [69, 151] on link "Botkin, Therese" at bounding box center [71, 150] width 82 height 13
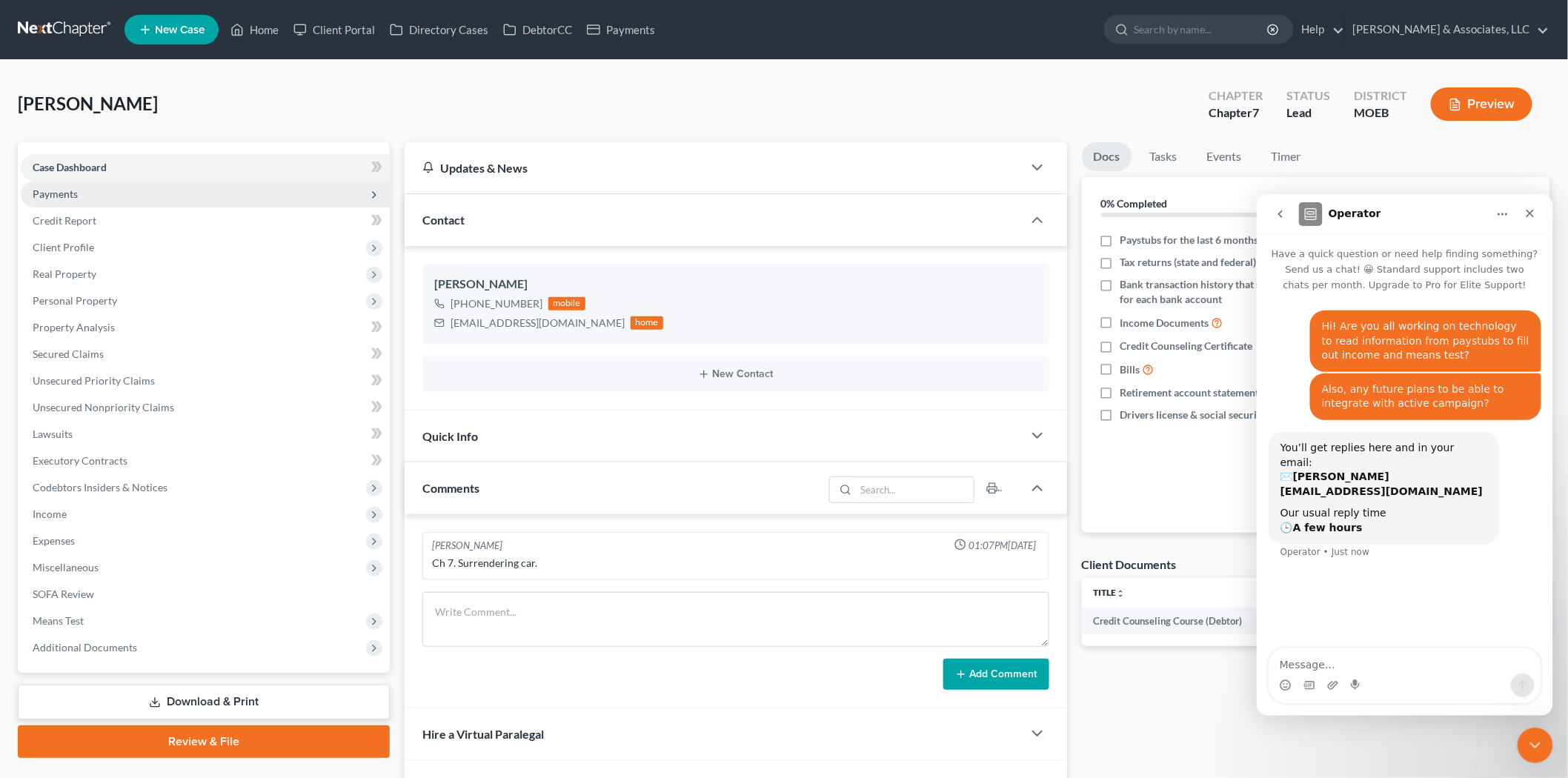
click at [63, 201] on span "Payments" at bounding box center [205, 193] width 369 height 27
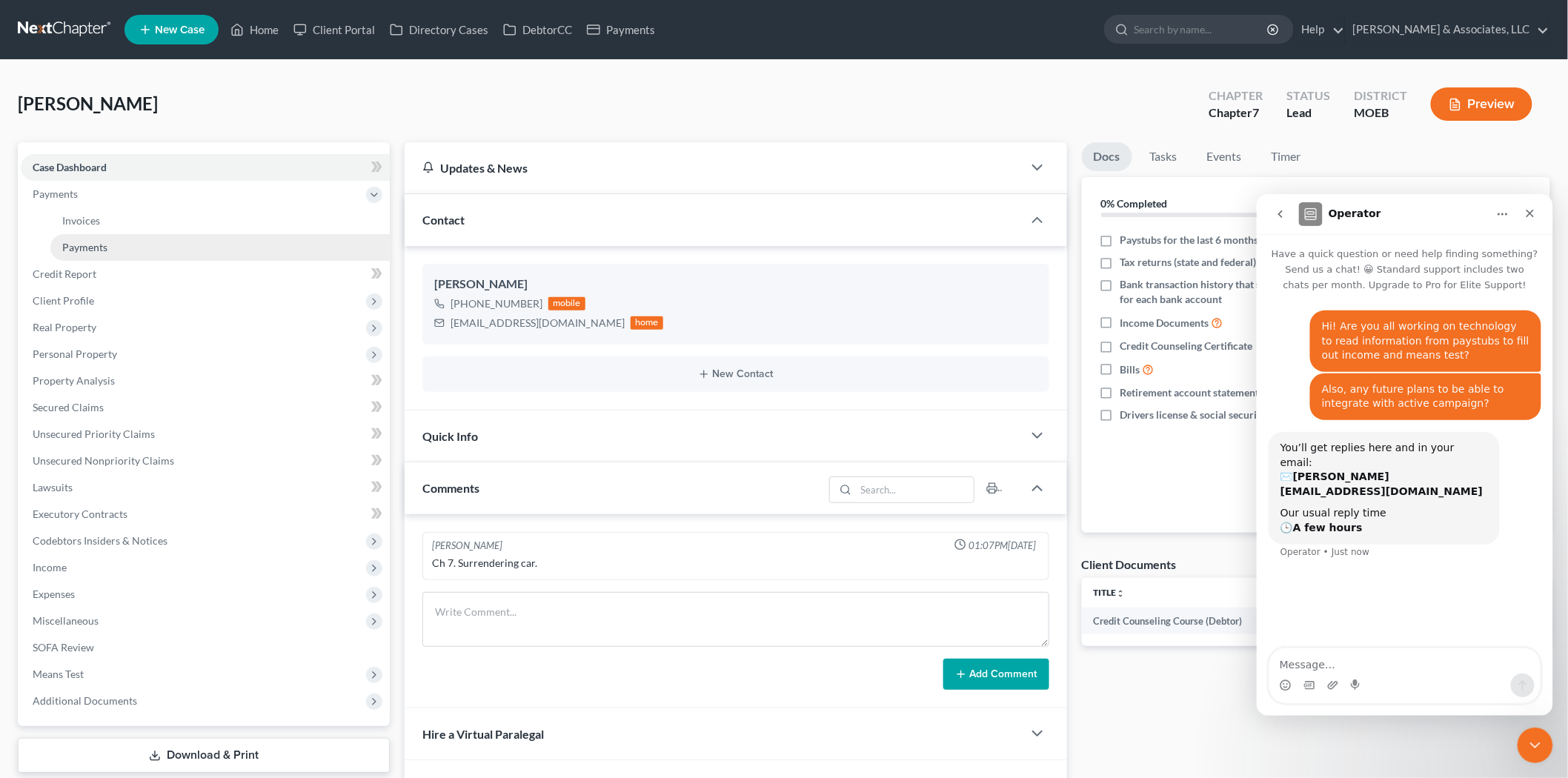
click at [93, 245] on span "Payments" at bounding box center [85, 247] width 45 height 13
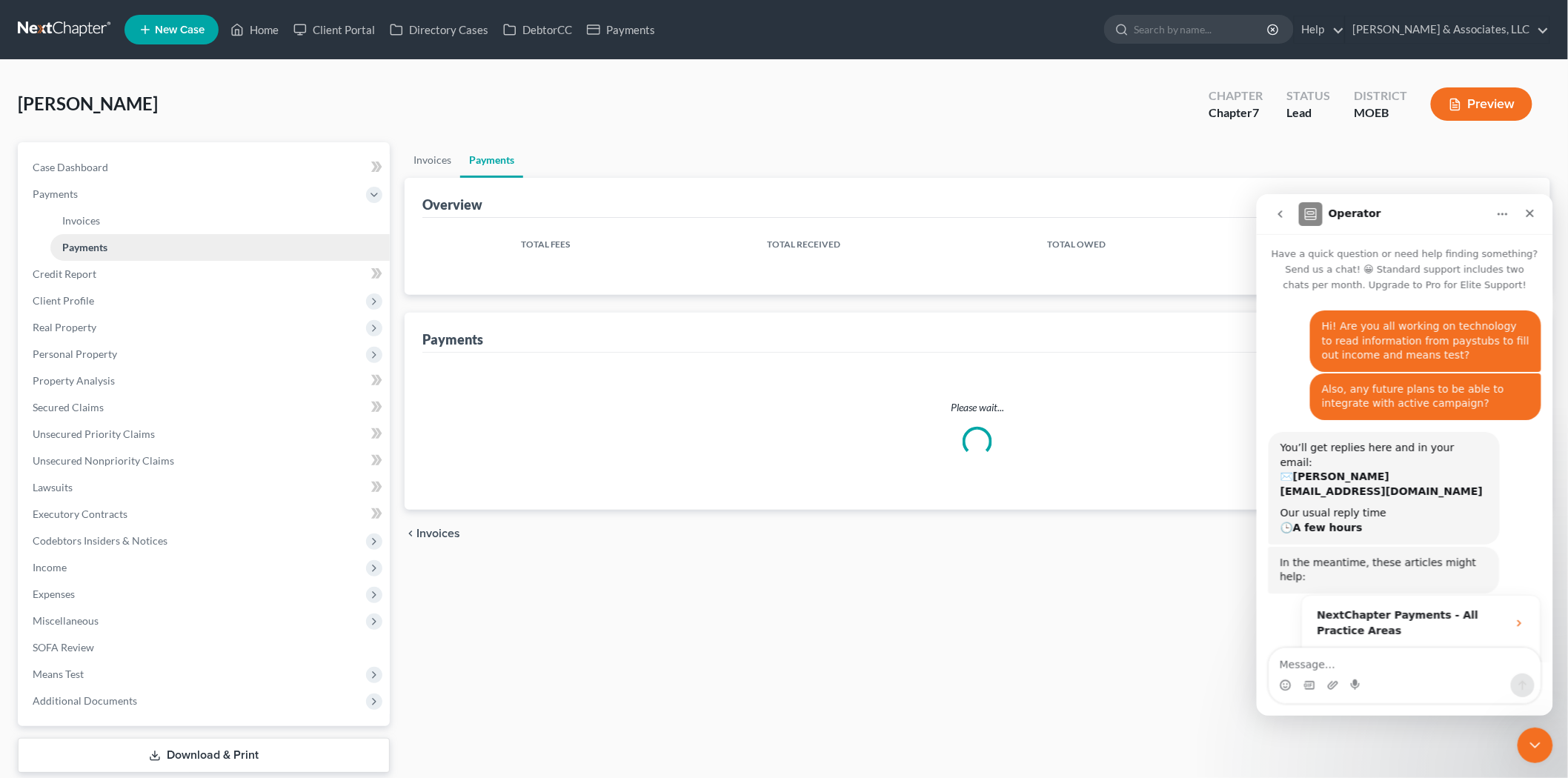
scroll to position [106, 0]
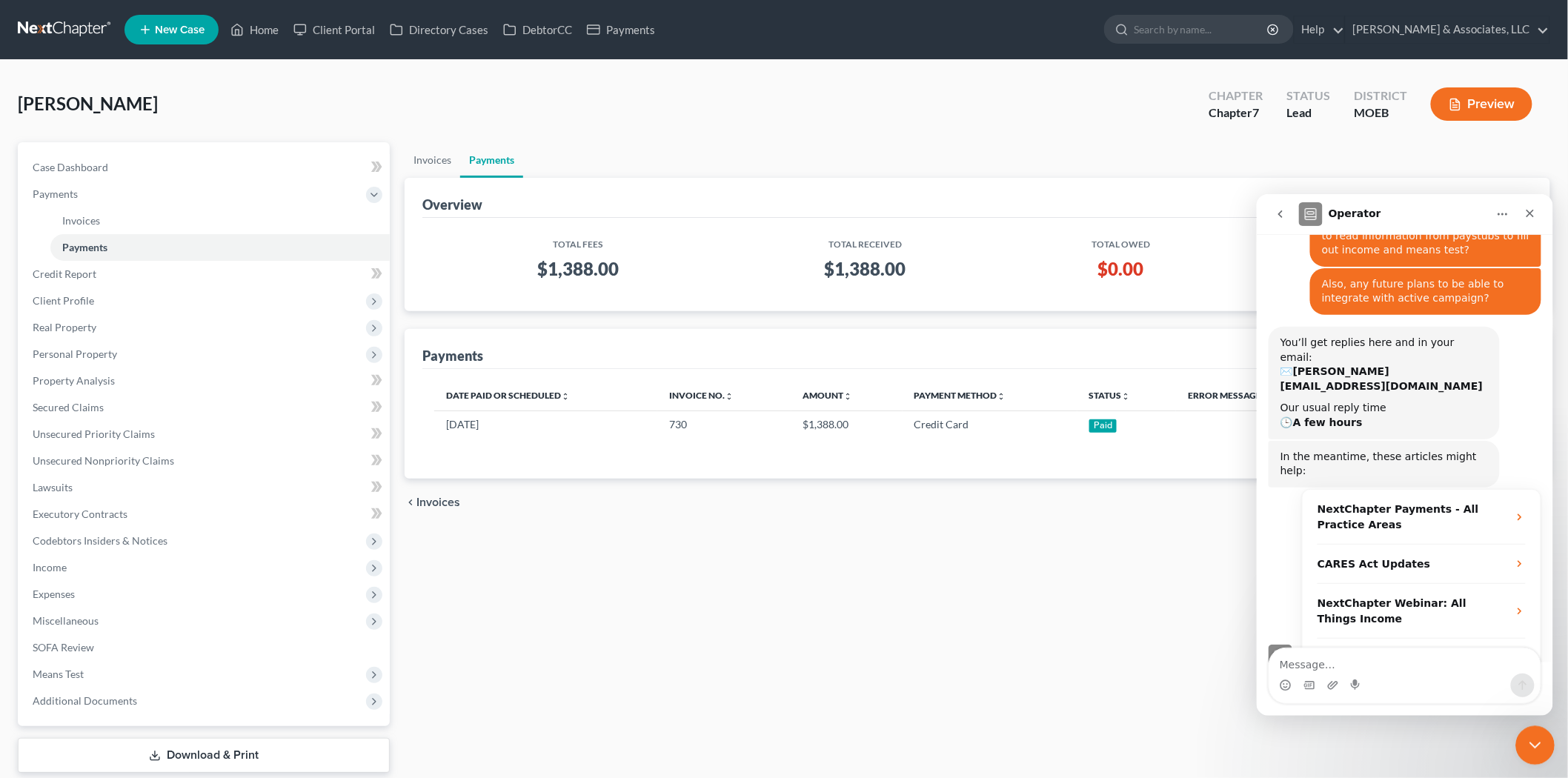
drag, startPoint x: 2777, startPoint y: 1243, endPoint x: 1541, endPoint y: 738, distance: 1335.2
click at [1544, 739] on div "Close Intercom Messenger" at bounding box center [1532, 743] width 35 height 35
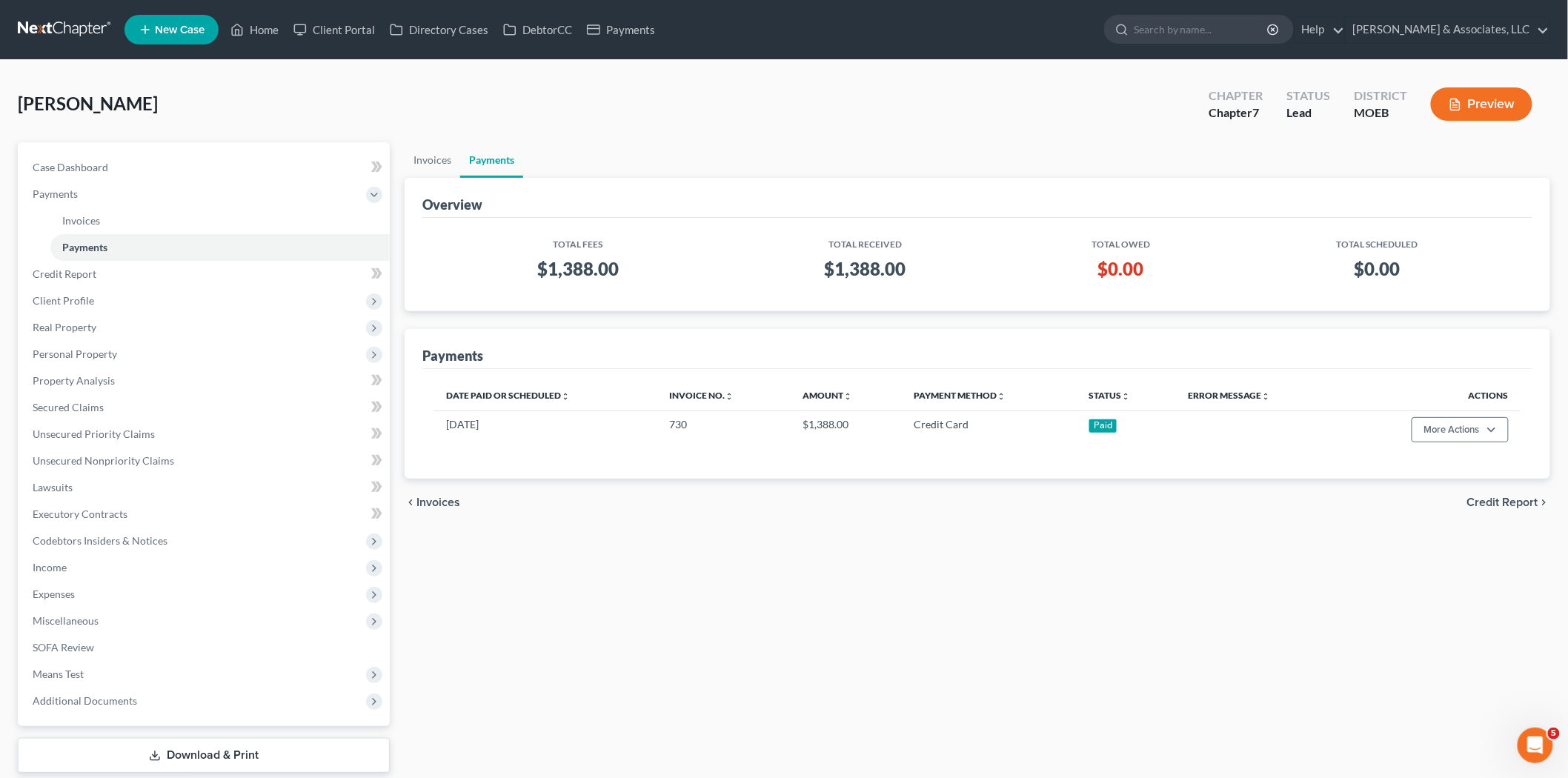
scroll to position [129, 0]
click at [243, 35] on icon at bounding box center [237, 30] width 14 height 18
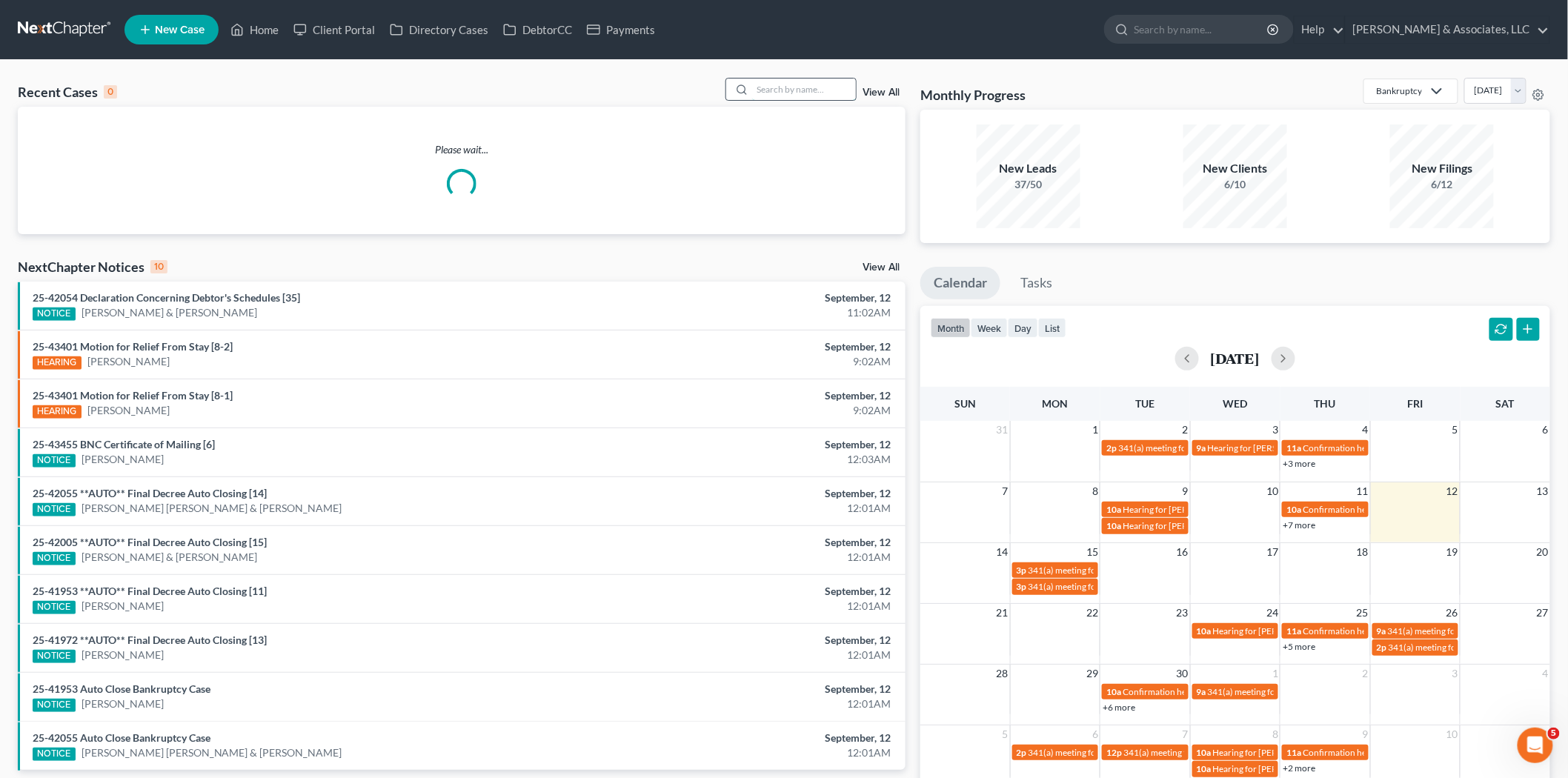
click at [776, 89] on input "search" at bounding box center [804, 89] width 104 height 22
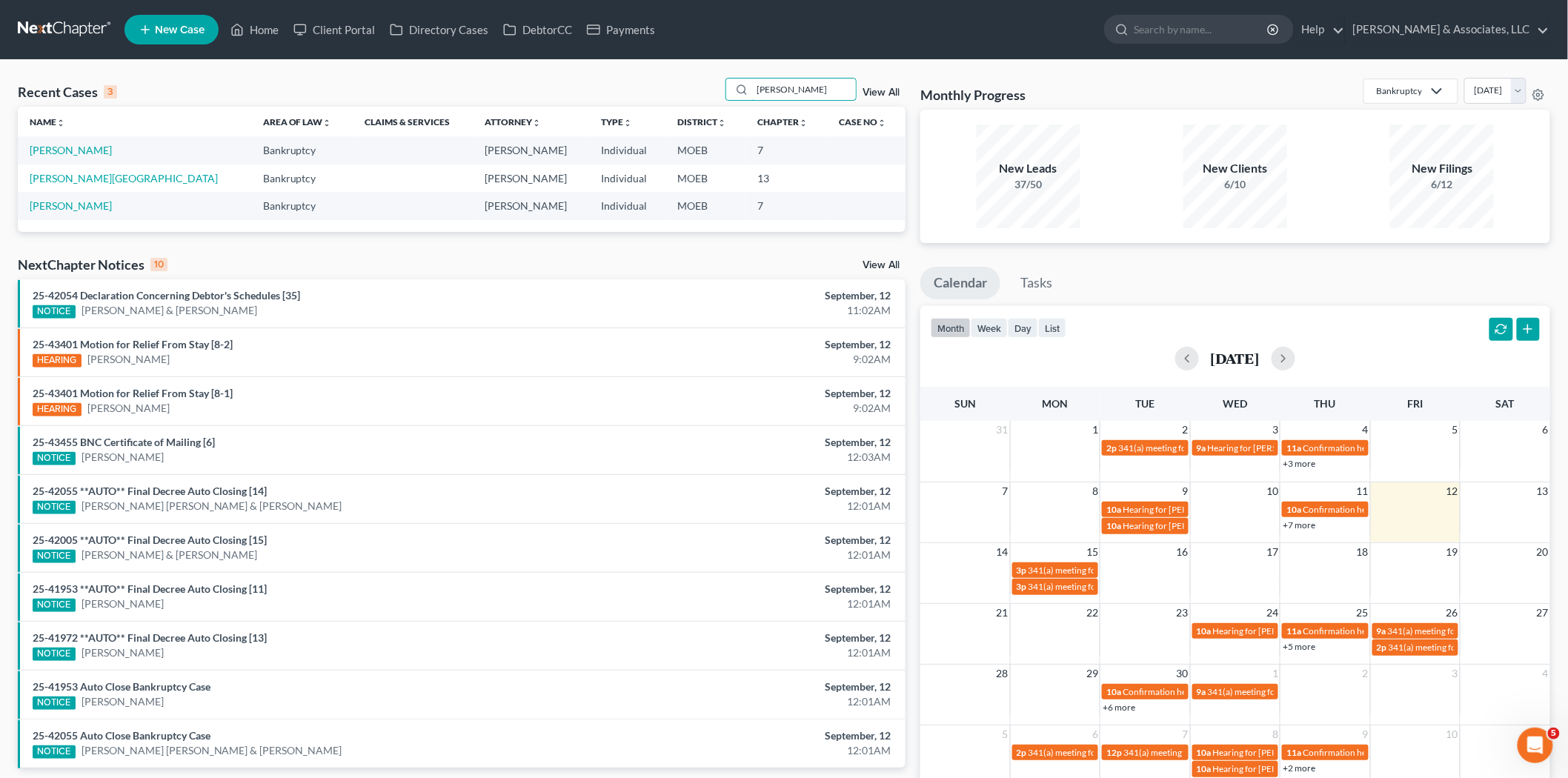
type input "mason"
